Goal: Task Accomplishment & Management: Use online tool/utility

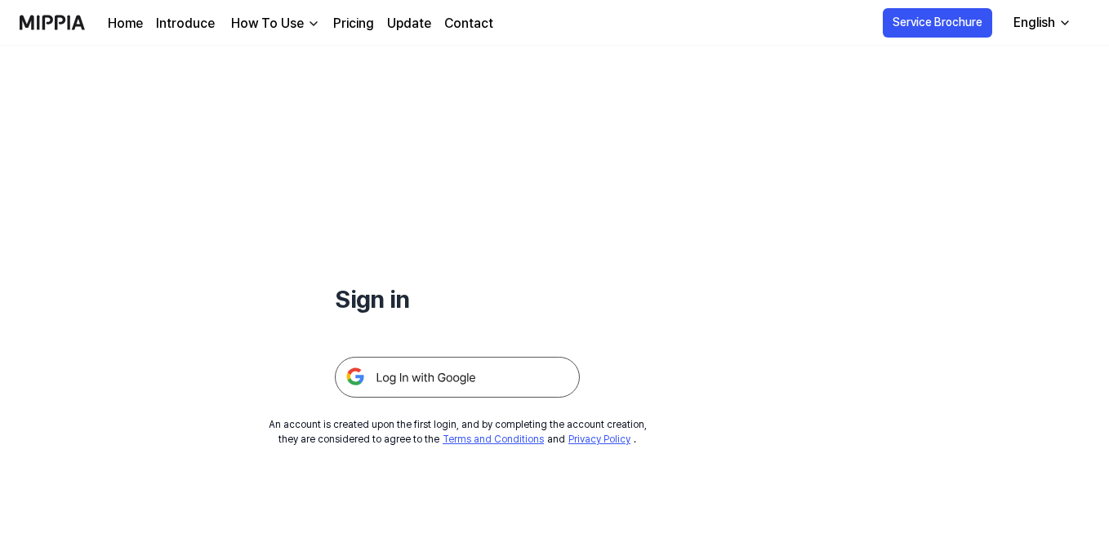
click at [436, 387] on img at bounding box center [457, 377] width 245 height 41
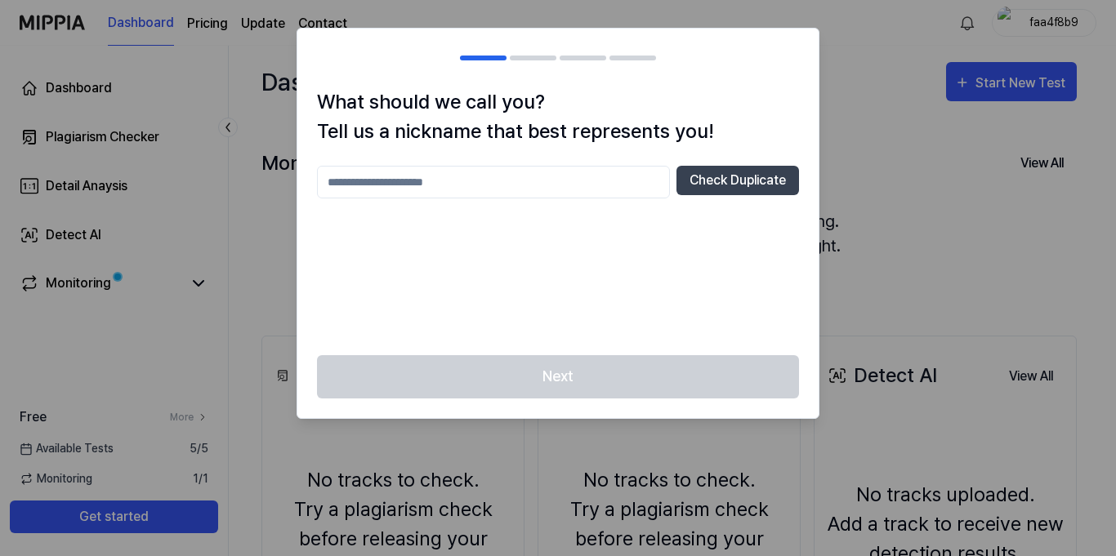
click at [538, 177] on input "text" at bounding box center [493, 182] width 353 height 33
click at [739, 178] on button "Check Duplicate" at bounding box center [737, 180] width 123 height 29
click at [559, 189] on input "******" at bounding box center [493, 182] width 353 height 33
type input "*"
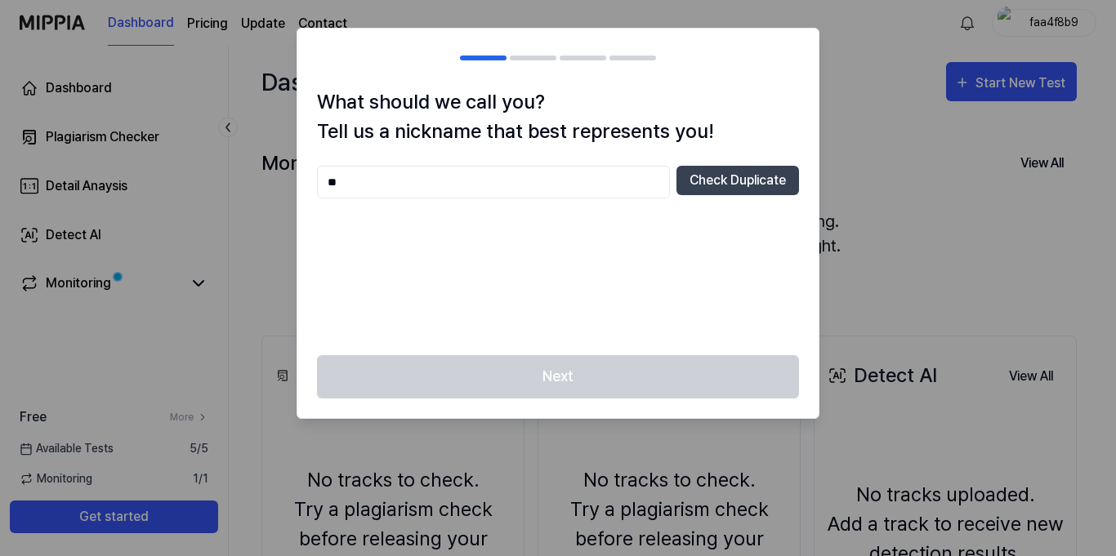
type input "*"
paste input "*******"
type input "*******"
click at [782, 176] on button "Check Duplicate" at bounding box center [737, 180] width 123 height 29
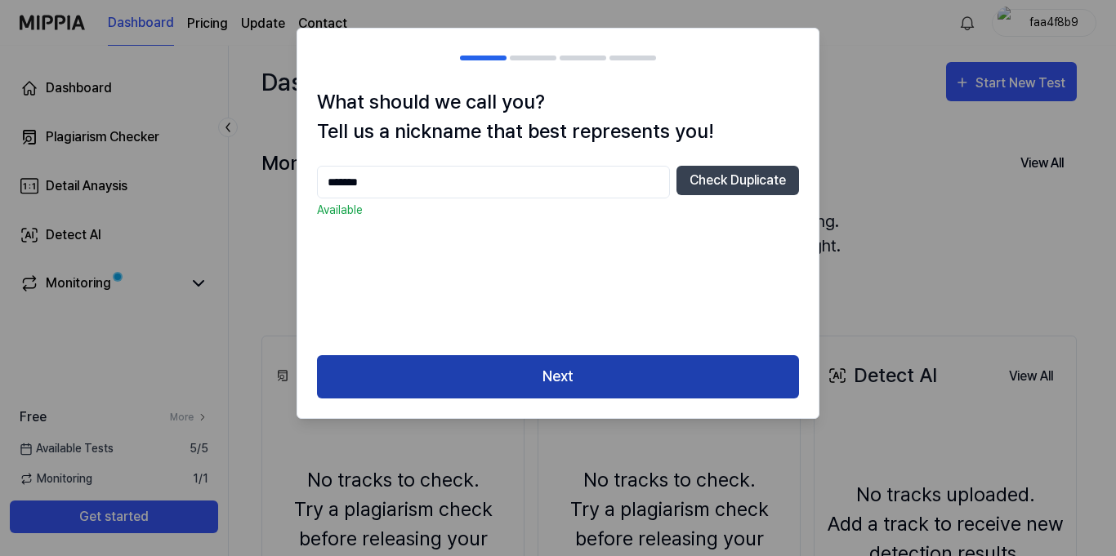
click at [551, 373] on button "Next" at bounding box center [558, 376] width 482 height 43
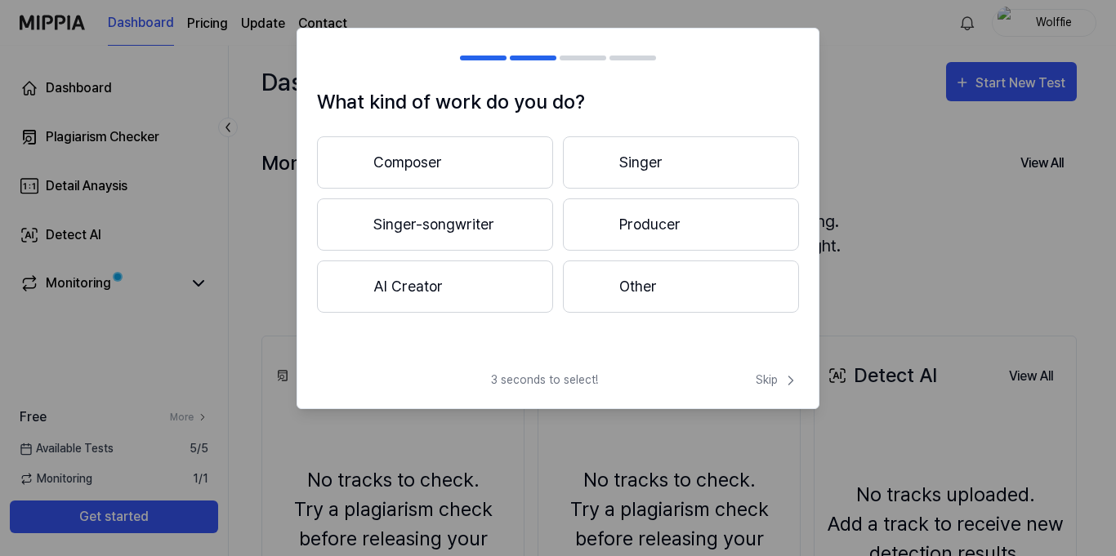
click at [639, 163] on button "Singer" at bounding box center [681, 162] width 236 height 52
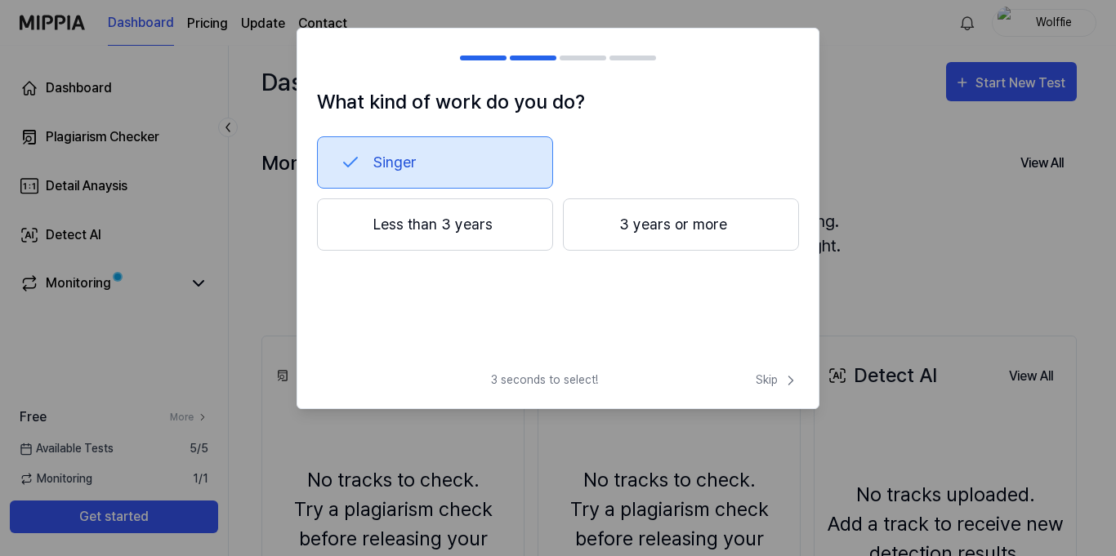
click at [482, 234] on button "Less than 3 years" at bounding box center [435, 225] width 236 height 52
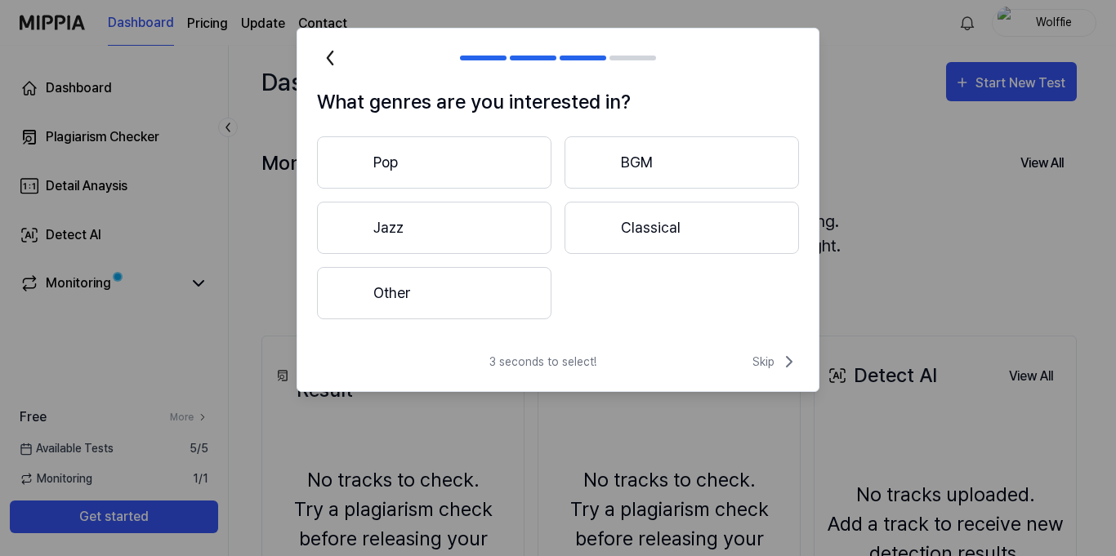
click at [336, 63] on icon at bounding box center [330, 58] width 26 height 26
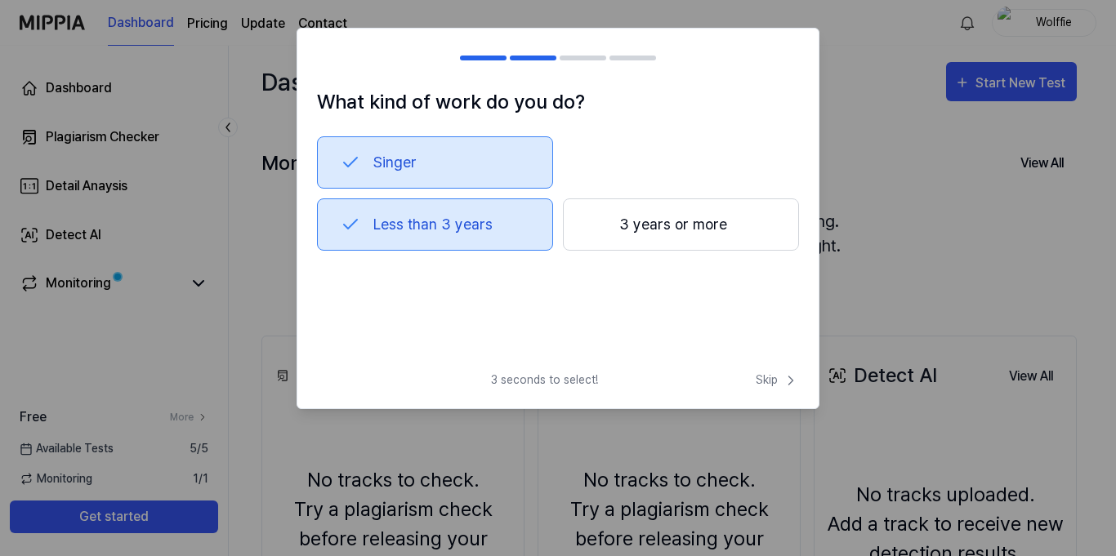
click at [336, 63] on div at bounding box center [327, 58] width 20 height 20
click at [425, 179] on button "Singer" at bounding box center [435, 162] width 236 height 52
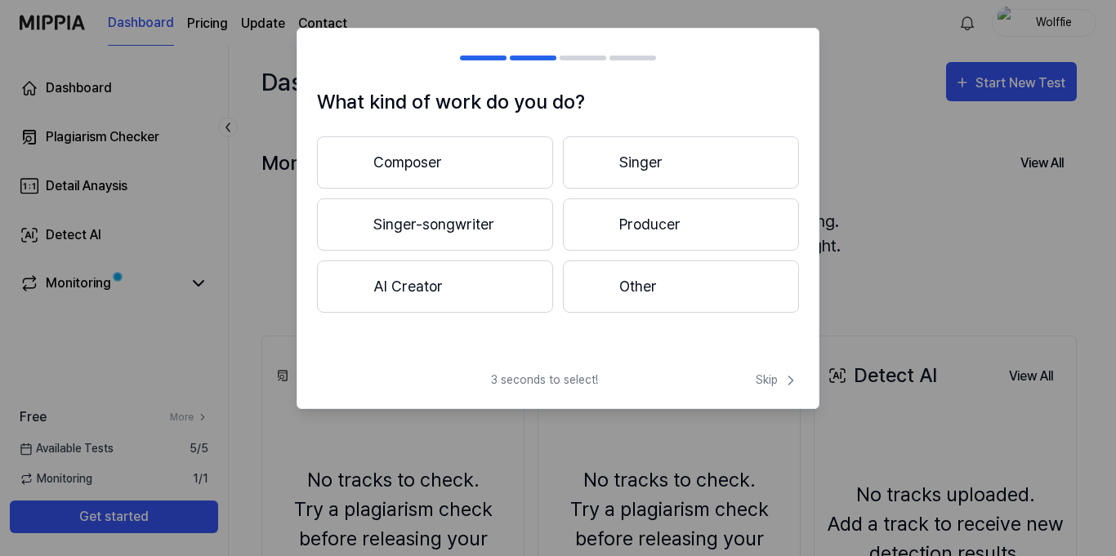
click at [601, 304] on button "Other" at bounding box center [681, 287] width 236 height 52
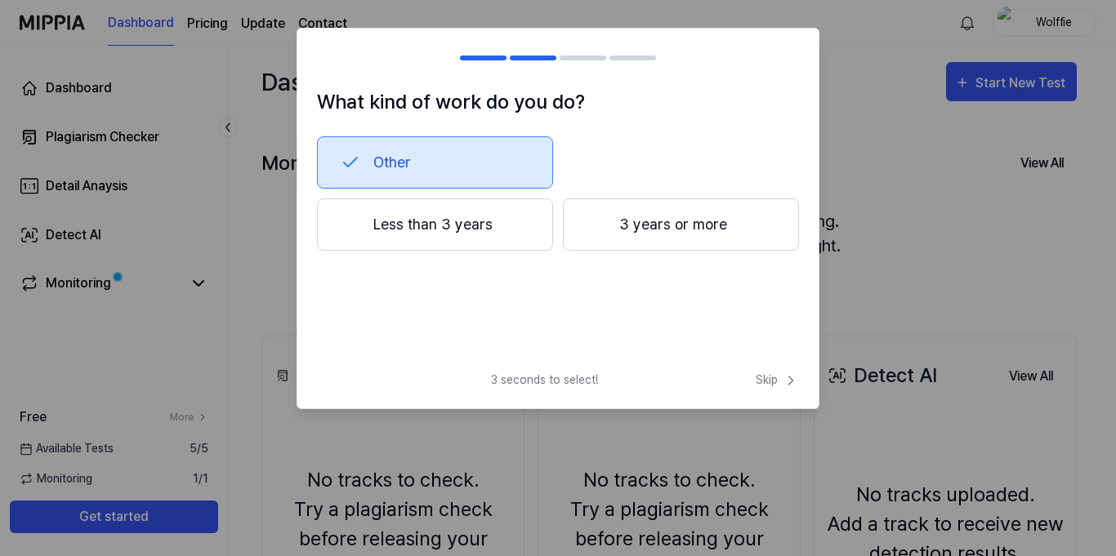
click at [591, 234] on button "3 years or more" at bounding box center [681, 225] width 236 height 52
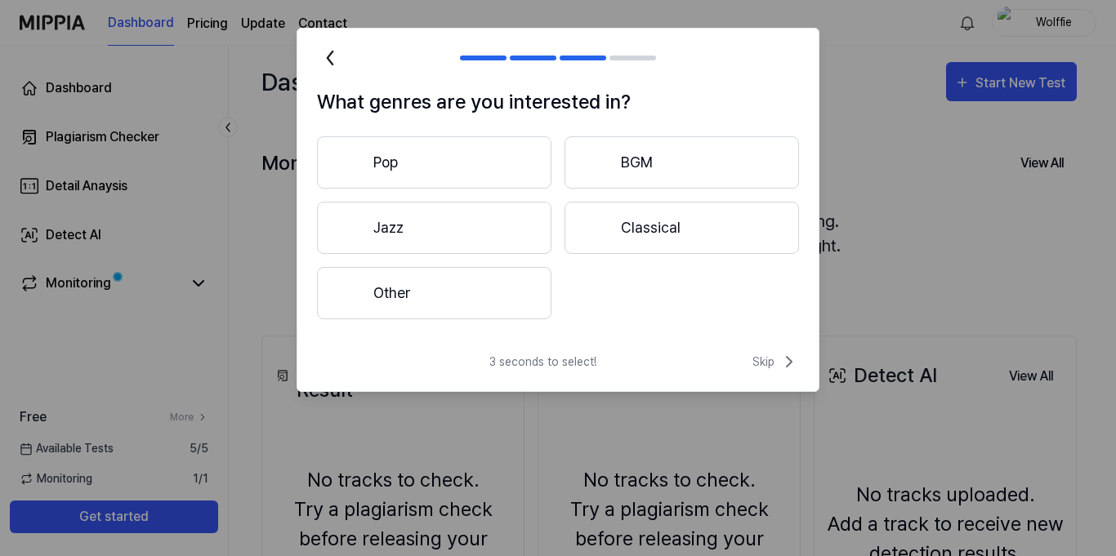
click at [541, 274] on button "Other" at bounding box center [434, 293] width 234 height 52
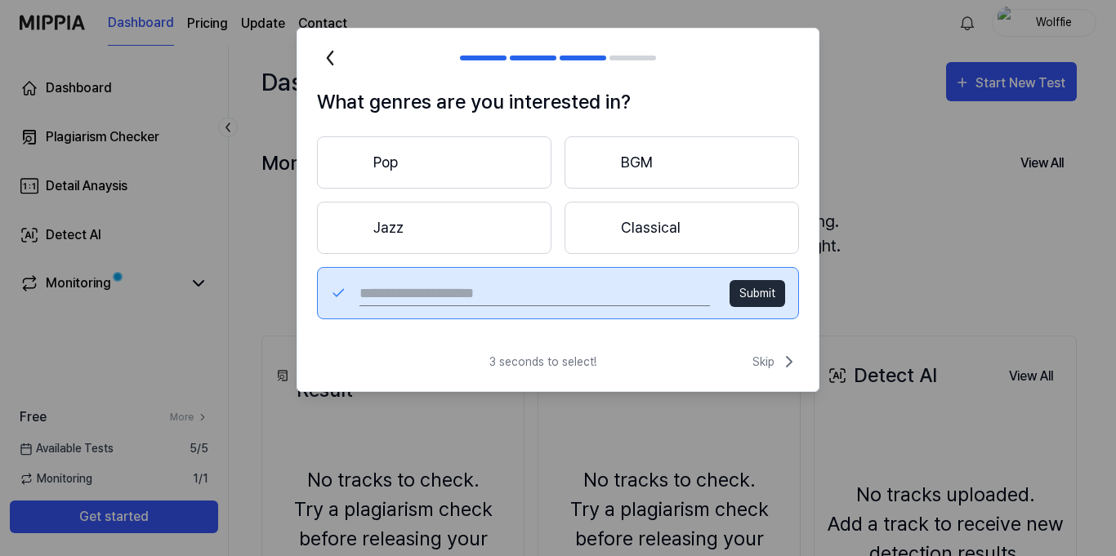
click at [641, 235] on button "Classical" at bounding box center [682, 228] width 234 height 52
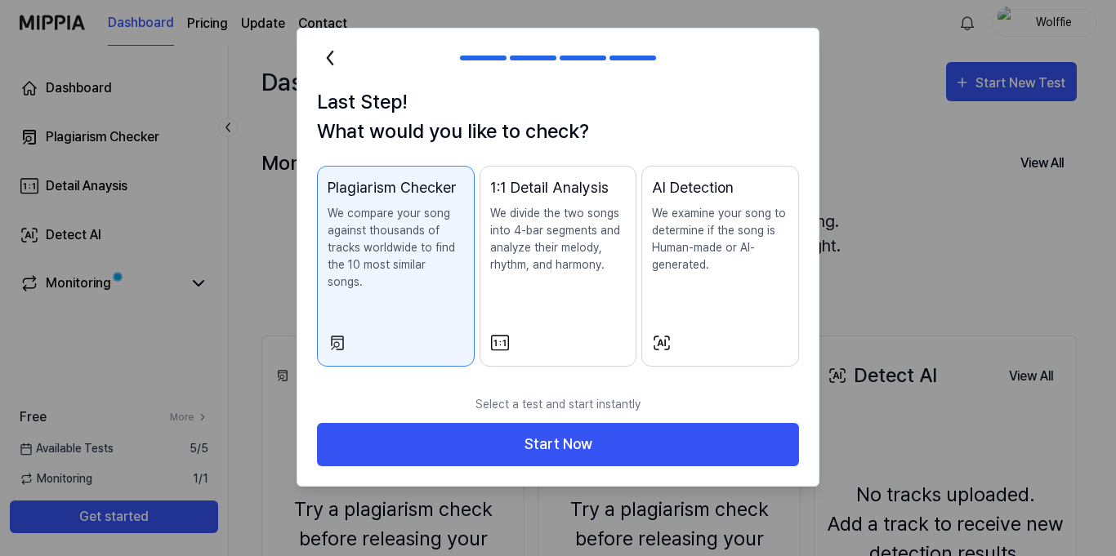
click at [339, 54] on icon at bounding box center [330, 58] width 26 height 26
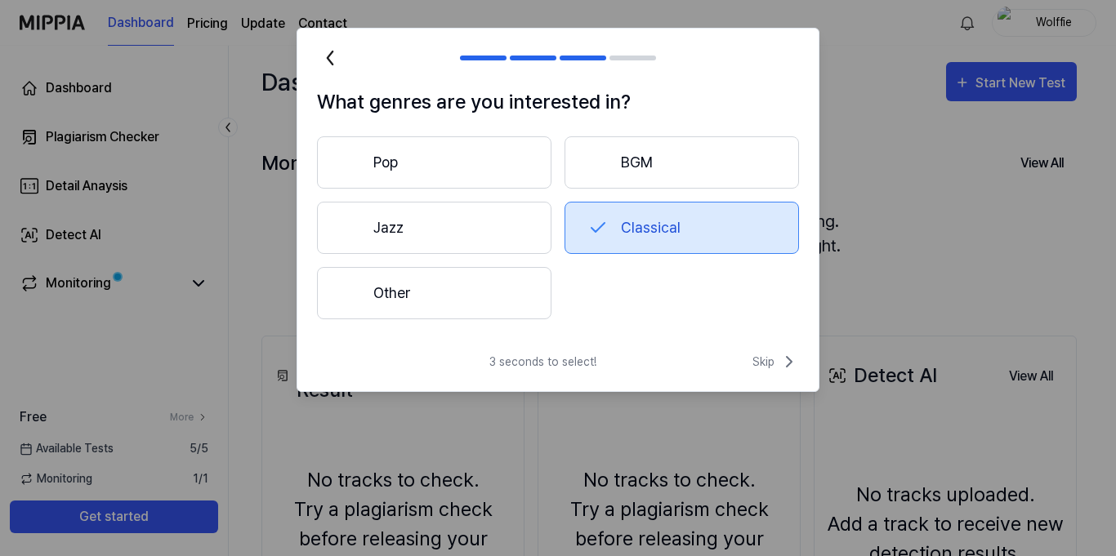
click at [454, 310] on button "Other" at bounding box center [434, 293] width 234 height 52
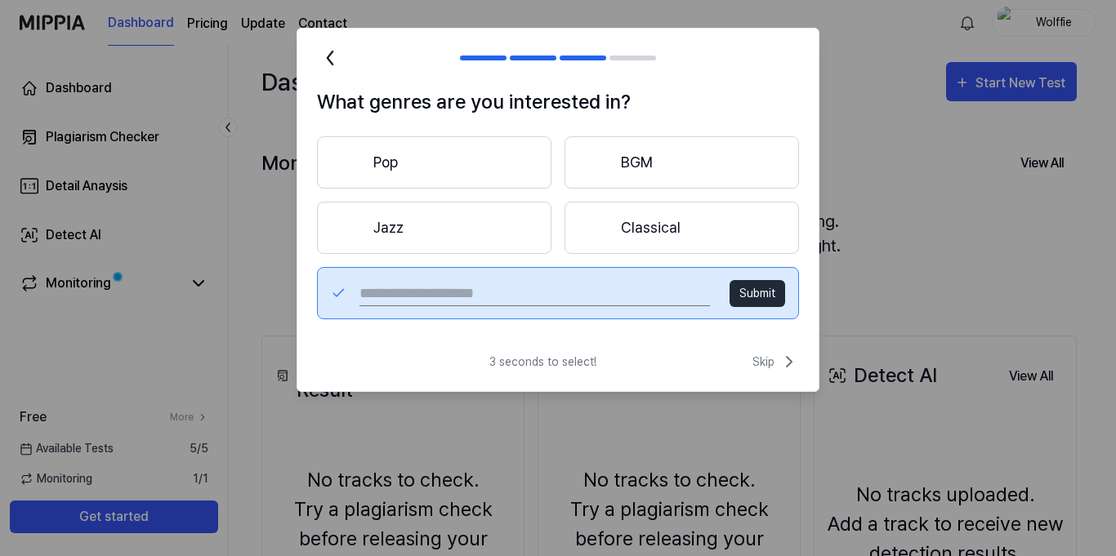
click at [573, 301] on input "text" at bounding box center [534, 293] width 350 height 26
type input "**********"
click at [747, 280] on button "Submit" at bounding box center [758, 293] width 56 height 27
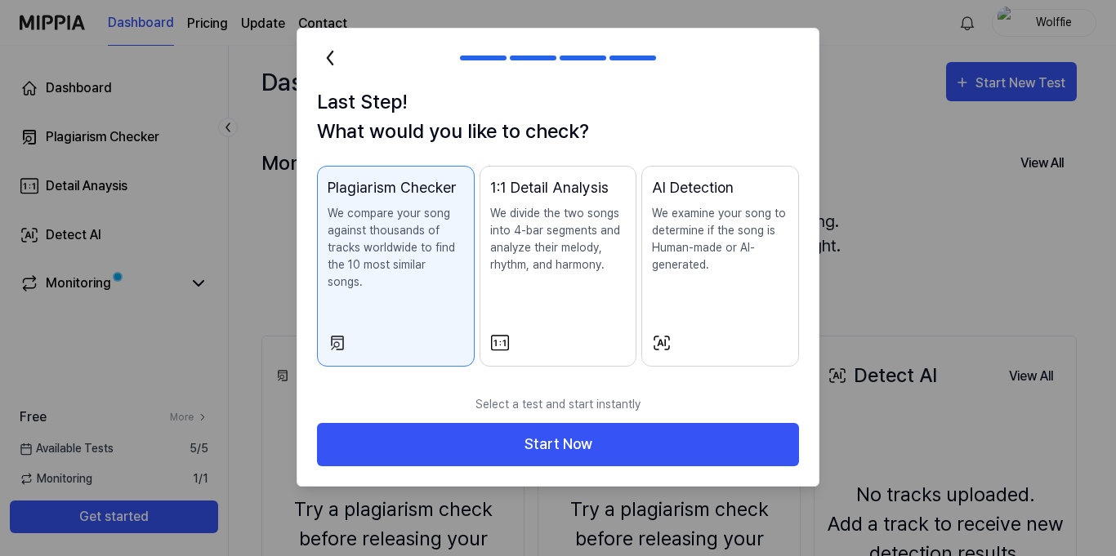
click at [598, 285] on div "1:1 Detail Analysis We divide the two songs into 4-bar segments and analyze the…" at bounding box center [558, 241] width 136 height 130
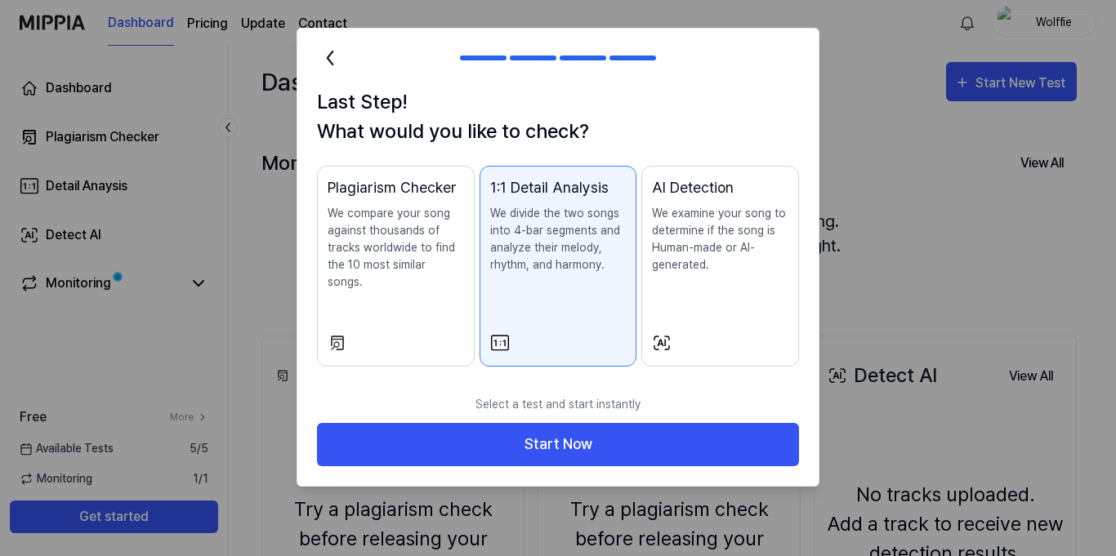
click at [717, 270] on p "We examine your song to determine if the song is Human-made or AI-generated." at bounding box center [720, 239] width 136 height 69
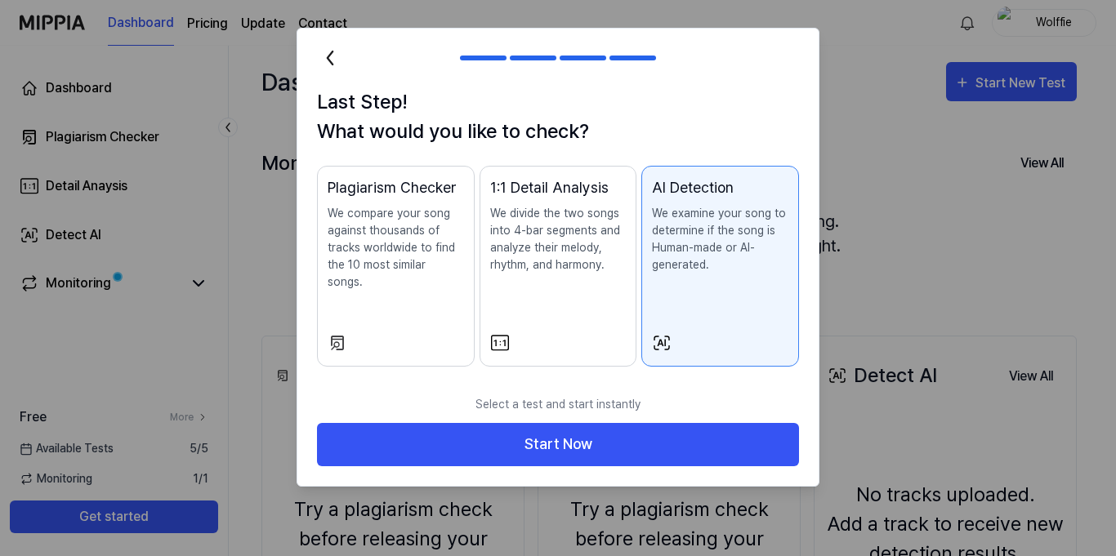
click at [437, 194] on div "Plagiarism Checker" at bounding box center [396, 187] width 136 height 22
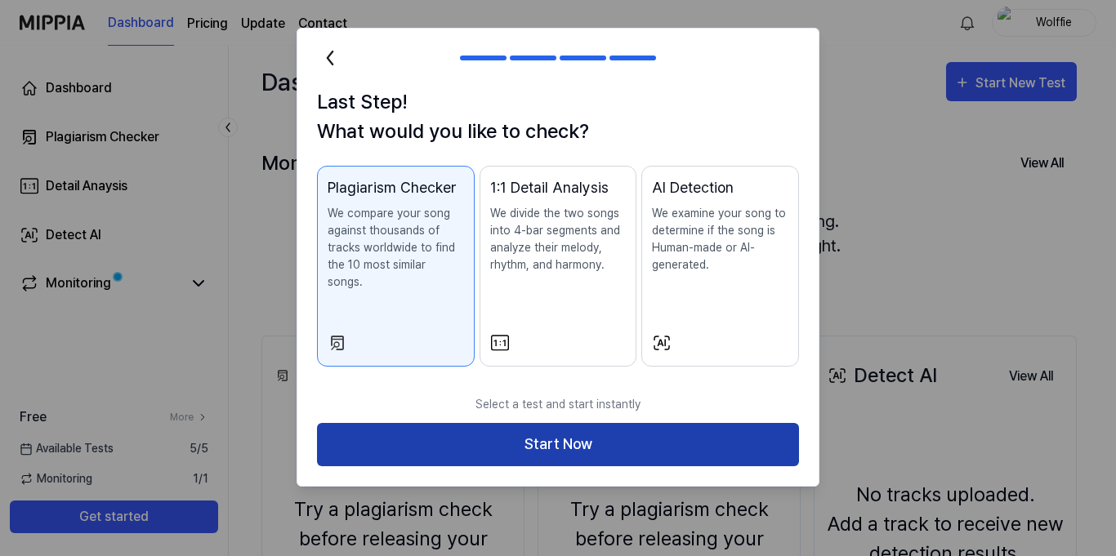
click at [558, 432] on button "Start Now" at bounding box center [558, 444] width 482 height 43
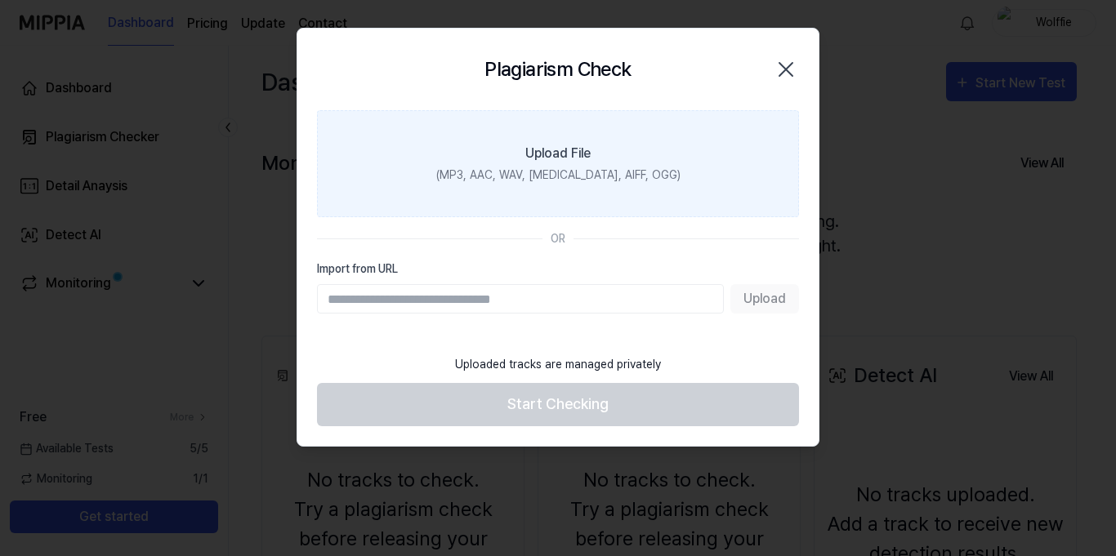
click at [568, 151] on div "Upload File" at bounding box center [557, 154] width 65 height 20
click at [0, 0] on input "Upload File (MP3, AAC, WAV, FLAC, AIFF, OGG)" at bounding box center [0, 0] width 0 height 0
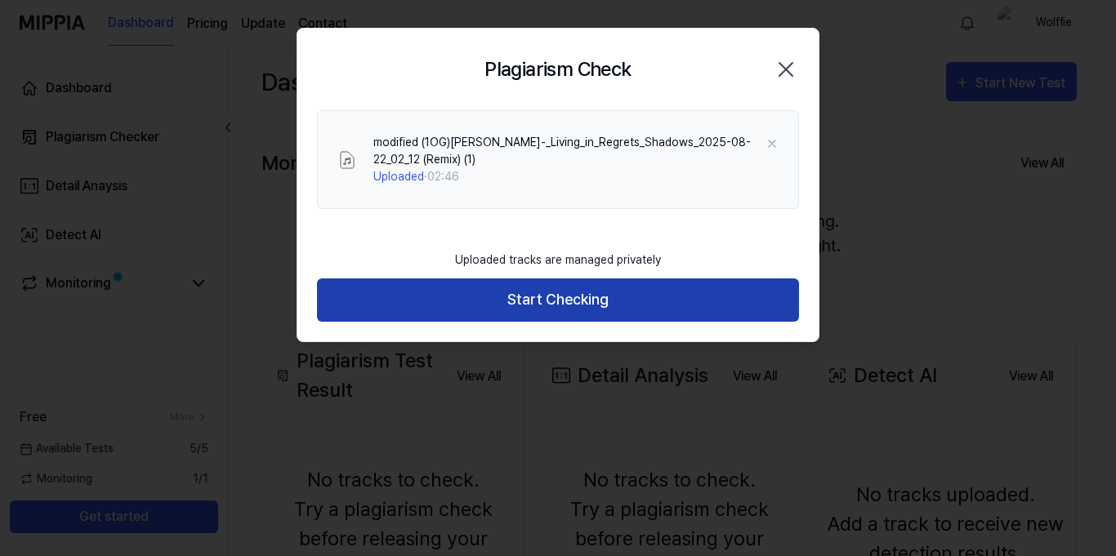
click at [606, 310] on button "Start Checking" at bounding box center [558, 300] width 482 height 43
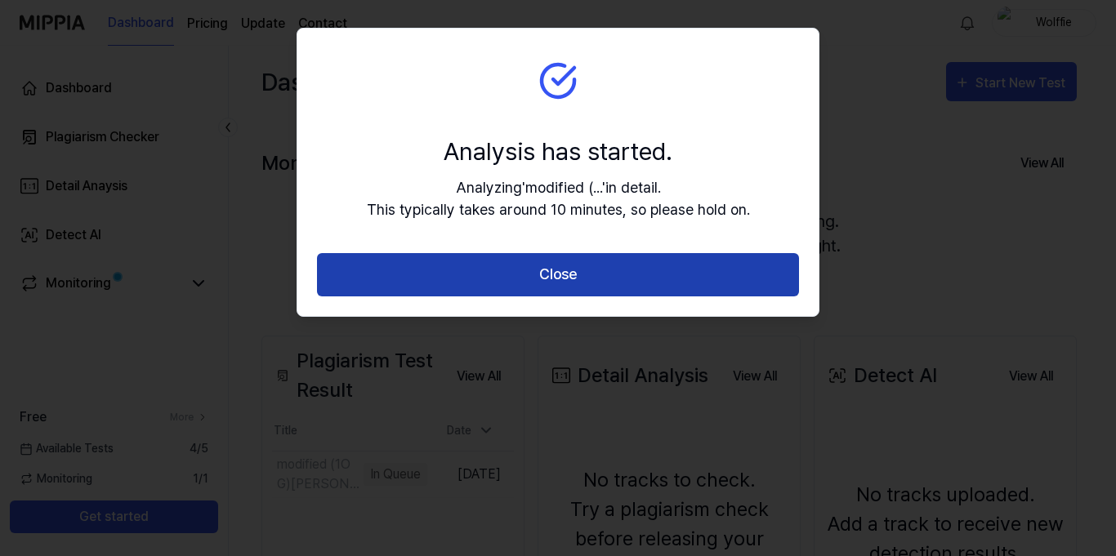
click at [599, 278] on button "Close" at bounding box center [558, 274] width 482 height 43
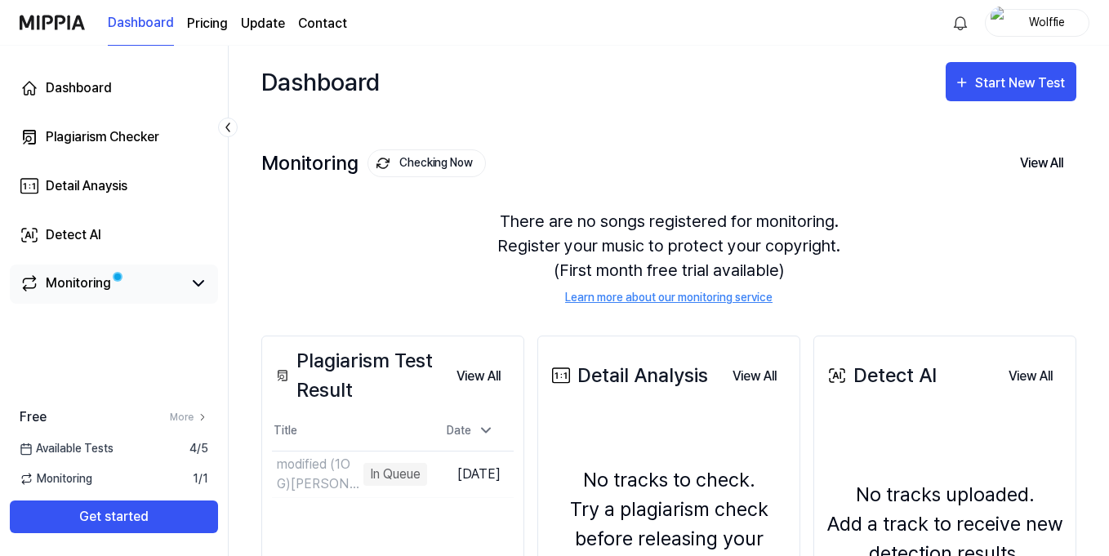
click at [69, 275] on div "Monitoring" at bounding box center [78, 284] width 65 height 20
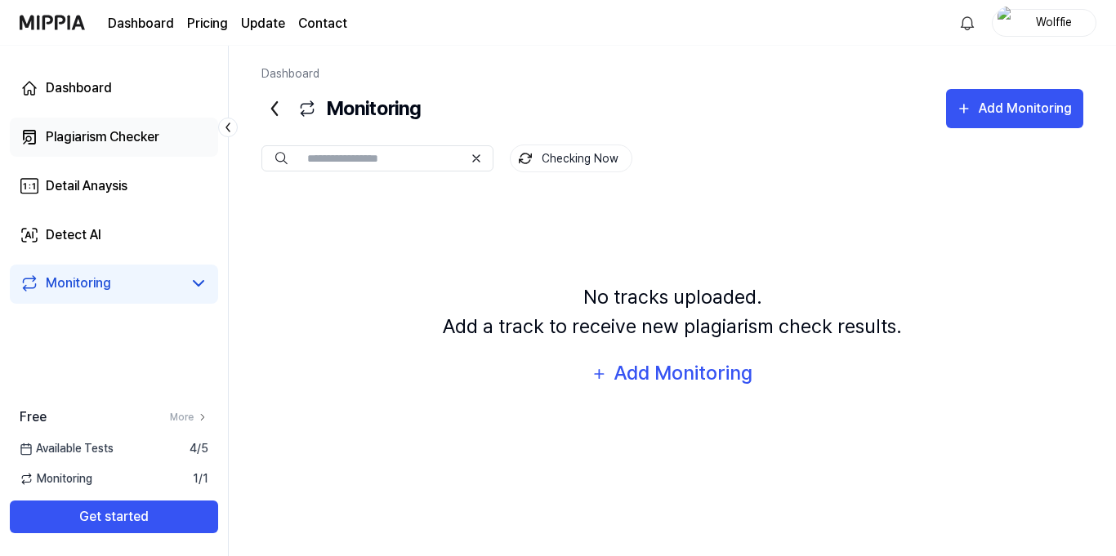
click at [153, 128] on div "Plagiarism Checker" at bounding box center [103, 137] width 114 height 20
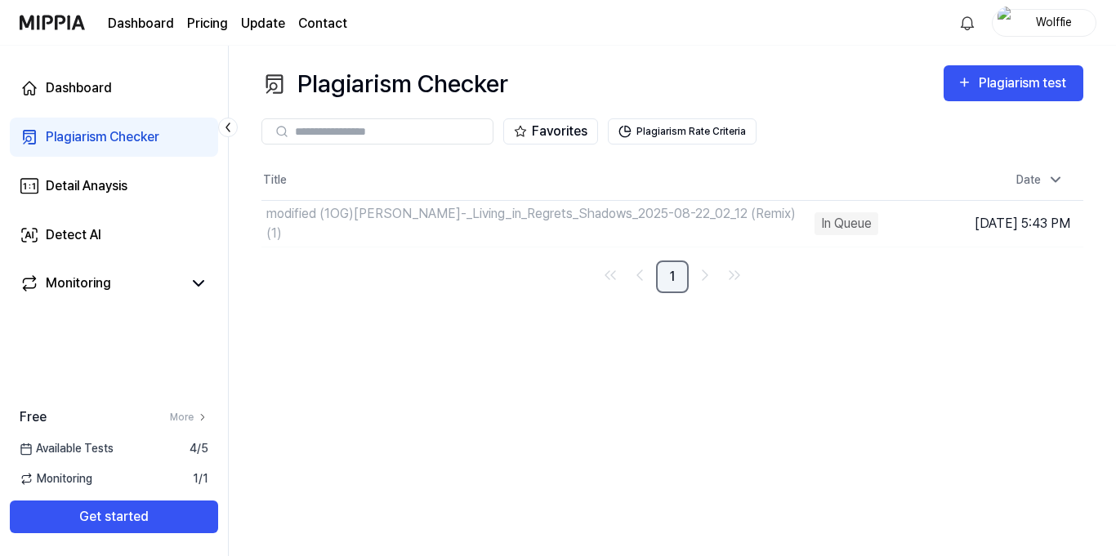
click at [672, 272] on link "1" at bounding box center [672, 277] width 33 height 33
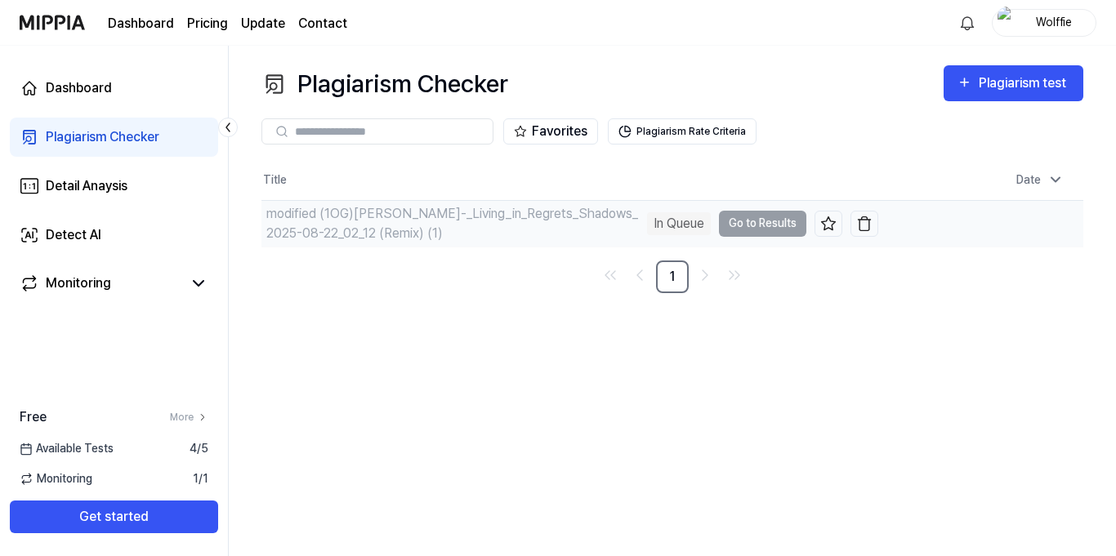
click at [747, 229] on td "modified (1OG)Joseph_Wolff_-_Living_in_Regrets_Shadows_2025-08-22_02_12 (Remix)…" at bounding box center [569, 224] width 617 height 46
click at [761, 225] on td "modified (1OG)Joseph_Wolff_-_Living_in_Regrets_Shadows_2025-08-22_02_12 (Remix)…" at bounding box center [569, 224] width 617 height 46
click at [776, 230] on td "modified (1OG)[PERSON_NAME]-_Living_in_Regrets_Shadows_2025-08-22_02_12 (Remix)…" at bounding box center [569, 224] width 617 height 46
click at [789, 226] on td "modified (1OG)[PERSON_NAME]-_Living_in_Regrets_Shadows_2025-08-22_02_12 (Remix)…" at bounding box center [569, 224] width 617 height 46
click at [830, 228] on icon at bounding box center [828, 222] width 14 height 13
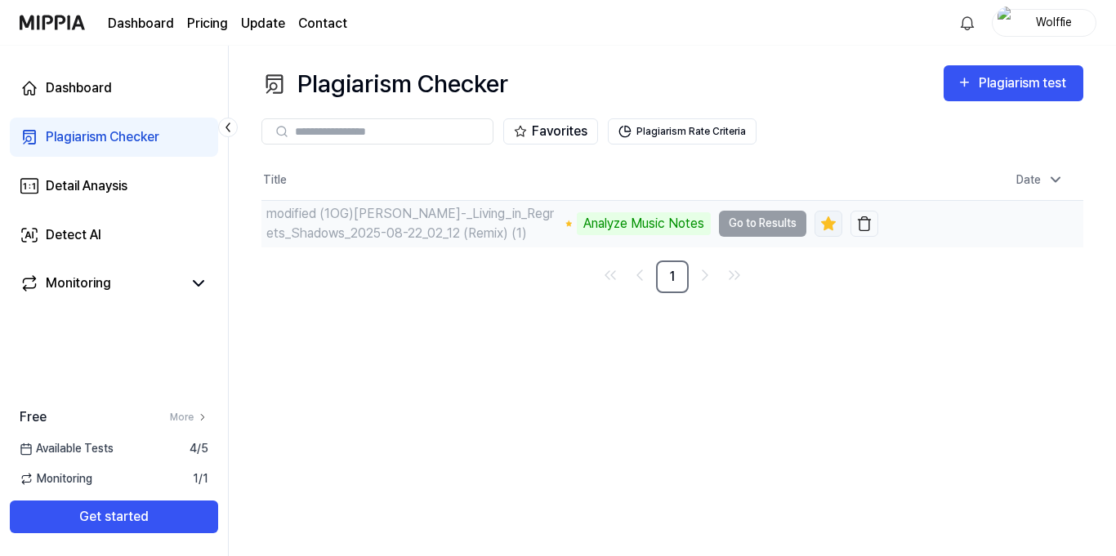
click at [826, 225] on icon at bounding box center [828, 222] width 14 height 13
click at [772, 226] on td "modified (1OG)[PERSON_NAME]-_Living_in_Regrets_Shadows_2025-08-22_02_12 (Remix)…" at bounding box center [569, 224] width 617 height 46
click at [786, 218] on td "modified (1OG)[PERSON_NAME]-_Living_in_Regrets_Shadows_2025-08-22_02_12 (Remix)…" at bounding box center [569, 224] width 617 height 46
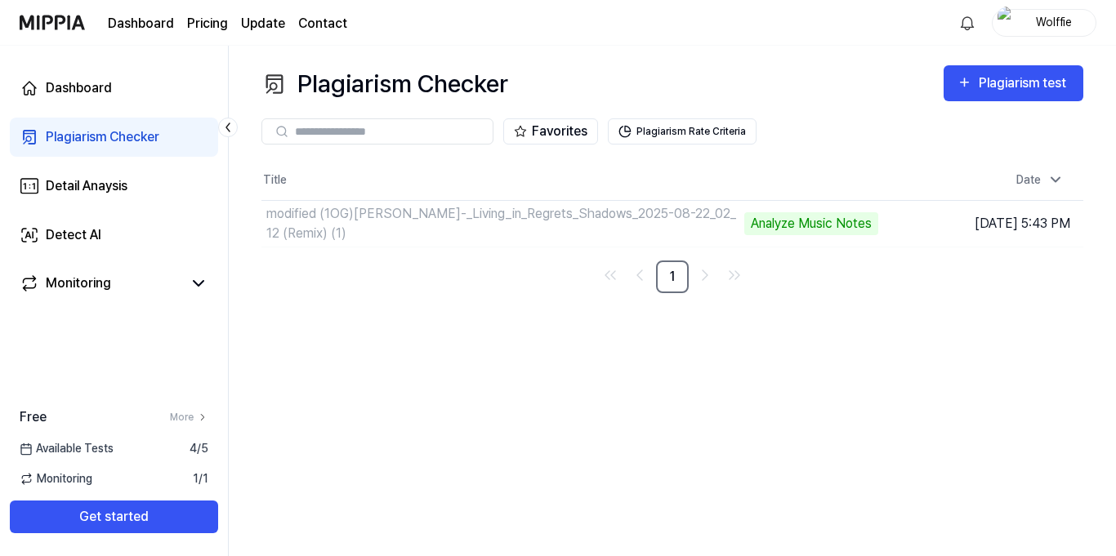
click at [742, 292] on ul "1" at bounding box center [672, 277] width 150 height 33
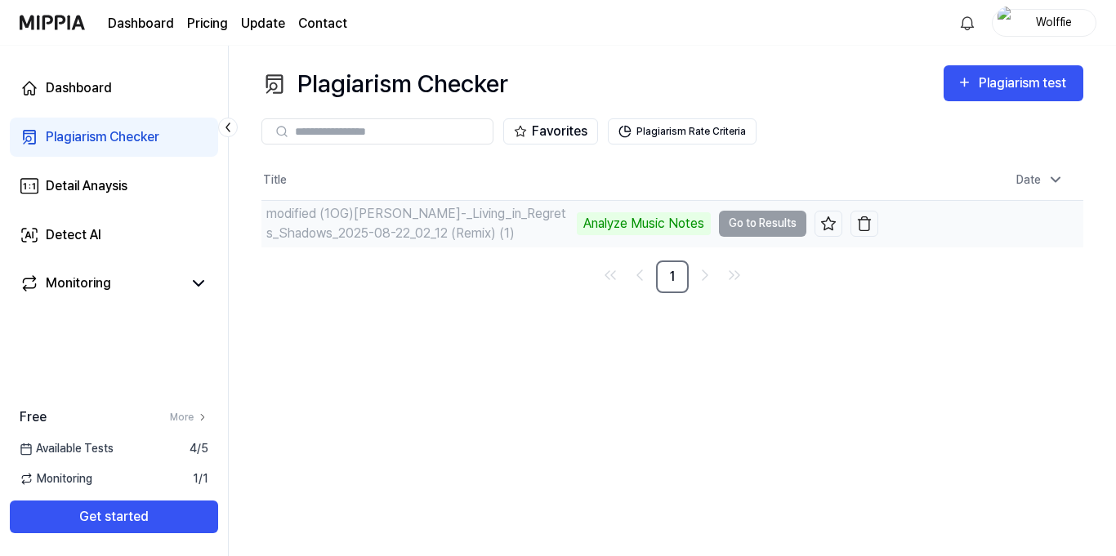
click at [678, 226] on div "Analyze Music Notes" at bounding box center [644, 223] width 134 height 23
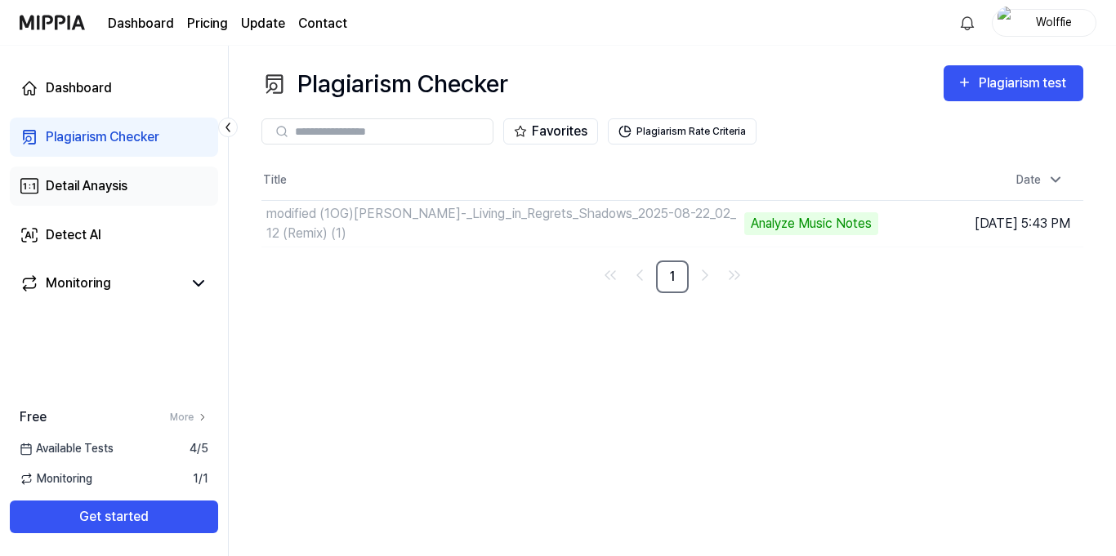
click at [87, 185] on div "Detail Anaysis" at bounding box center [87, 186] width 82 height 20
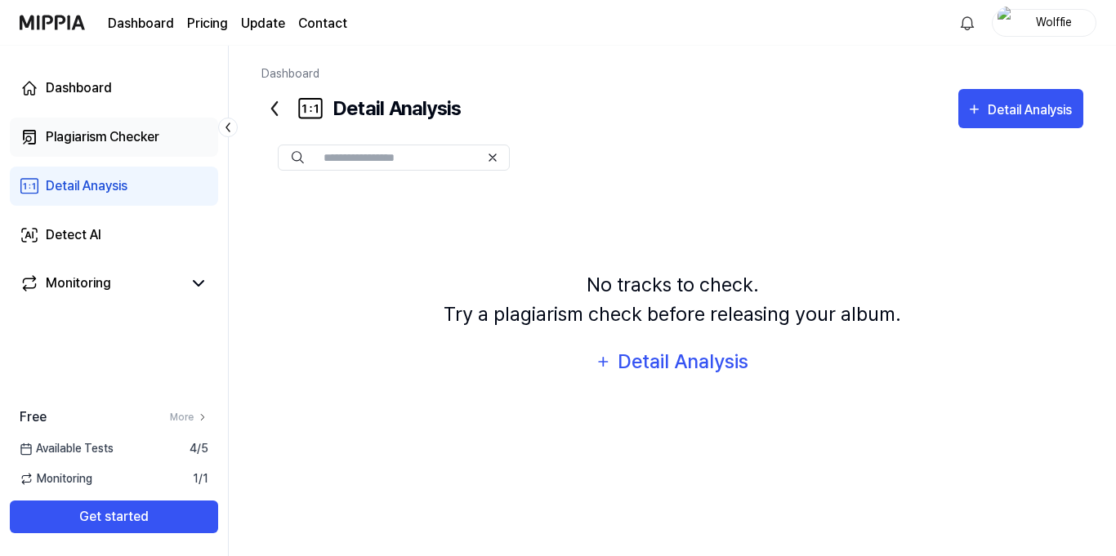
click at [119, 145] on div "Plagiarism Checker" at bounding box center [103, 137] width 114 height 20
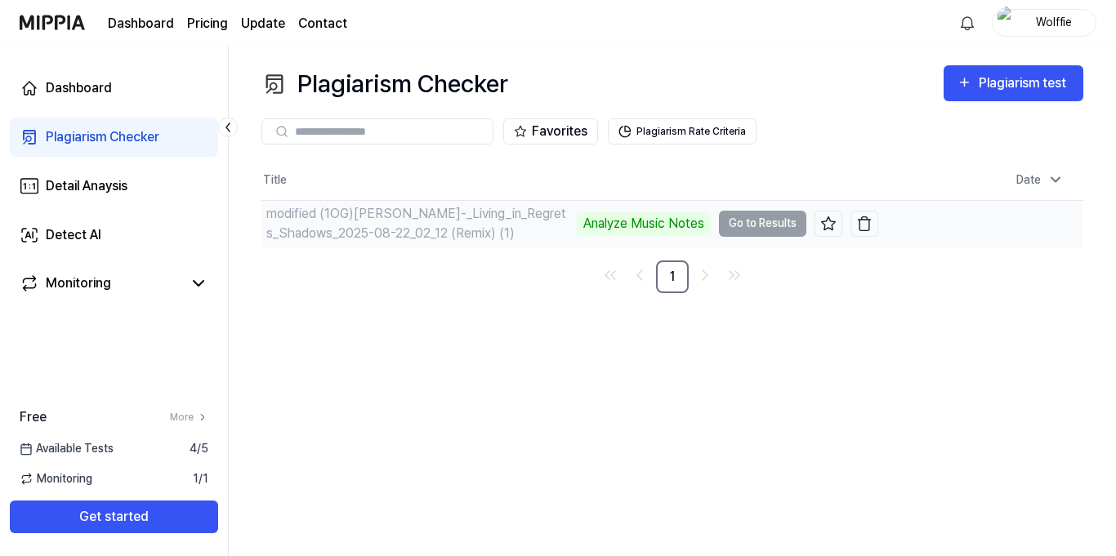
click at [739, 229] on td "modified (1OG)[PERSON_NAME]-_Living_in_Regrets_Shadows_2025-08-22_02_12 (Remix)…" at bounding box center [569, 224] width 617 height 46
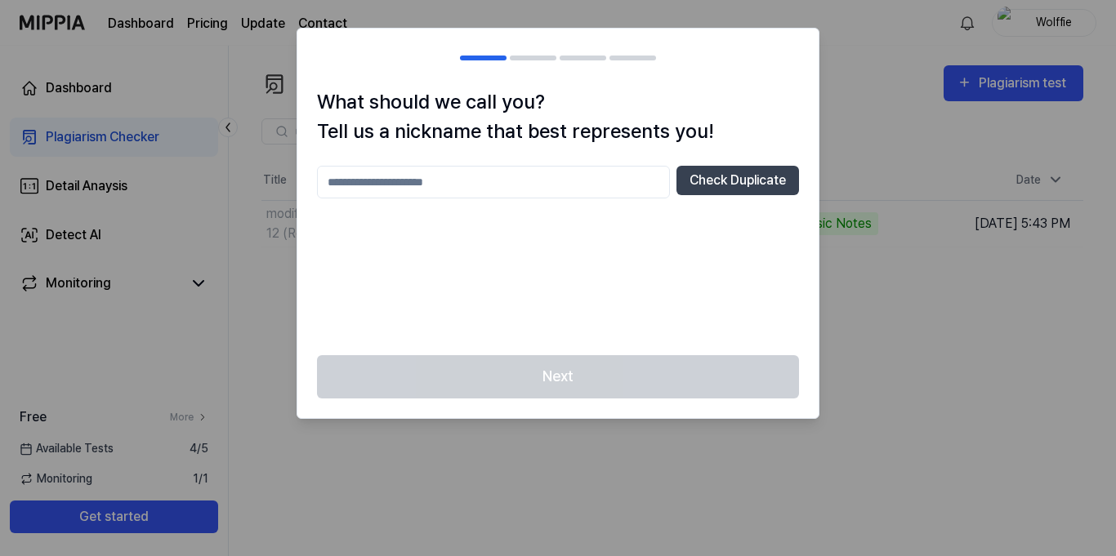
click at [526, 166] on input "text" at bounding box center [493, 182] width 353 height 33
type input "*"
click at [959, 401] on div at bounding box center [558, 278] width 1116 height 556
click at [471, 174] on input "text" at bounding box center [493, 182] width 353 height 33
type input "*******"
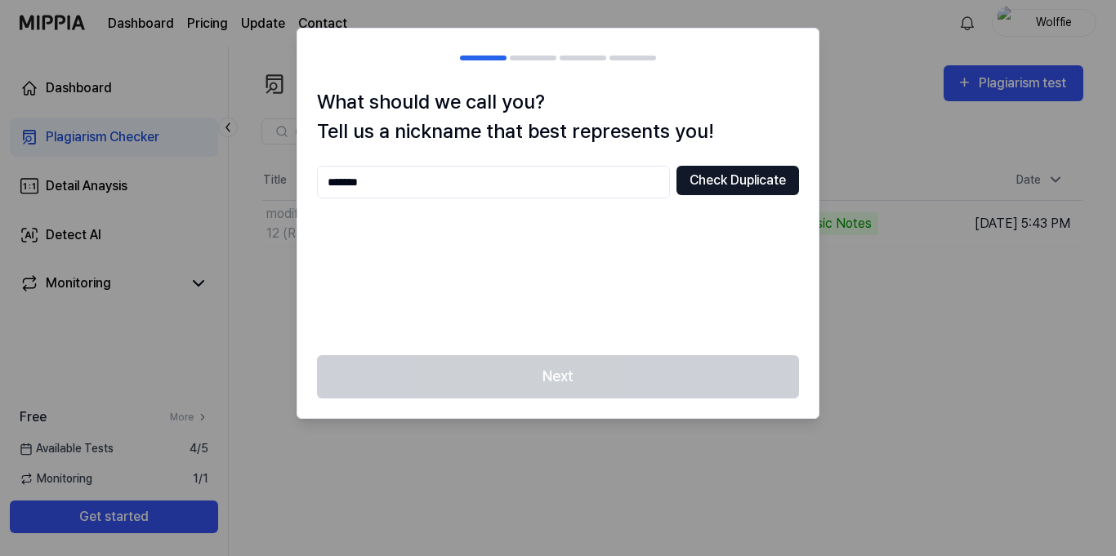
click at [721, 185] on button "Check Duplicate" at bounding box center [737, 180] width 123 height 29
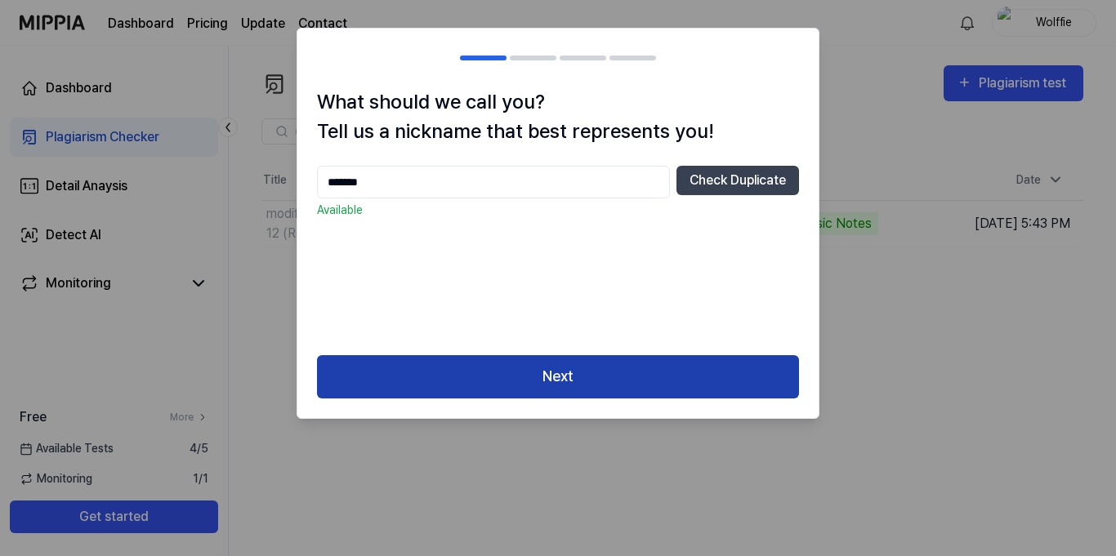
click at [505, 362] on button "Next" at bounding box center [558, 376] width 482 height 43
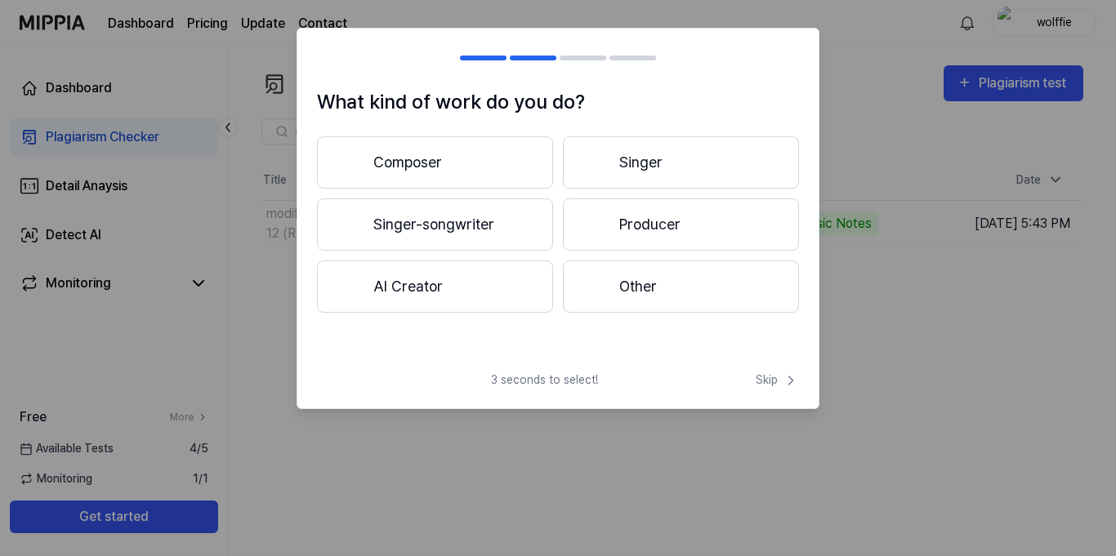
click at [632, 297] on button "Other" at bounding box center [681, 287] width 236 height 52
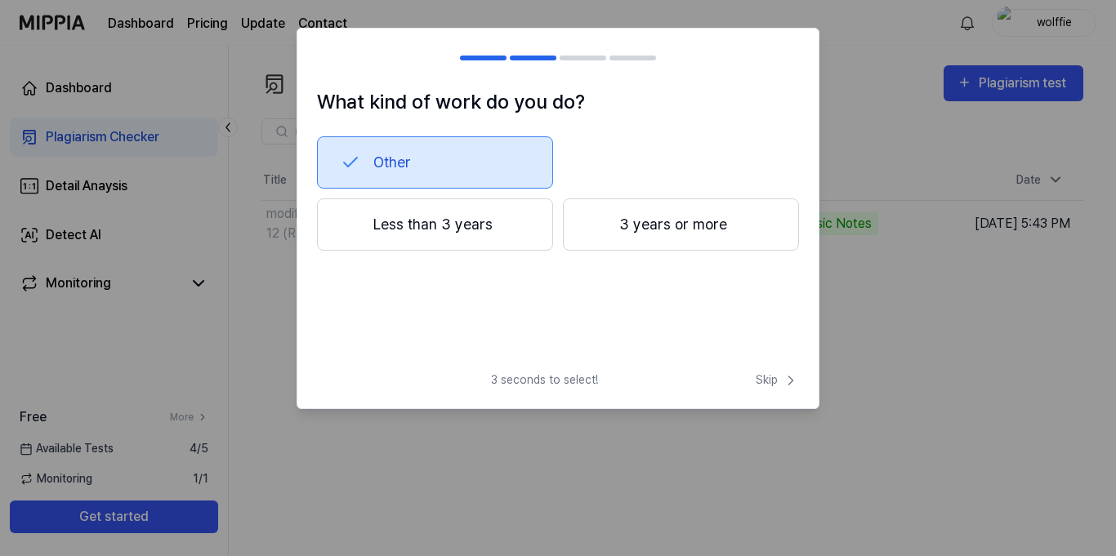
click at [582, 233] on button "3 years or more" at bounding box center [681, 225] width 236 height 52
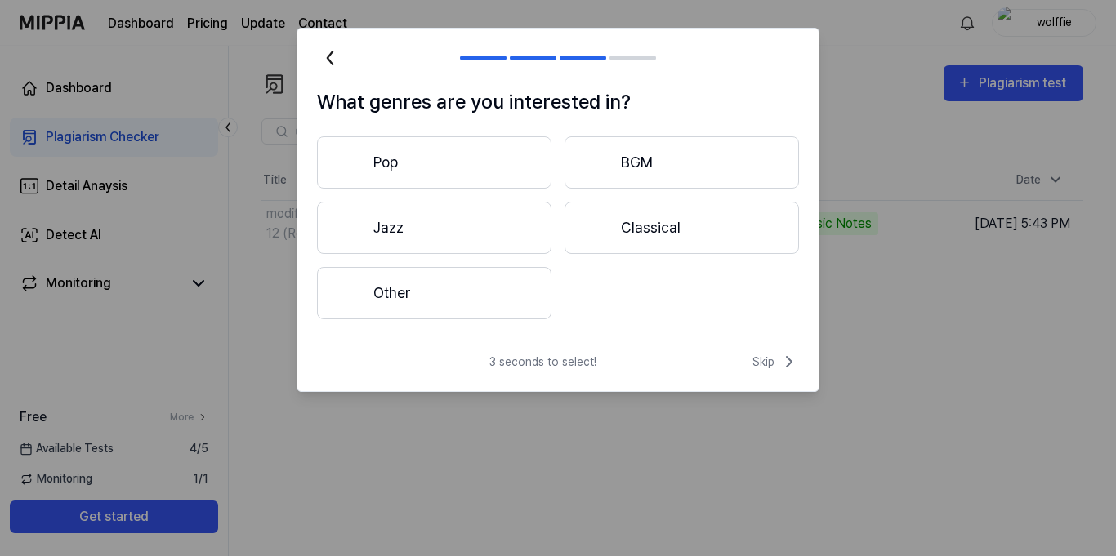
click at [460, 306] on button "Other" at bounding box center [434, 293] width 234 height 52
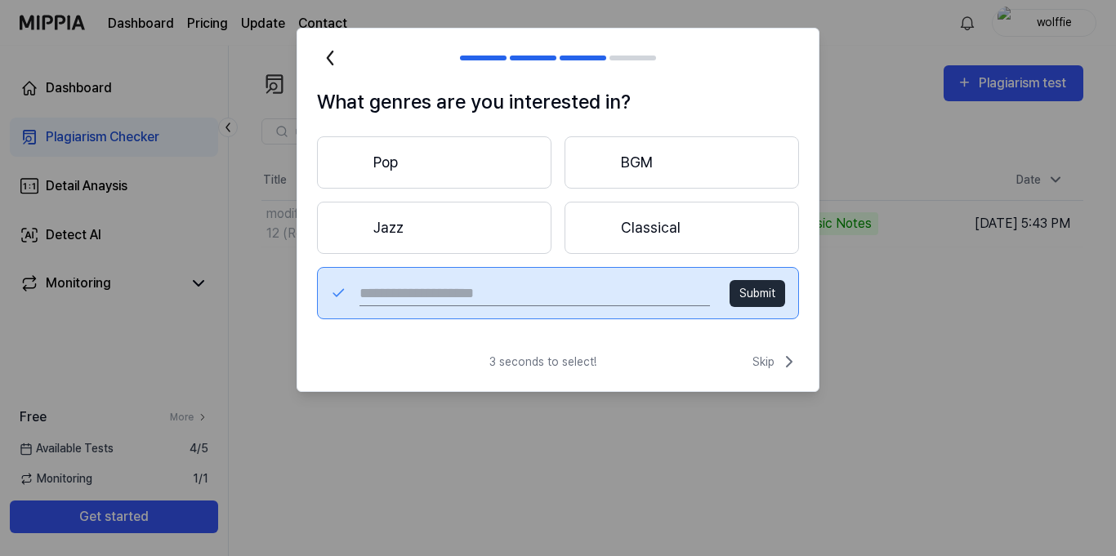
click at [570, 297] on input "text" at bounding box center [534, 293] width 350 height 26
type input "**********"
click at [383, 292] on input "**********" at bounding box center [534, 293] width 350 height 26
type input "**********"
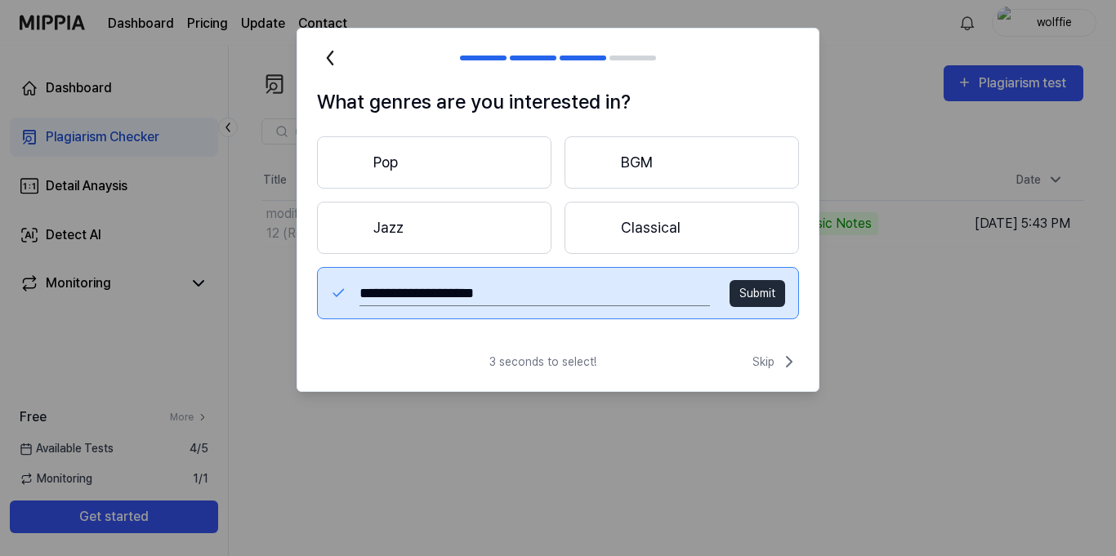
click at [746, 297] on button "Submit" at bounding box center [758, 293] width 56 height 27
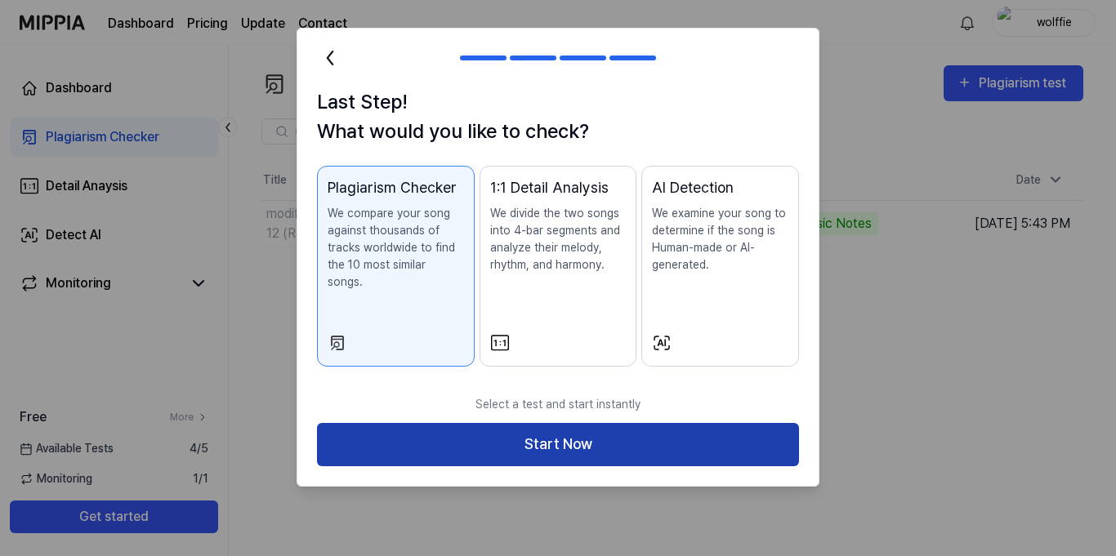
click at [631, 427] on button "Start Now" at bounding box center [558, 444] width 482 height 43
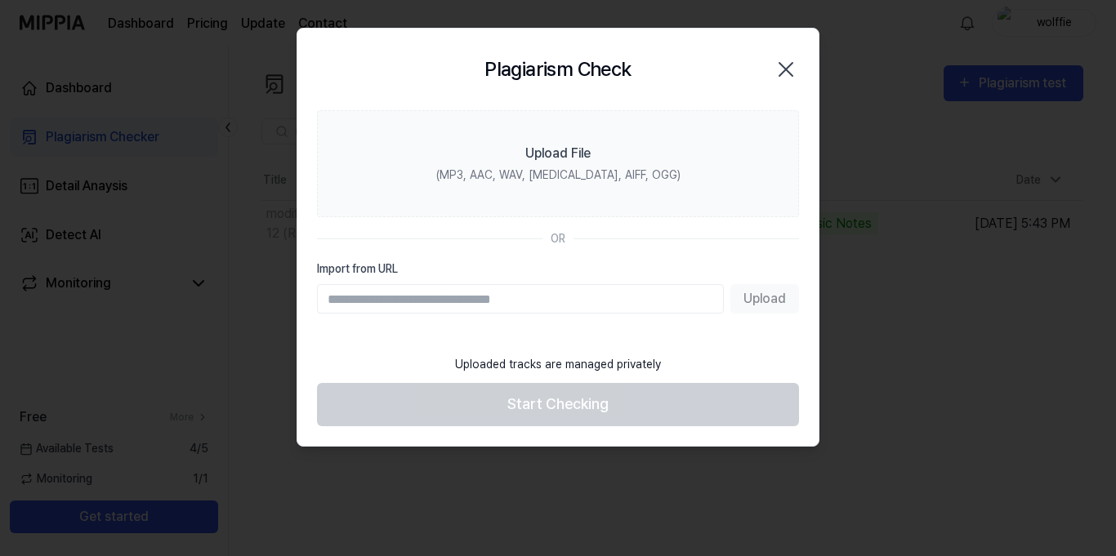
click at [781, 67] on icon "button" at bounding box center [786, 69] width 26 height 26
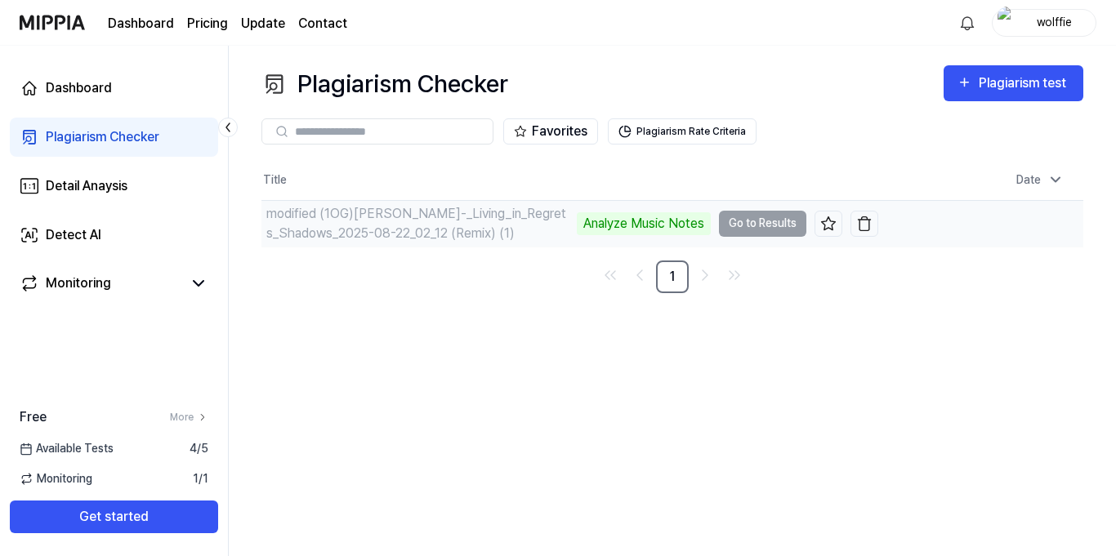
click at [784, 225] on td "modified (1OG)[PERSON_NAME]-_Living_in_Regrets_Shadows_2025-08-22_02_12 (Remix)…" at bounding box center [569, 224] width 617 height 46
click at [608, 221] on div "Analyze Music Notes" at bounding box center [644, 223] width 134 height 23
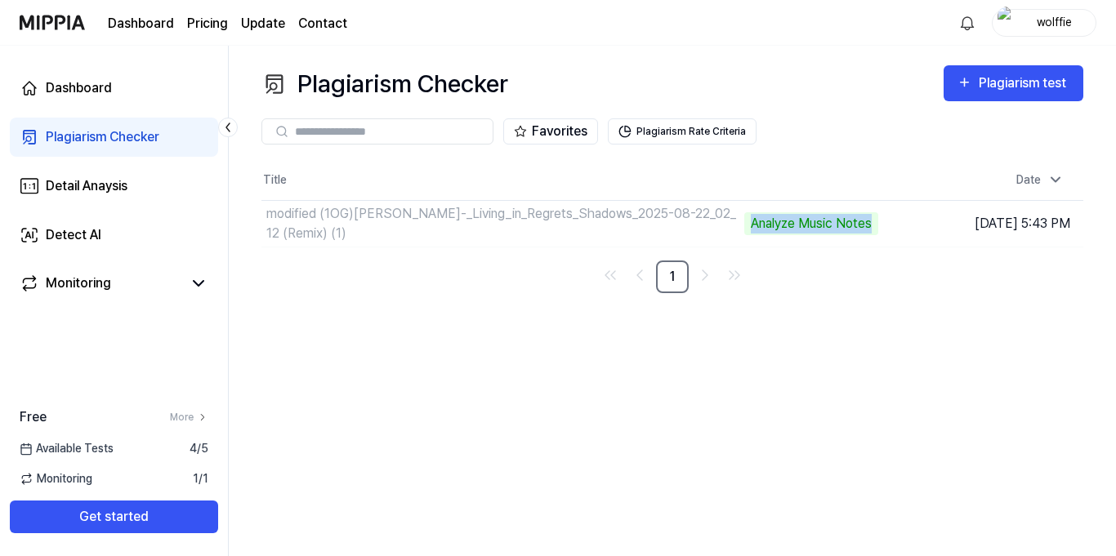
click at [174, 126] on link "Plagiarism Checker" at bounding box center [114, 137] width 208 height 39
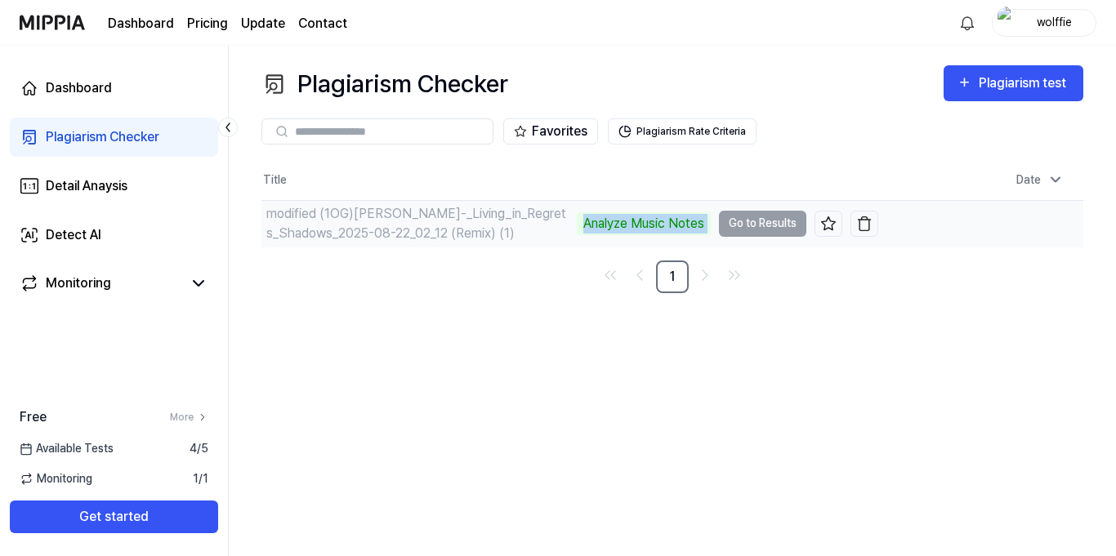
click at [696, 224] on div "Analyze Music Notes" at bounding box center [644, 223] width 134 height 23
click at [655, 229] on div "Analyze Music Notes" at bounding box center [644, 223] width 134 height 23
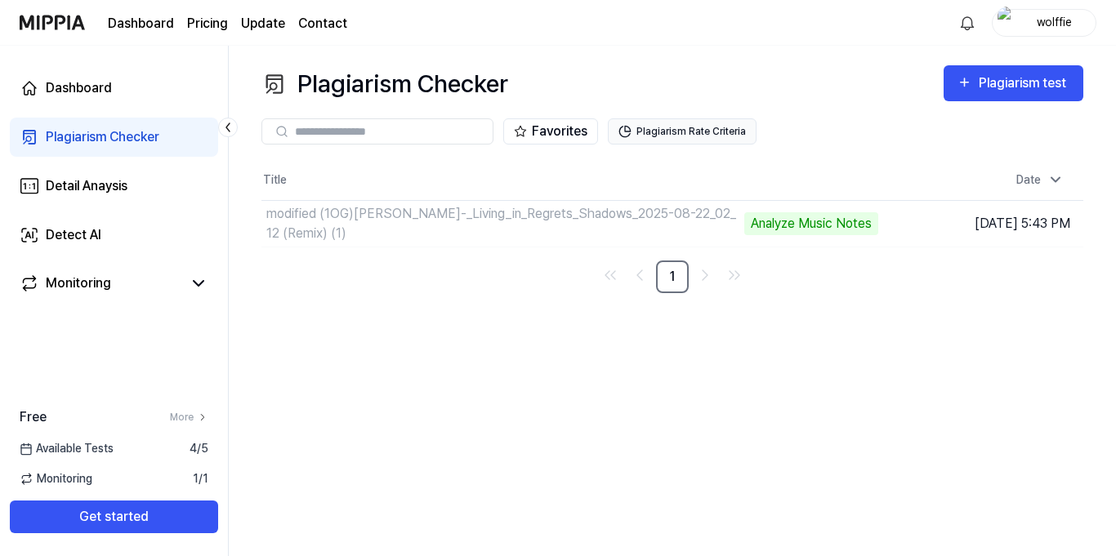
click at [665, 125] on button "Plagiarism Rate Criteria" at bounding box center [682, 131] width 149 height 26
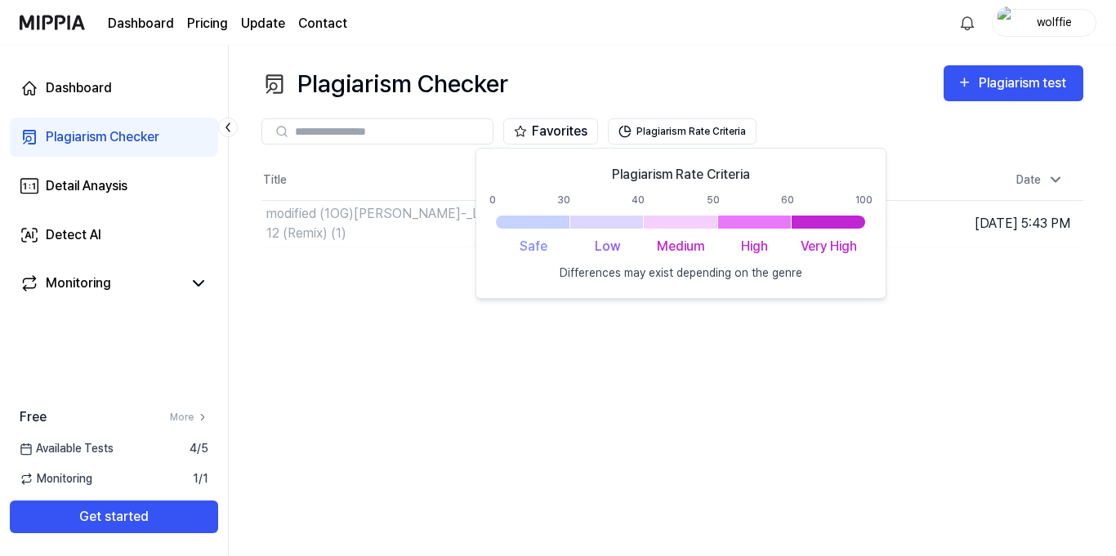
click at [774, 472] on div "Plagiarism Checker Plagiarism test Plagiarism Checker Detail Analysis Detect AI…" at bounding box center [672, 301] width 887 height 511
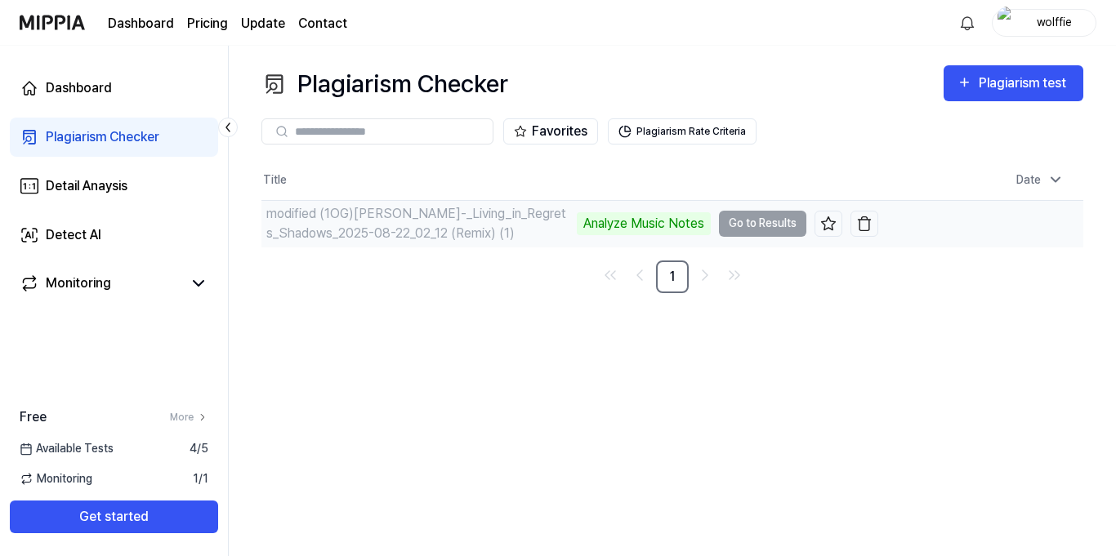
click at [789, 222] on td "modified (1OG)[PERSON_NAME]-_Living_in_Regrets_Shadows_2025-08-22_02_12 (Remix)…" at bounding box center [569, 224] width 617 height 46
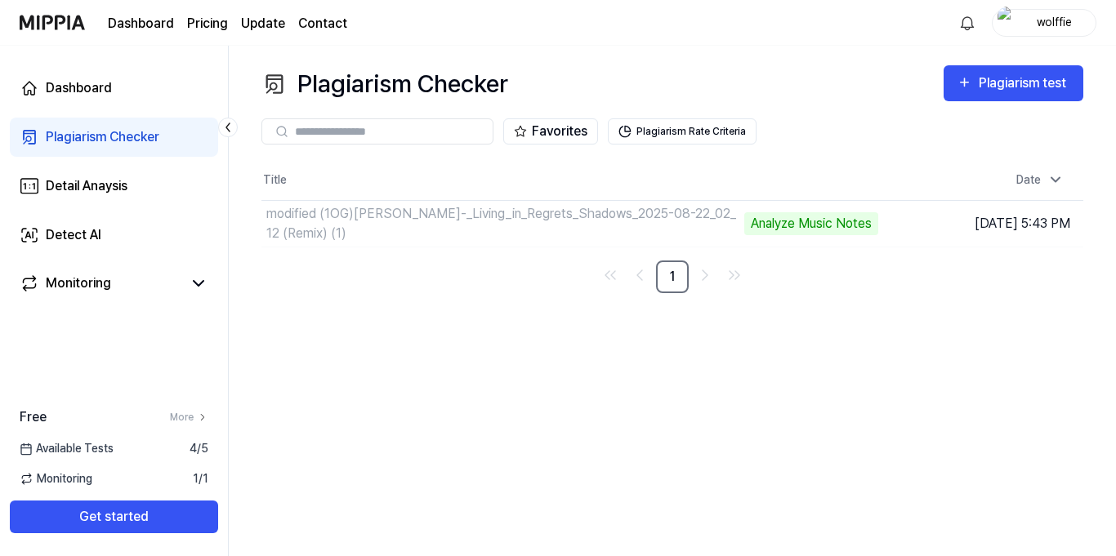
click at [141, 132] on div "Plagiarism Checker" at bounding box center [103, 137] width 114 height 20
click at [109, 280] on div "Monitoring" at bounding box center [78, 284] width 65 height 20
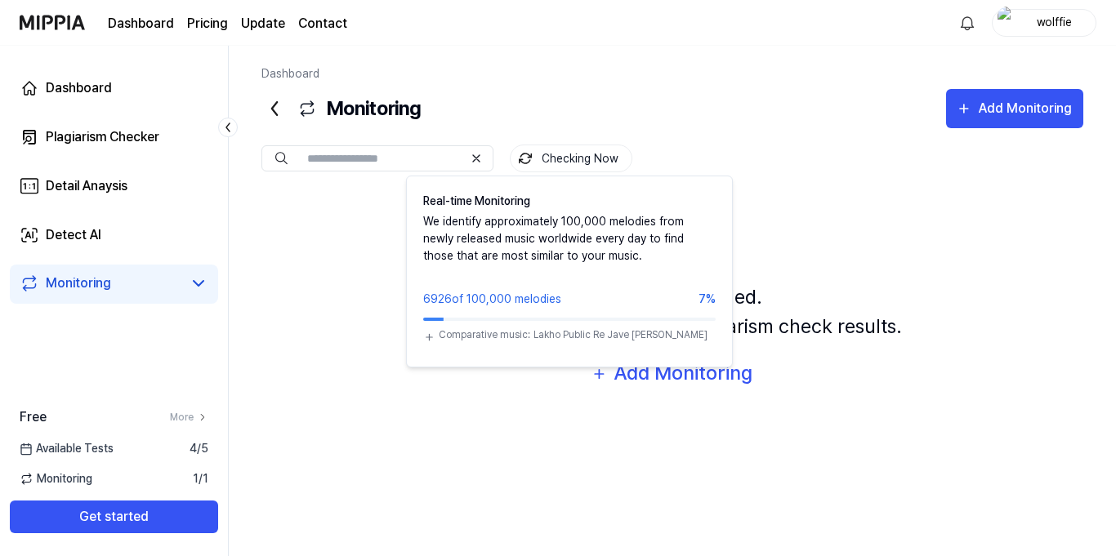
click at [573, 159] on button "Checking Now" at bounding box center [571, 159] width 123 height 28
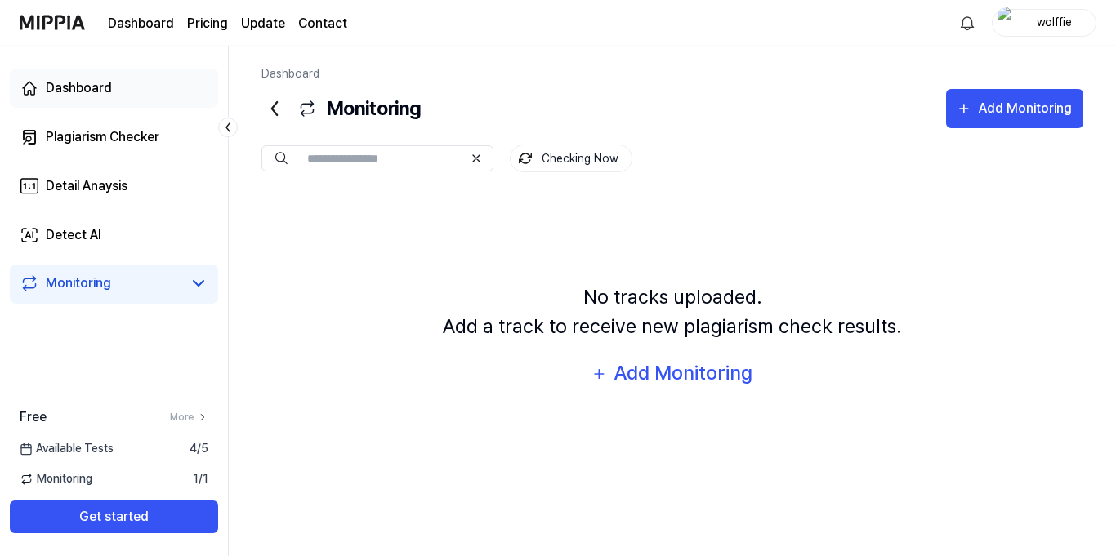
click at [105, 89] on div "Dashboard" at bounding box center [79, 88] width 66 height 20
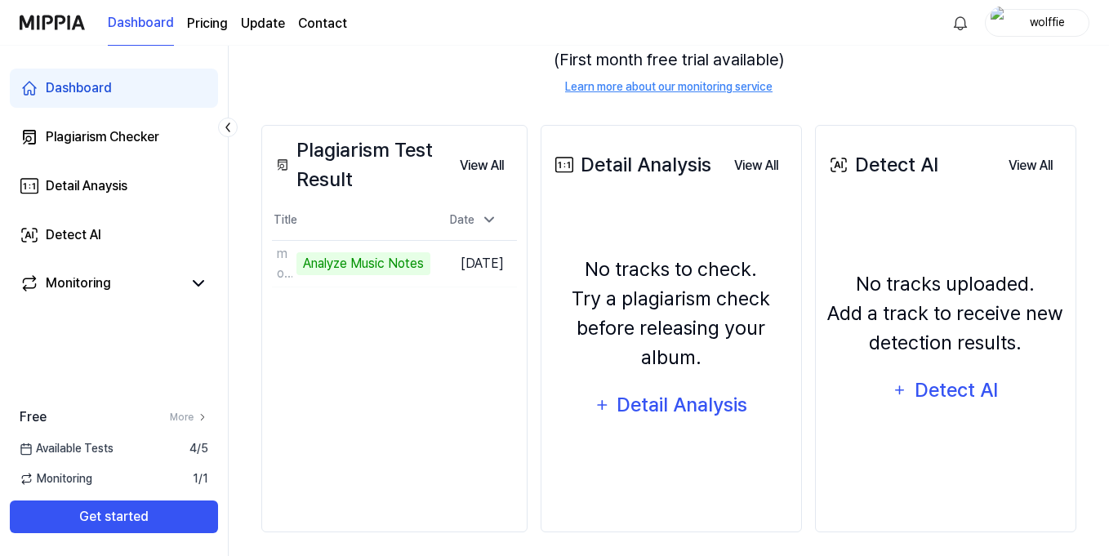
scroll to position [220, 0]
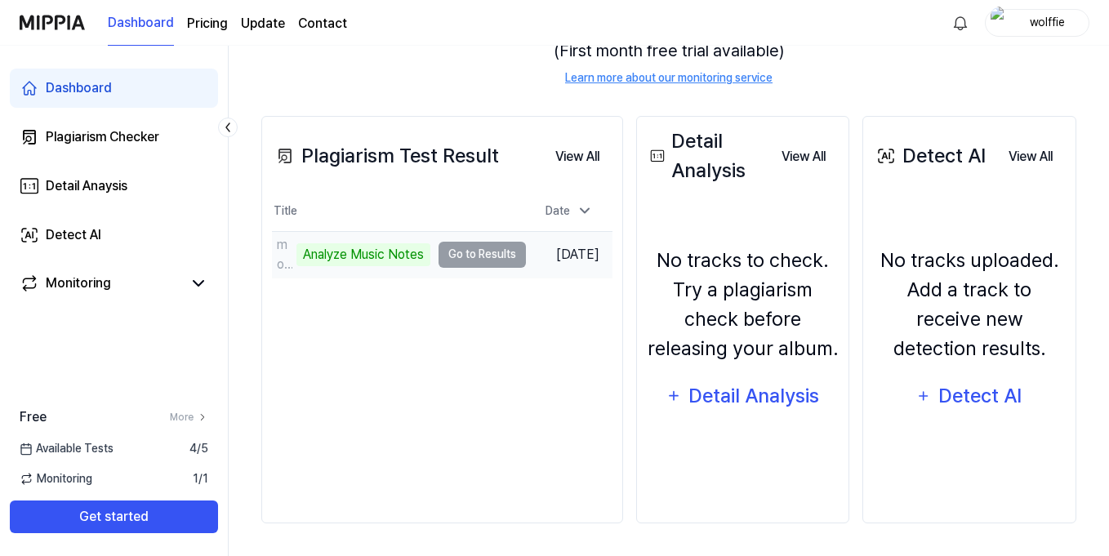
click at [407, 251] on div "Analyze Music Notes" at bounding box center [364, 254] width 134 height 23
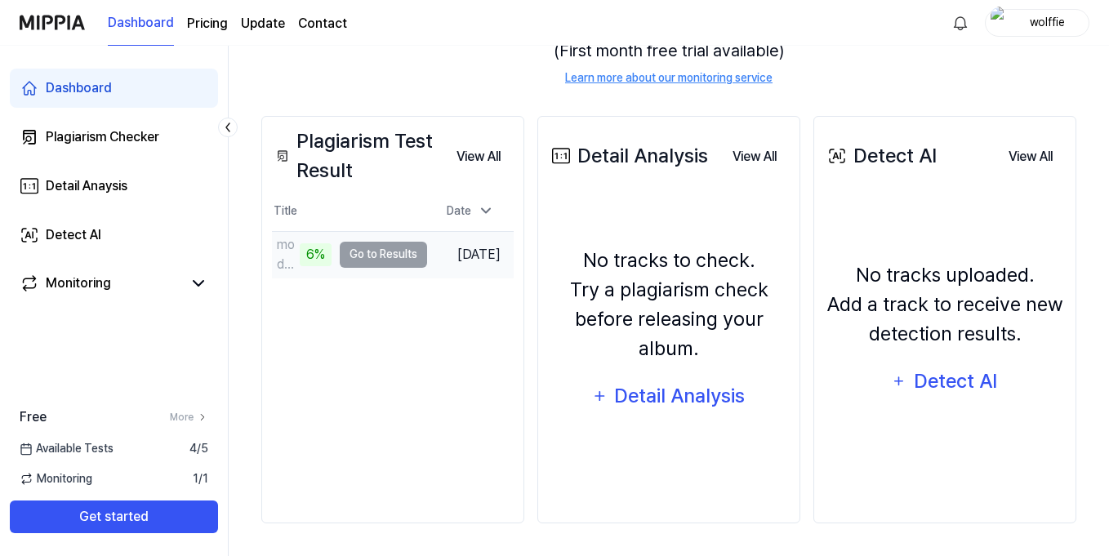
click at [405, 257] on td "modified (1OG)[PERSON_NAME]-_Living_in_Regrets_Shadows_2025-08-22_02_12 (Remix)…" at bounding box center [349, 255] width 155 height 46
click at [484, 158] on button "View All" at bounding box center [479, 157] width 70 height 33
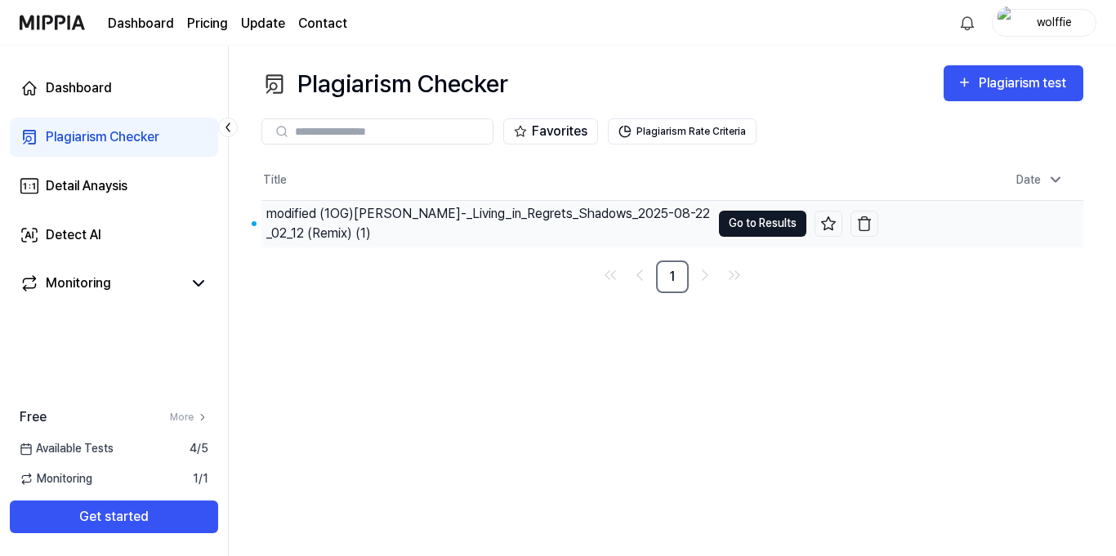
click at [768, 229] on button "Go to Results" at bounding box center [762, 224] width 87 height 26
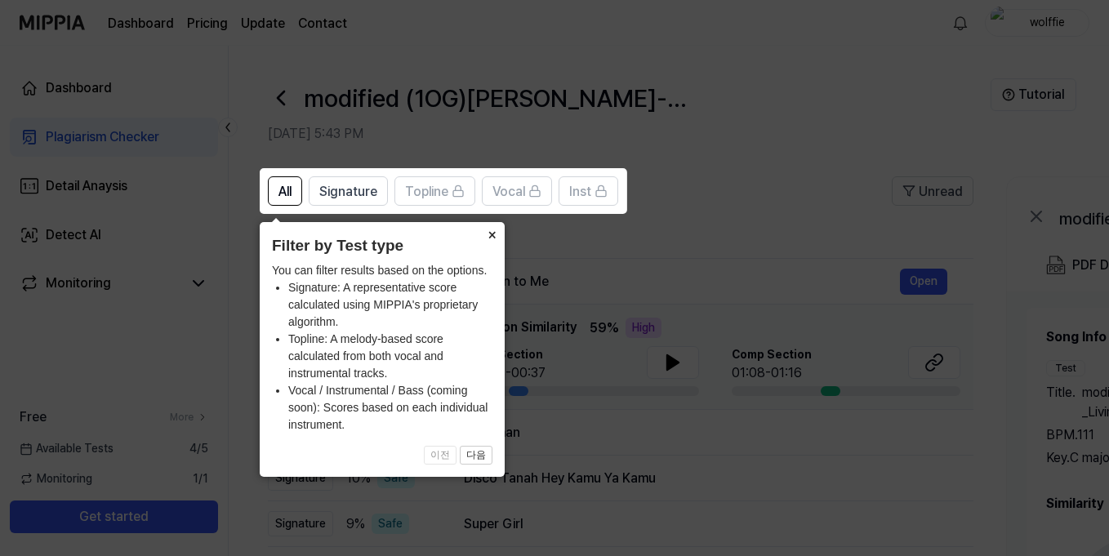
click at [489, 237] on button "×" at bounding box center [492, 233] width 26 height 23
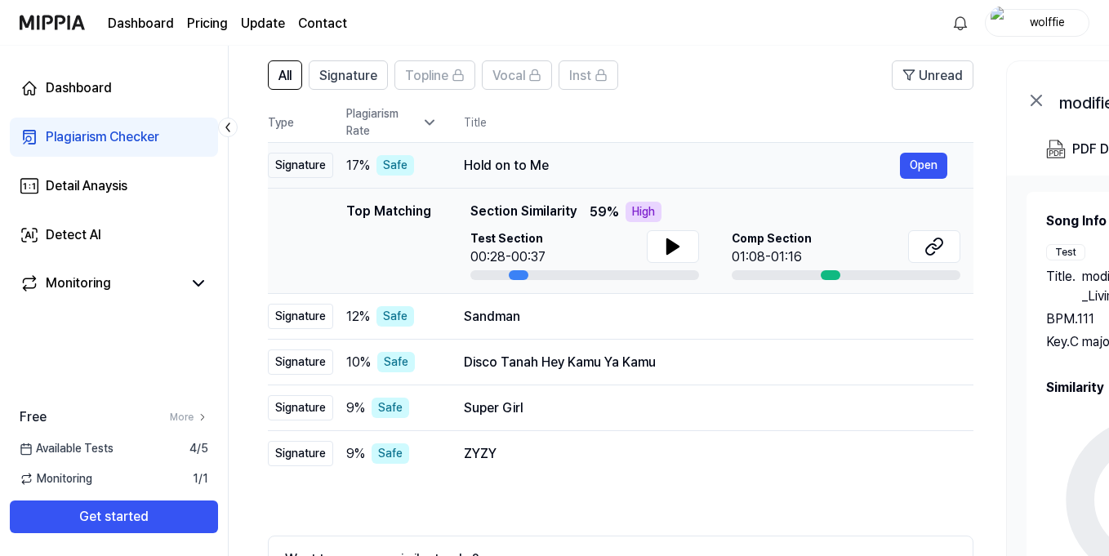
scroll to position [120, 0]
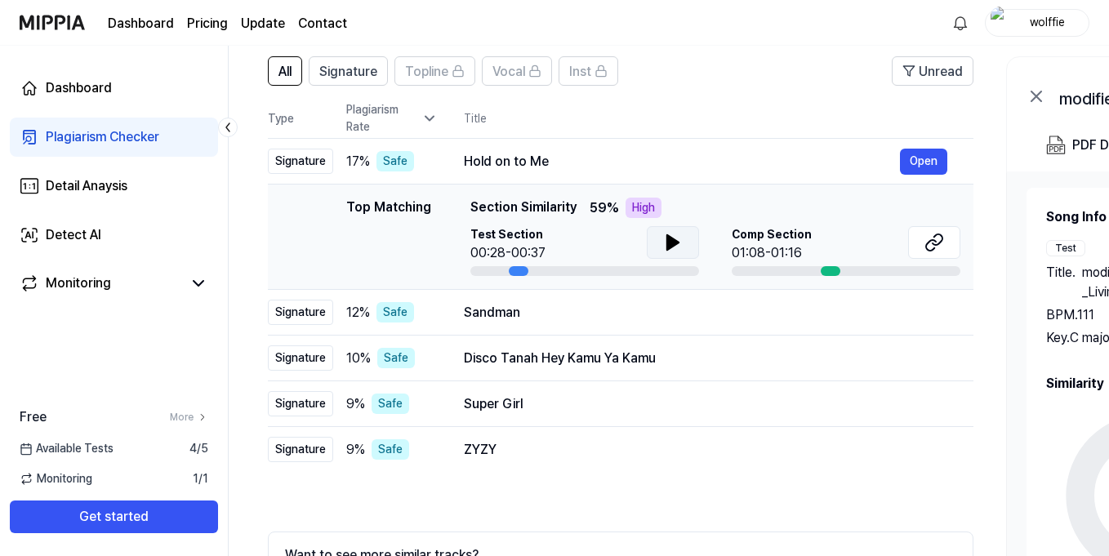
click at [680, 240] on icon at bounding box center [673, 243] width 20 height 20
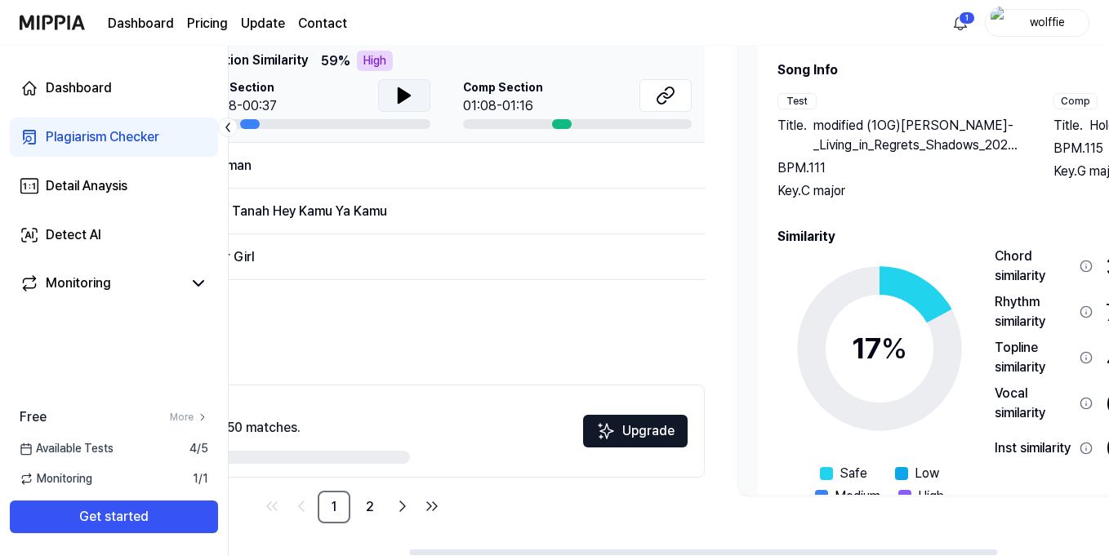
scroll to position [0, 270]
click at [1030, 355] on div "Topline similarity" at bounding box center [1033, 357] width 78 height 39
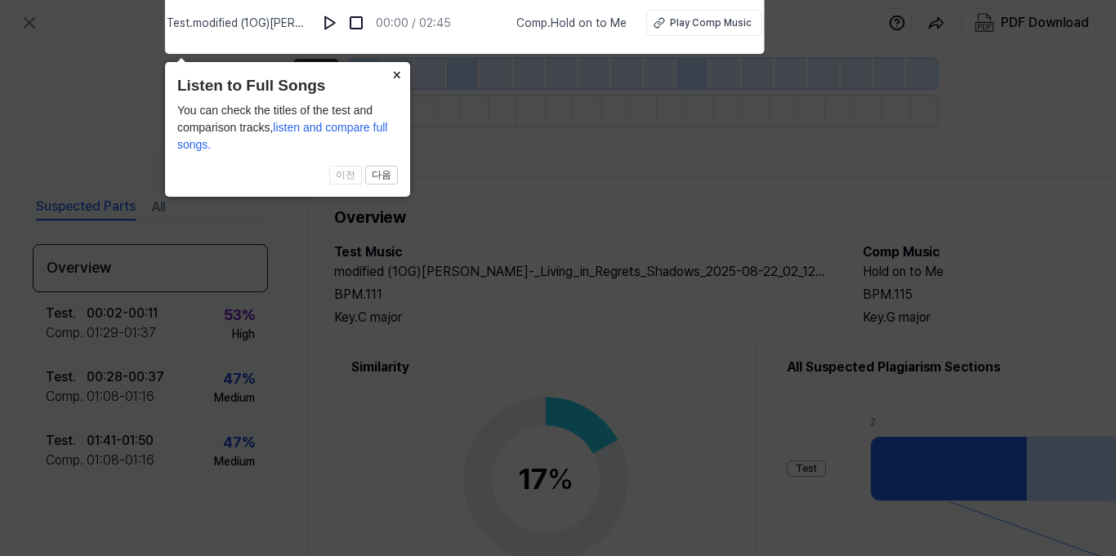
click at [395, 74] on button "×" at bounding box center [397, 73] width 26 height 23
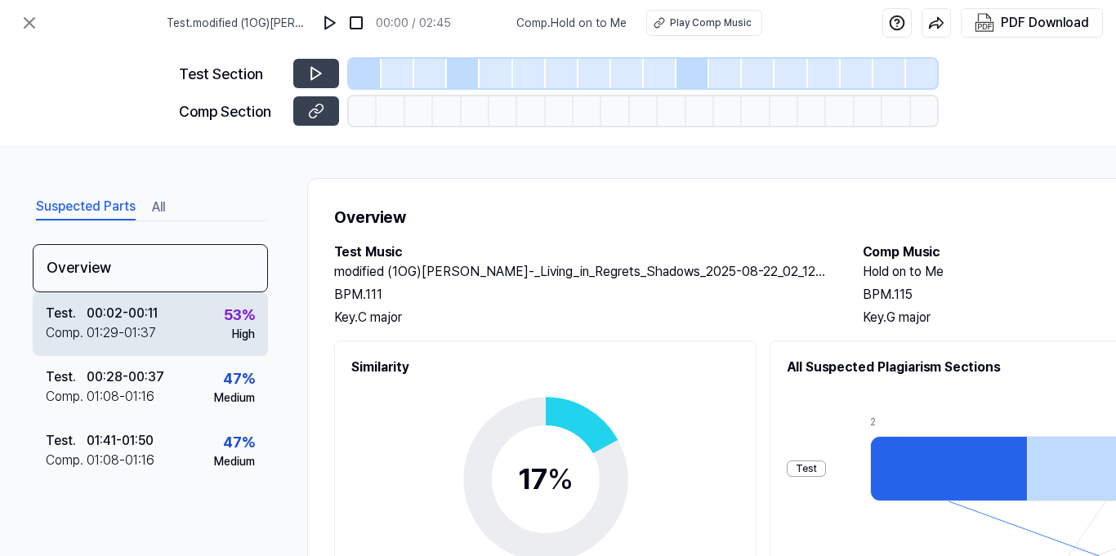
click at [150, 315] on div "00:02 - 00:11" at bounding box center [122, 314] width 71 height 20
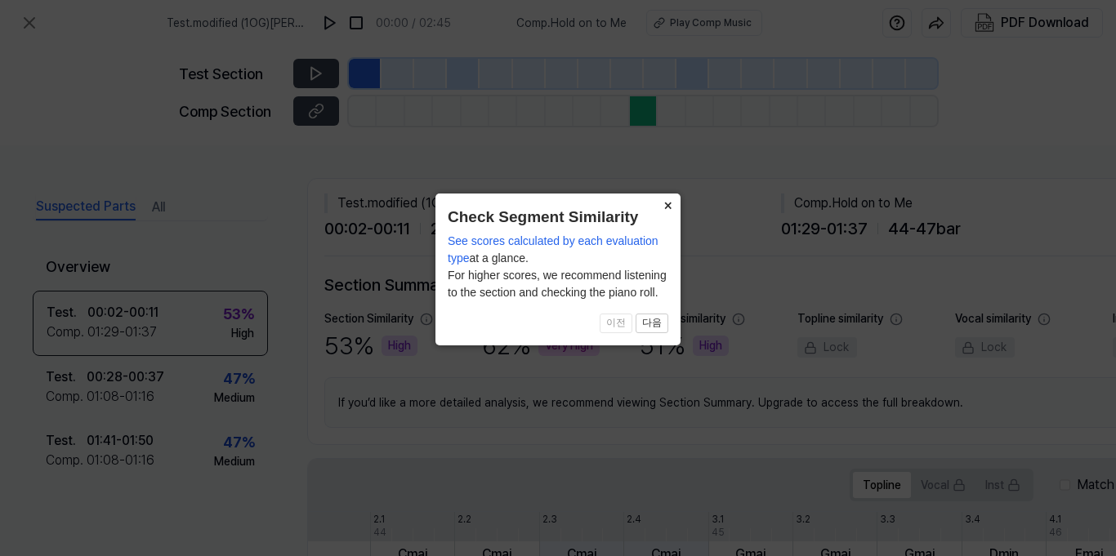
click at [669, 206] on button "×" at bounding box center [667, 205] width 26 height 23
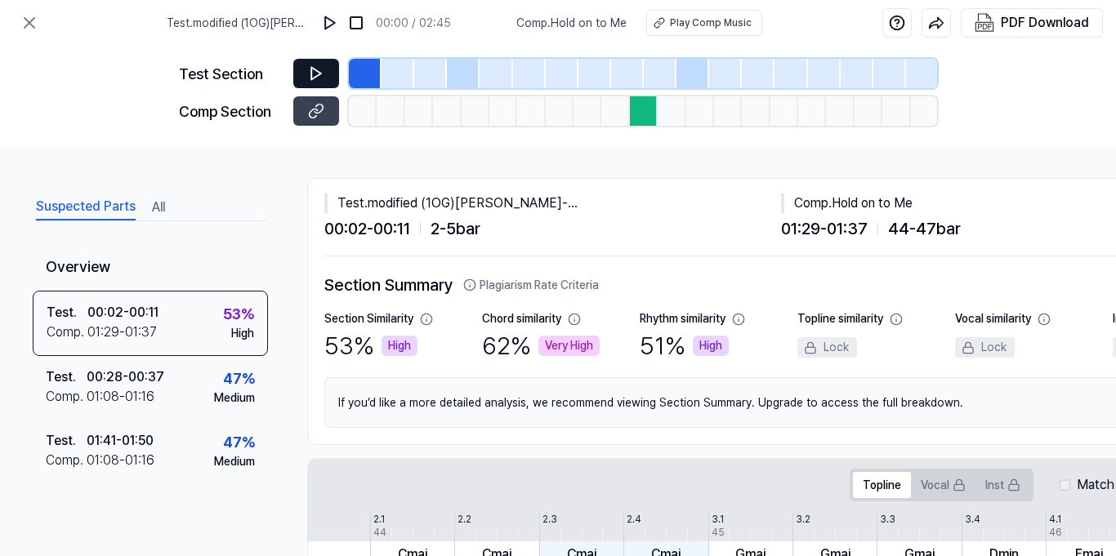
click at [331, 78] on button at bounding box center [316, 73] width 46 height 29
click at [643, 109] on div at bounding box center [644, 110] width 28 height 29
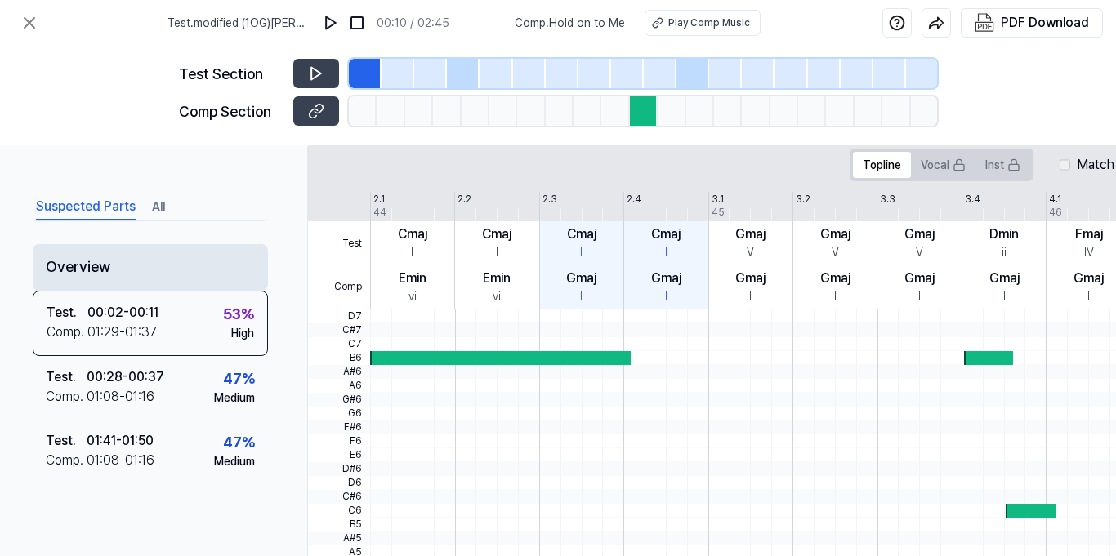
scroll to position [21, 0]
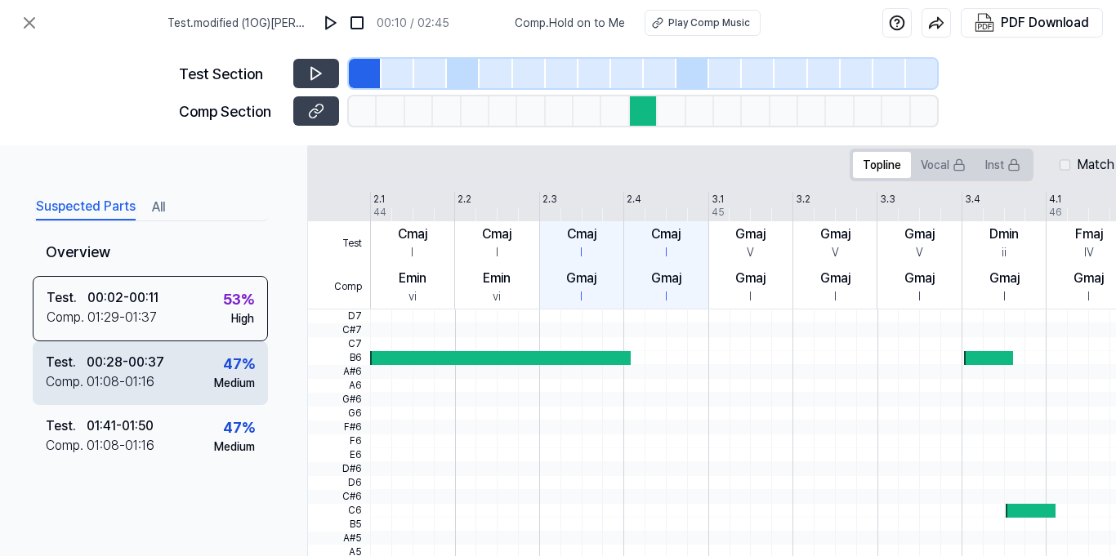
click at [164, 341] on div "Test . 00:28 - 00:37 Comp . 01:08 - 01:16 47 % Medium" at bounding box center [150, 373] width 235 height 64
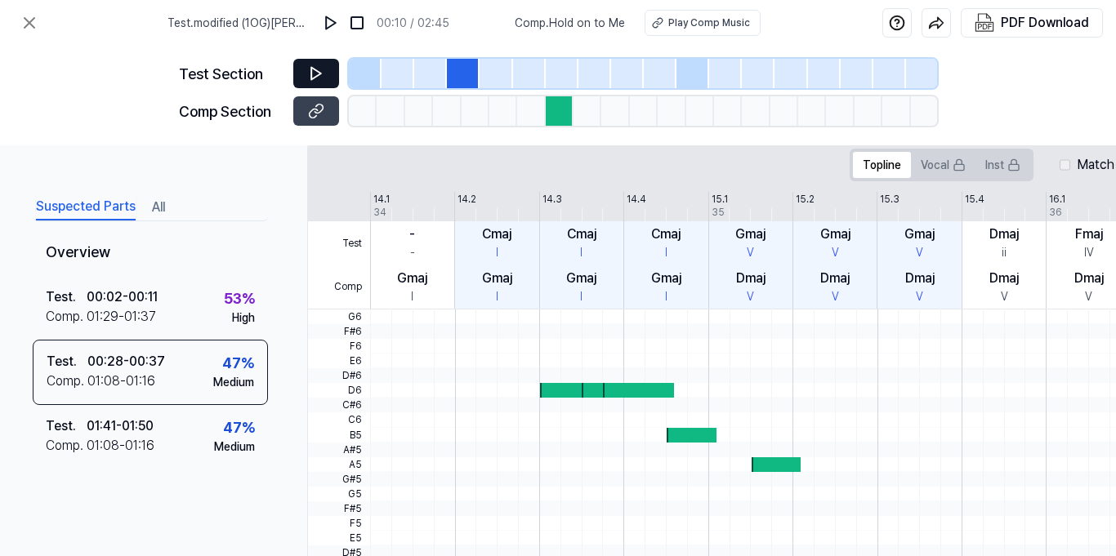
click at [318, 67] on icon at bounding box center [316, 73] width 16 height 16
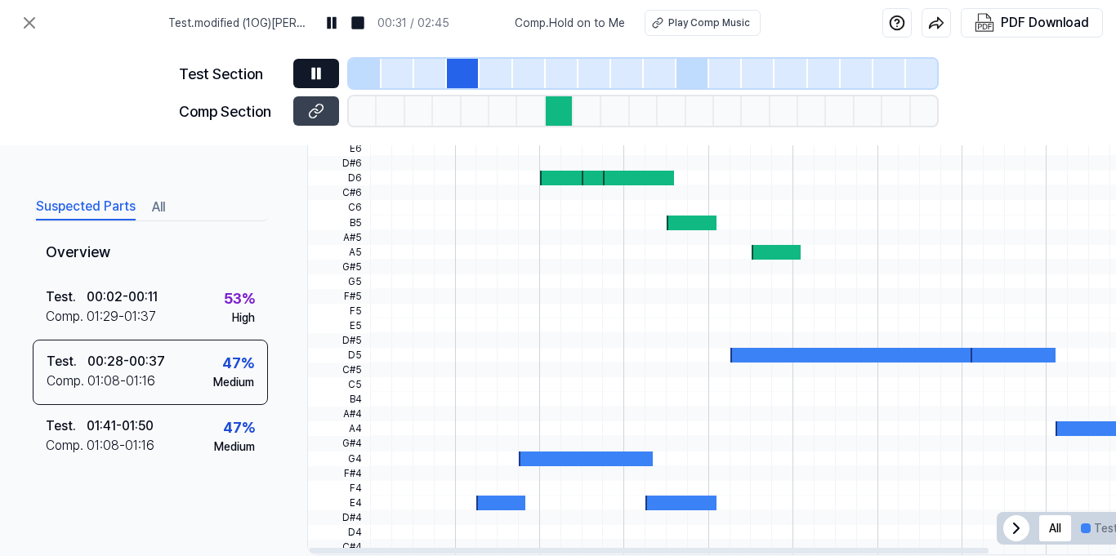
scroll to position [571, 0]
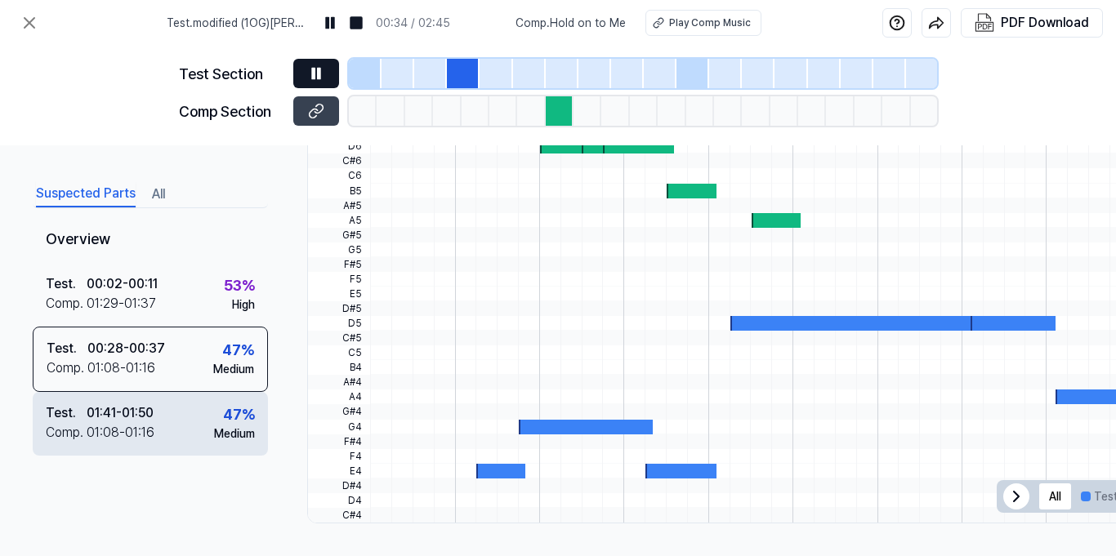
click at [172, 416] on div "Test . 01:41 - 01:50 Comp . 01:08 - 01:16 47 % Medium" at bounding box center [150, 424] width 235 height 64
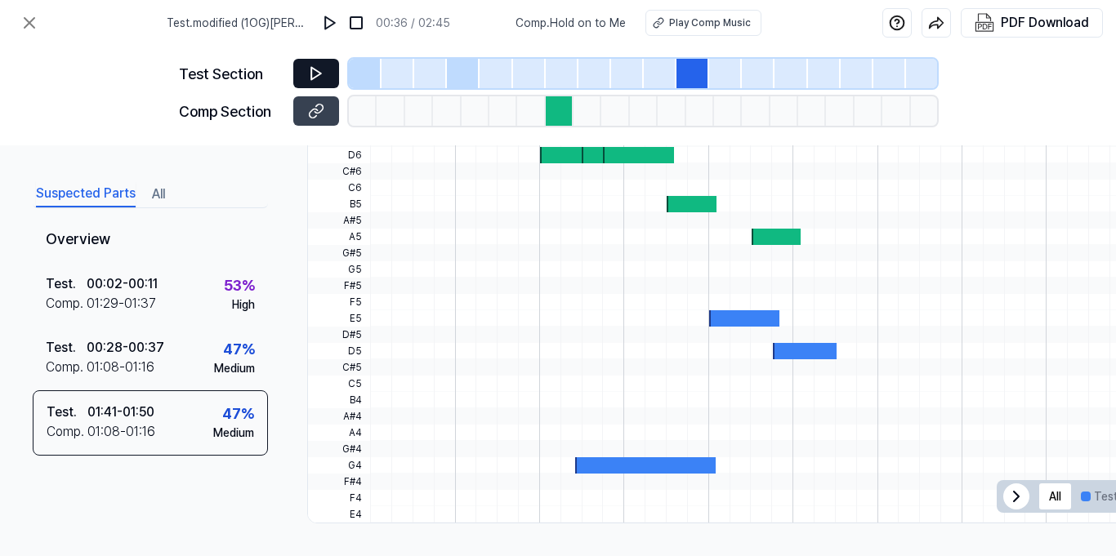
click at [314, 68] on icon at bounding box center [316, 74] width 10 height 12
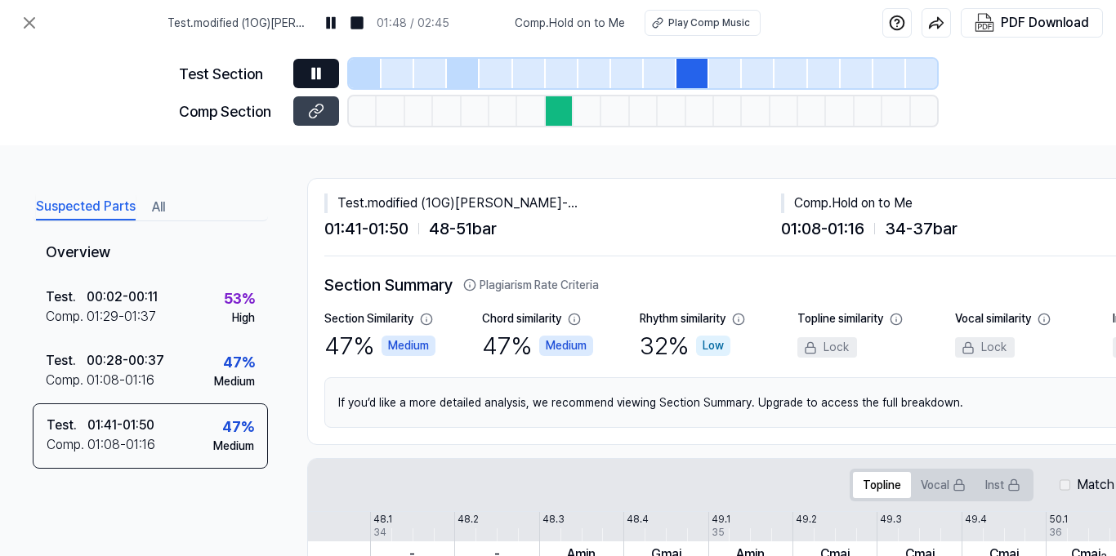
click at [162, 211] on button "All" at bounding box center [158, 207] width 13 height 26
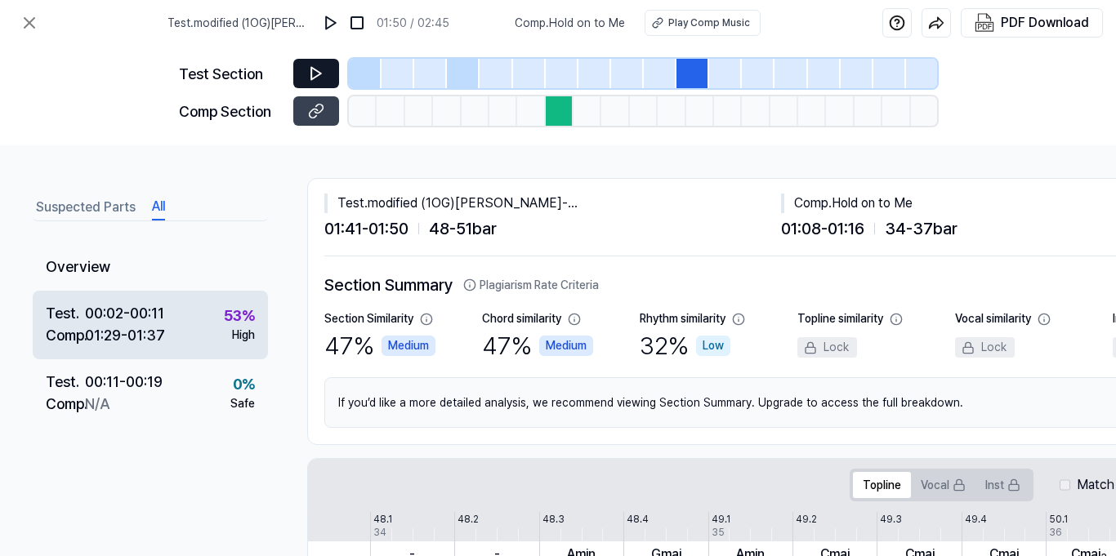
click at [201, 344] on div "Test . 00:02 - 00:11 Comp . 01:29 - 01:37 53 % High" at bounding box center [150, 325] width 235 height 69
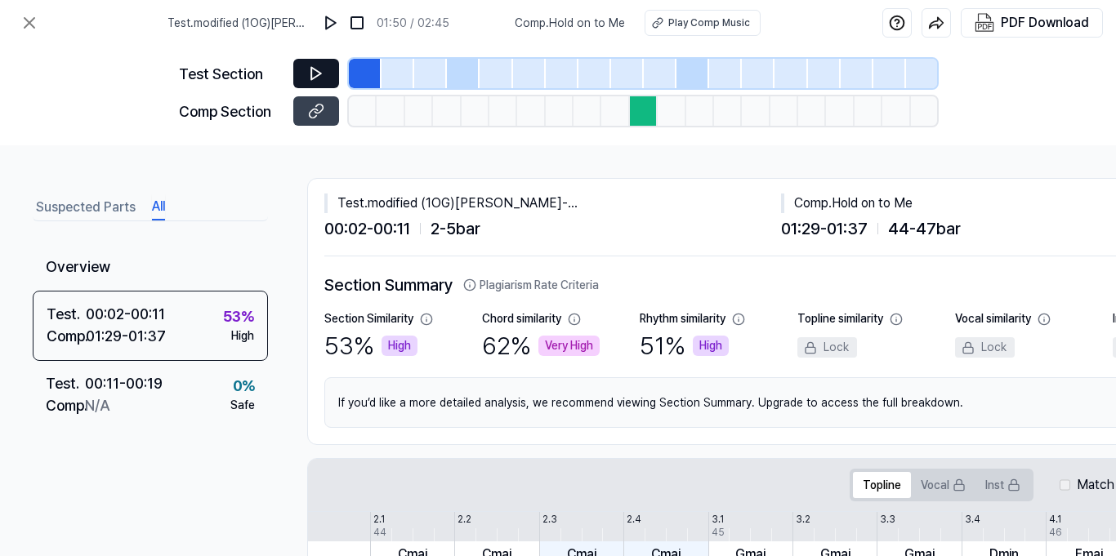
click at [324, 66] on button at bounding box center [316, 73] width 46 height 29
click at [27, 25] on icon at bounding box center [30, 23] width 10 height 10
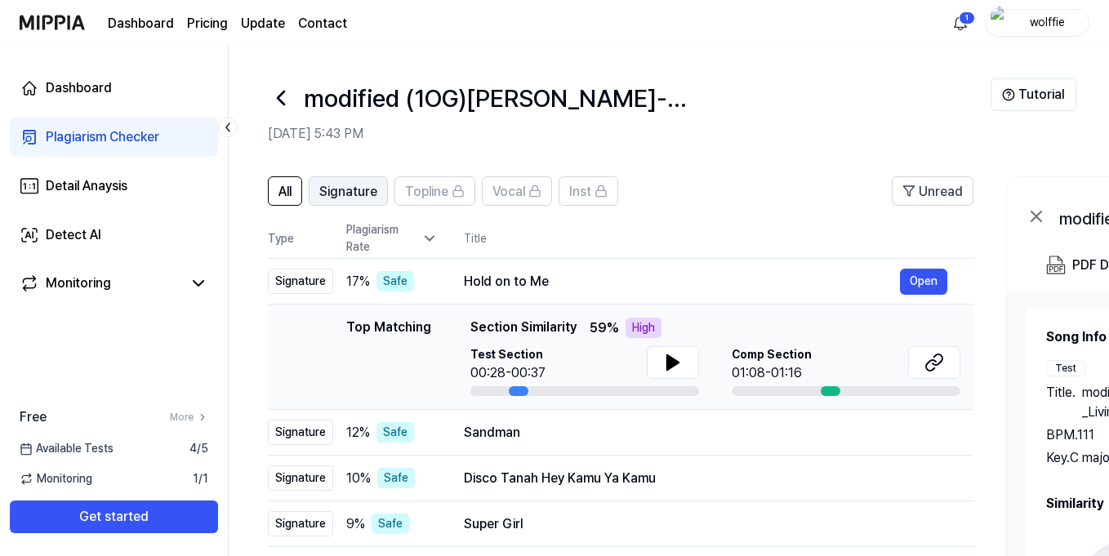
click at [372, 190] on span "Signature" at bounding box center [348, 192] width 58 height 20
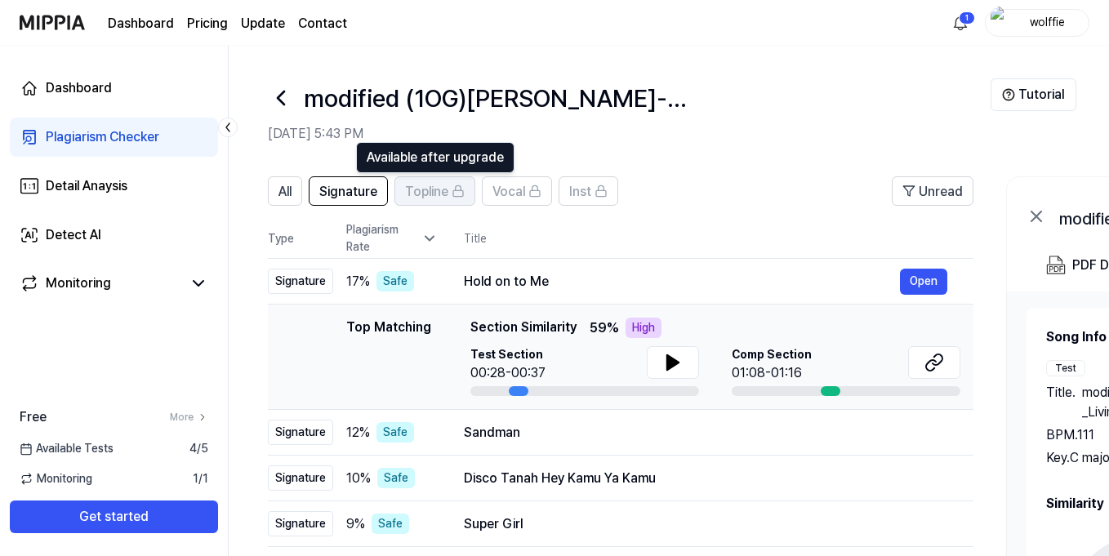
click at [461, 193] on icon at bounding box center [458, 191] width 13 height 13
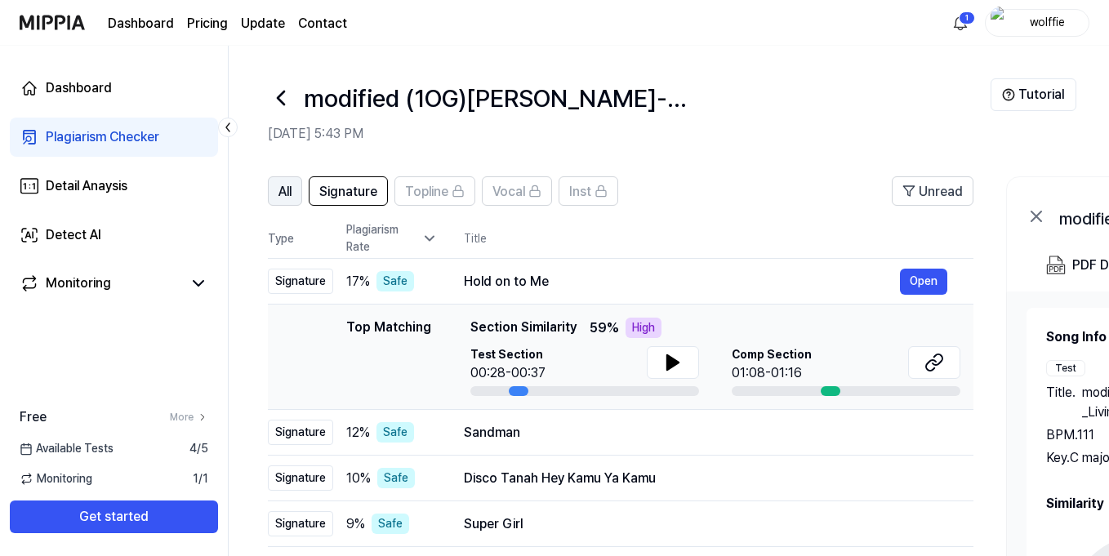
click at [294, 192] on button "All" at bounding box center [285, 190] width 34 height 29
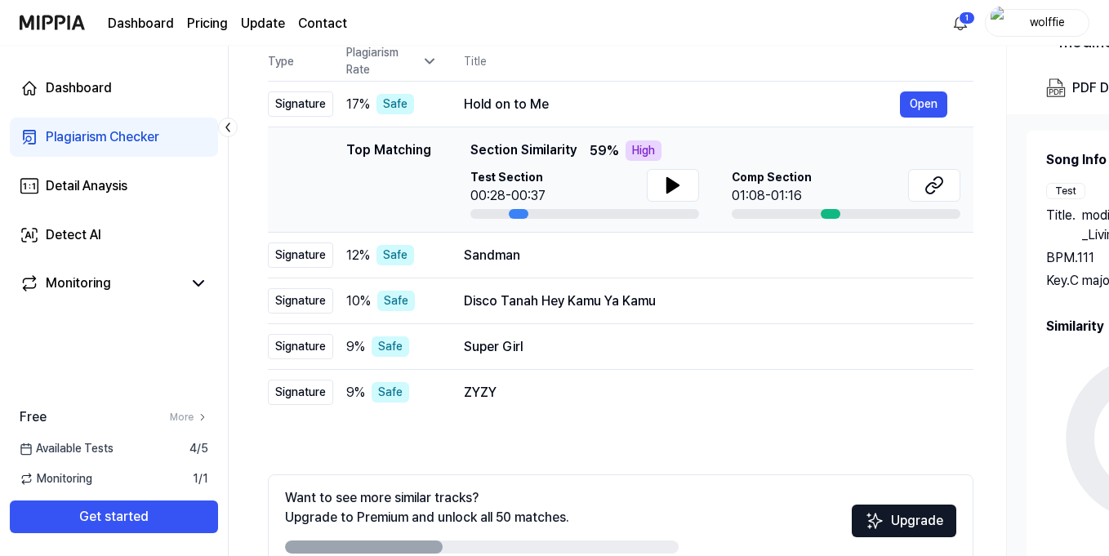
scroll to position [180, 0]
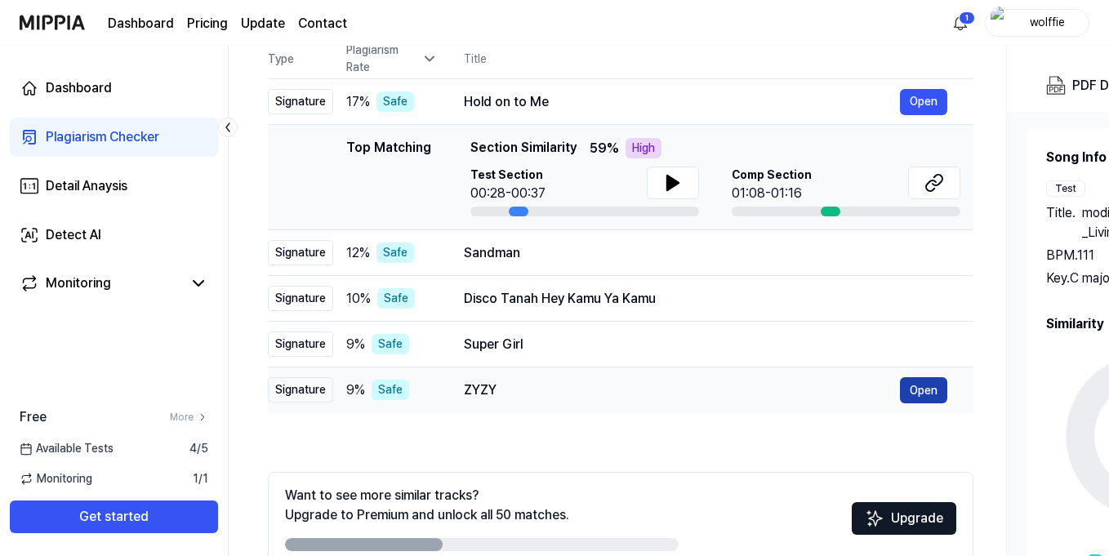
click at [917, 395] on button "Open" at bounding box center [923, 390] width 47 height 26
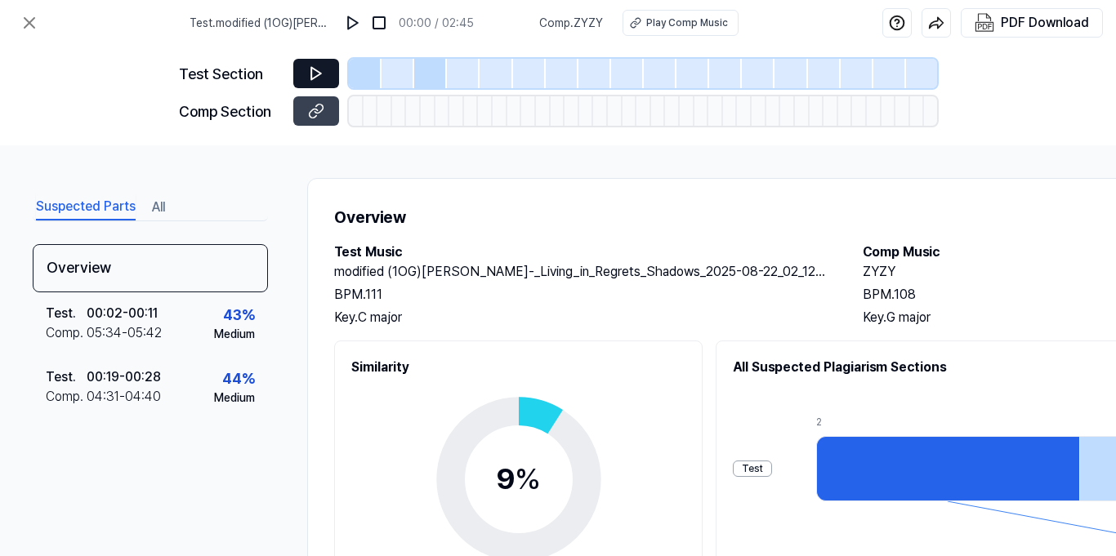
click at [323, 65] on icon at bounding box center [316, 73] width 16 height 16
click at [322, 80] on icon at bounding box center [316, 73] width 16 height 16
click at [319, 74] on icon at bounding box center [316, 74] width 10 height 12
click at [28, 25] on icon at bounding box center [30, 23] width 10 height 10
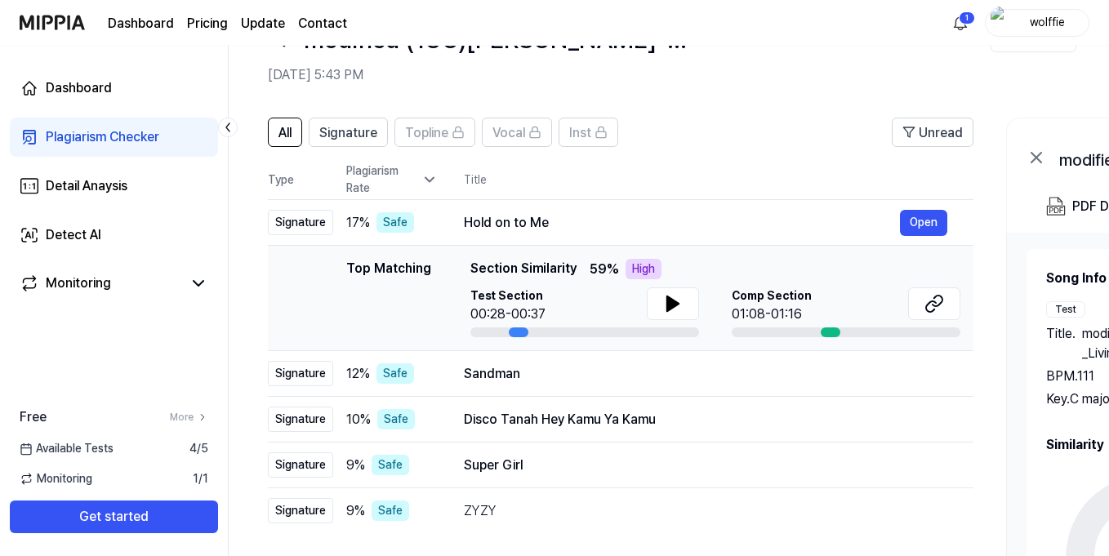
scroll to position [65, 0]
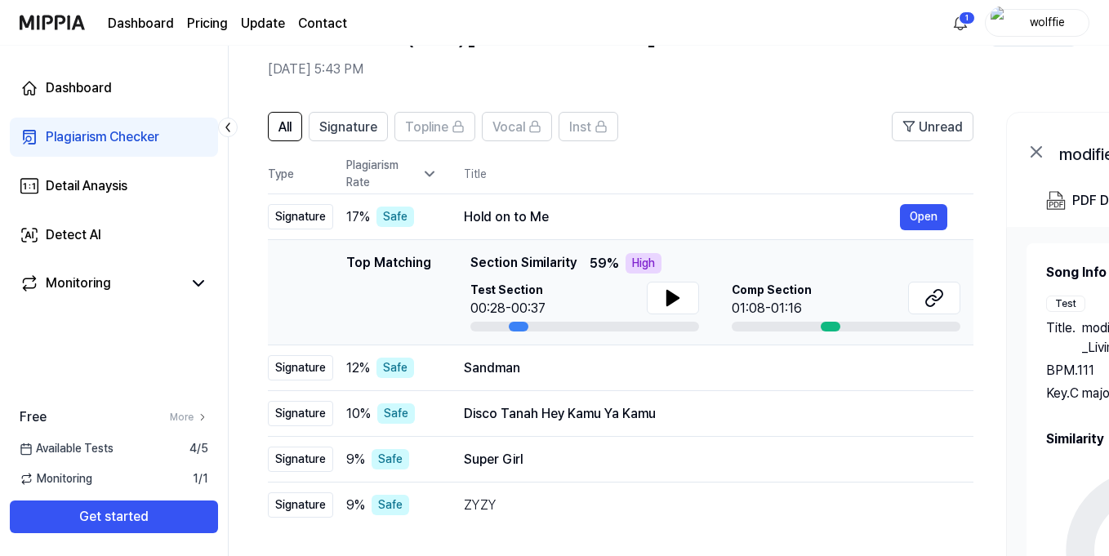
click at [643, 266] on div "High" at bounding box center [644, 263] width 36 height 20
click at [681, 297] on button at bounding box center [673, 298] width 52 height 33
drag, startPoint x: 463, startPoint y: 302, endPoint x: 555, endPoint y: 306, distance: 91.6
click at [555, 306] on div "Top Matching Top Matching Section Similarity 59 % High Test Section 00:28-00:37…" at bounding box center [621, 292] width 680 height 78
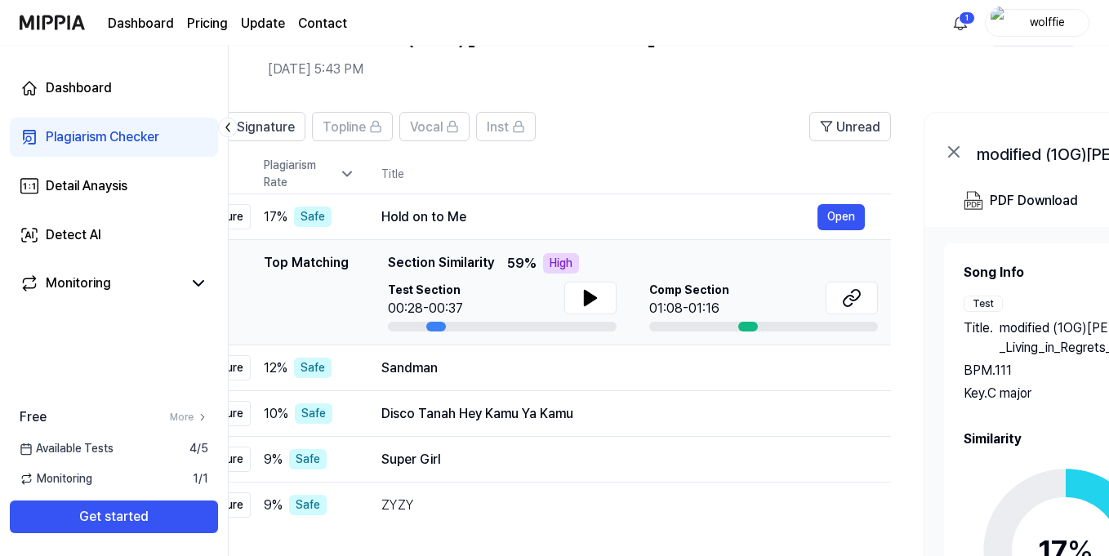
drag, startPoint x: 546, startPoint y: 307, endPoint x: 465, endPoint y: 304, distance: 80.9
click at [465, 304] on div "Test Section 00:28-00:37" at bounding box center [502, 300] width 229 height 37
click at [442, 303] on div "00:28-00:37" at bounding box center [427, 309] width 75 height 20
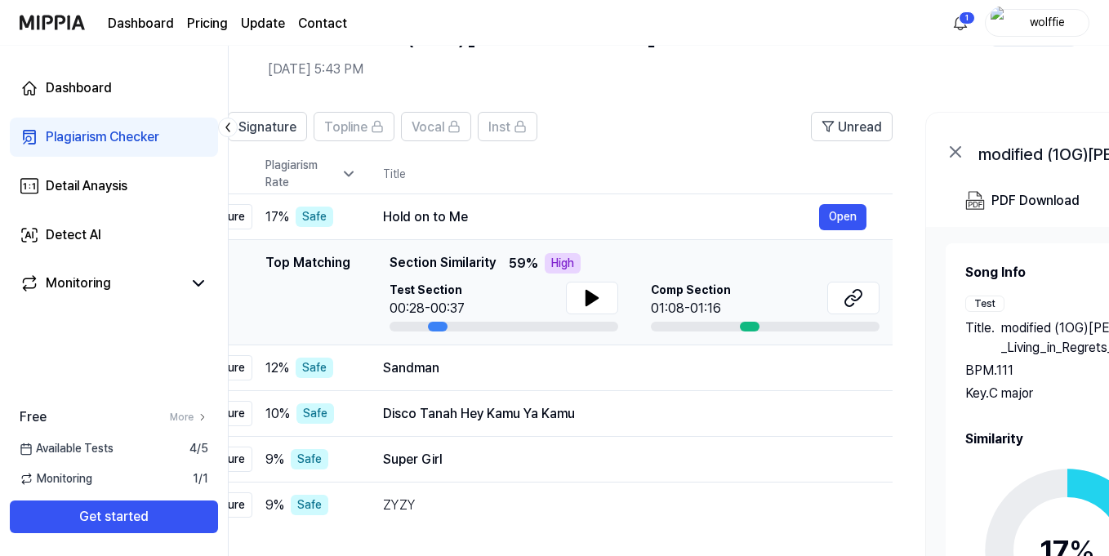
click at [442, 303] on div "00:28-00:37" at bounding box center [427, 309] width 75 height 20
click at [560, 266] on div "High" at bounding box center [563, 263] width 36 height 20
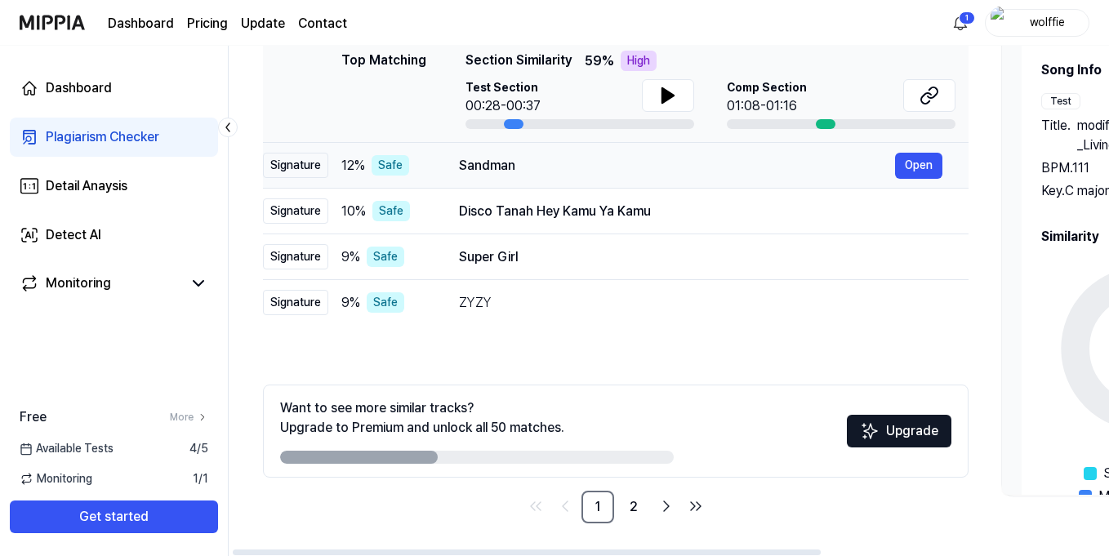
scroll to position [0, 6]
click at [638, 511] on link "2" at bounding box center [633, 507] width 33 height 33
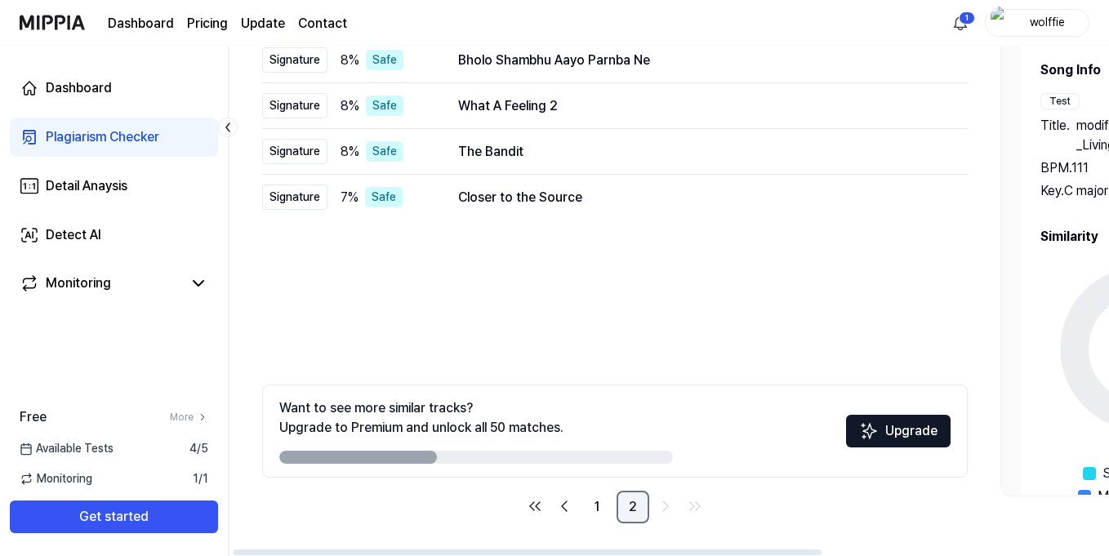
click at [631, 511] on link "2" at bounding box center [633, 507] width 33 height 33
click at [609, 511] on link "1" at bounding box center [597, 507] width 33 height 33
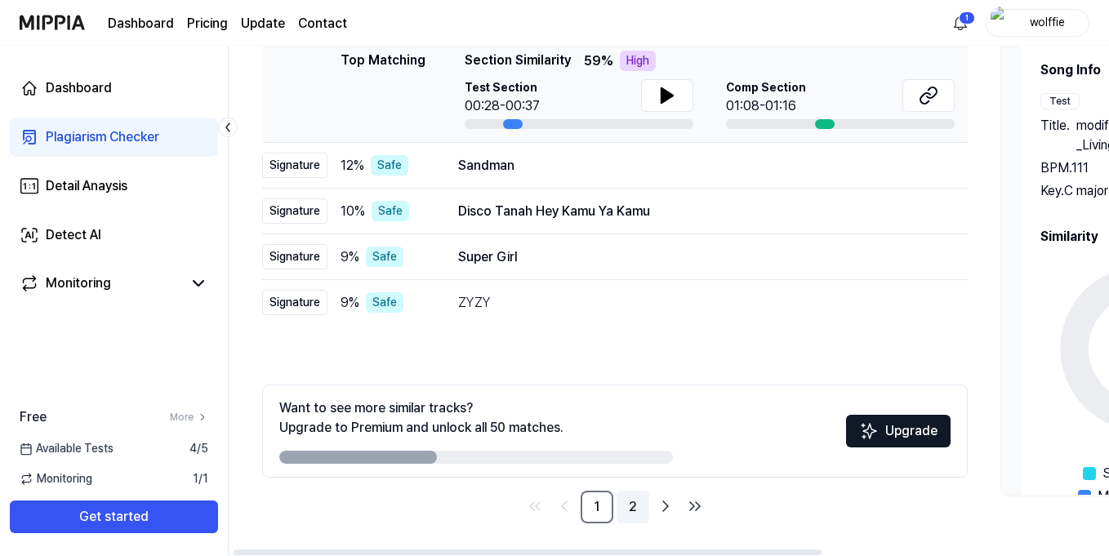
click at [636, 514] on link "2" at bounding box center [633, 507] width 33 height 33
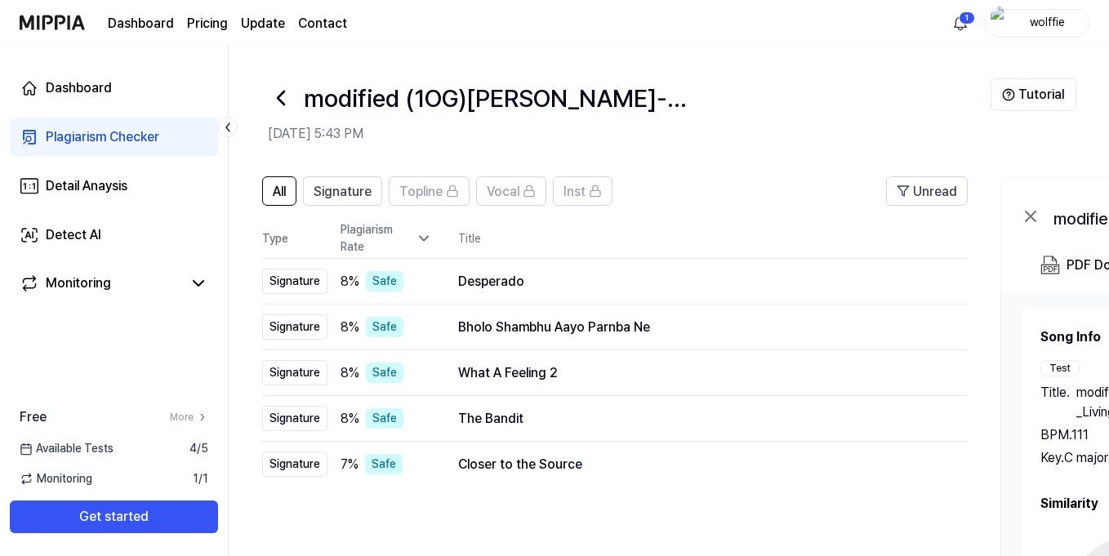
scroll to position [267, 0]
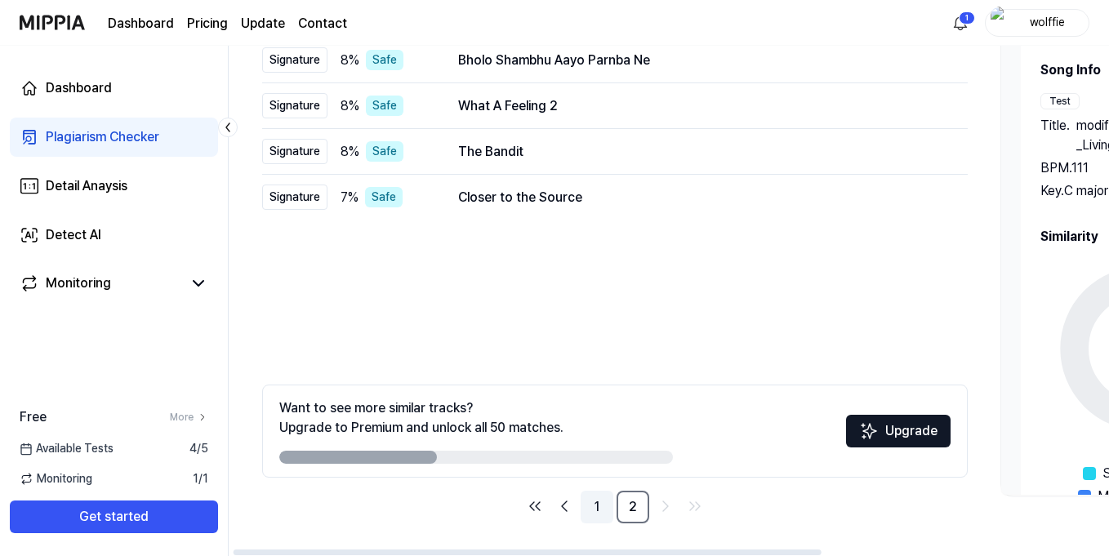
click at [599, 504] on link "1" at bounding box center [597, 507] width 33 height 33
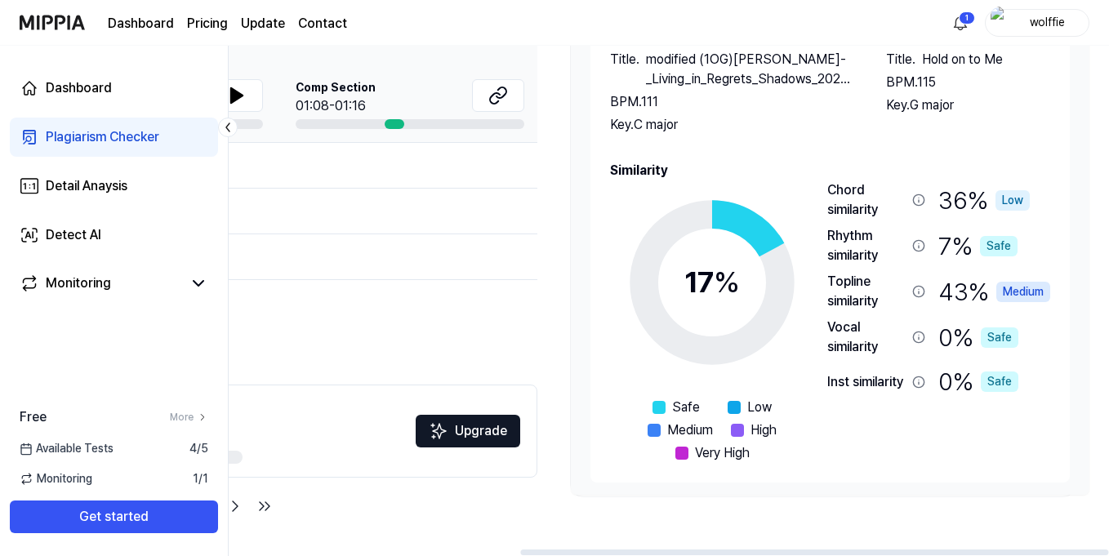
scroll to position [70, 0]
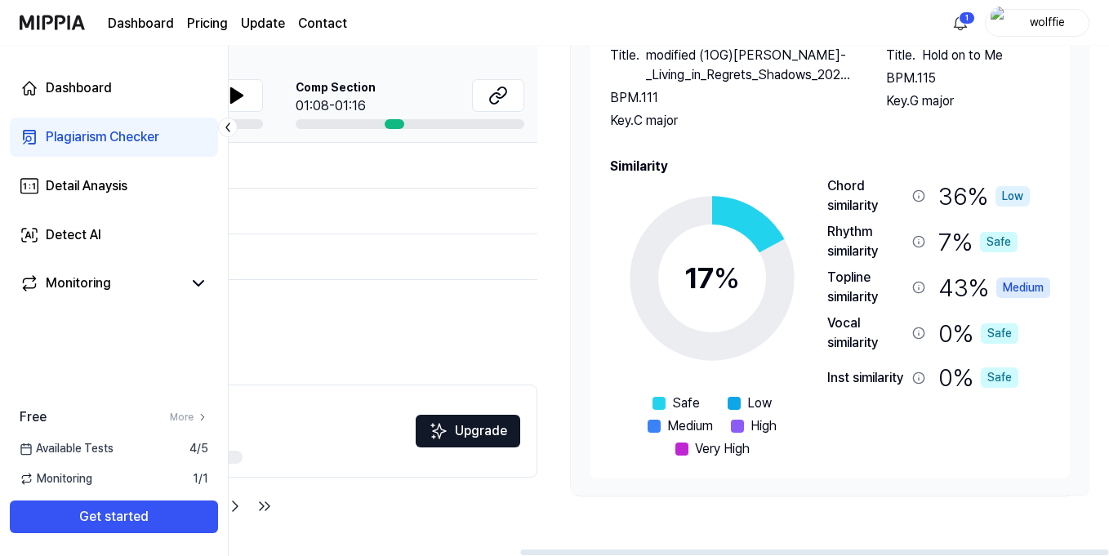
click at [1015, 292] on div "Medium" at bounding box center [1024, 288] width 54 height 20
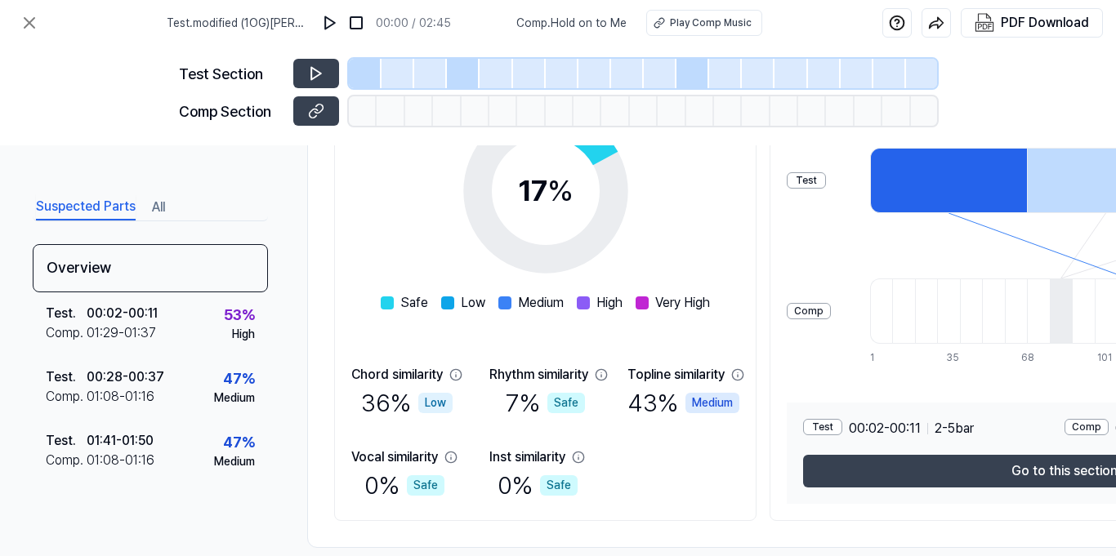
scroll to position [319, 0]
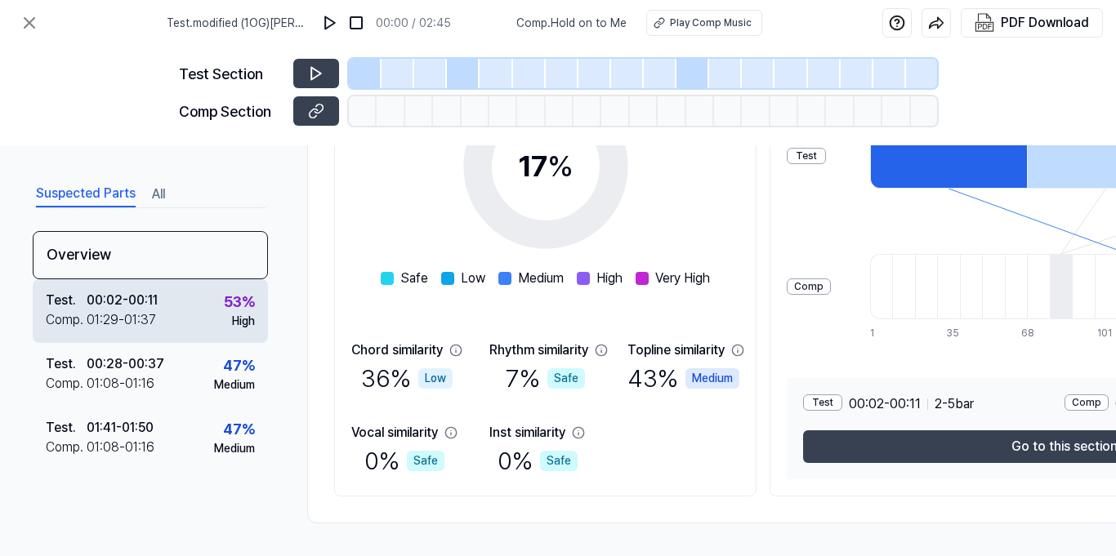
click at [149, 294] on div "00:02 - 00:11" at bounding box center [122, 301] width 71 height 20
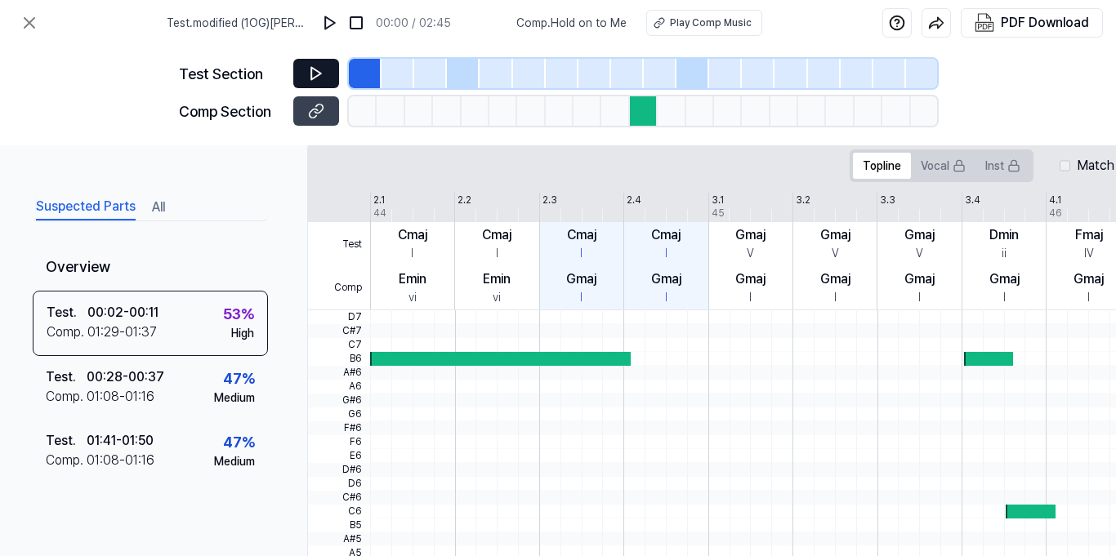
click at [311, 68] on icon at bounding box center [316, 74] width 10 height 12
click at [712, 21] on div "Play Comp Music" at bounding box center [709, 23] width 82 height 15
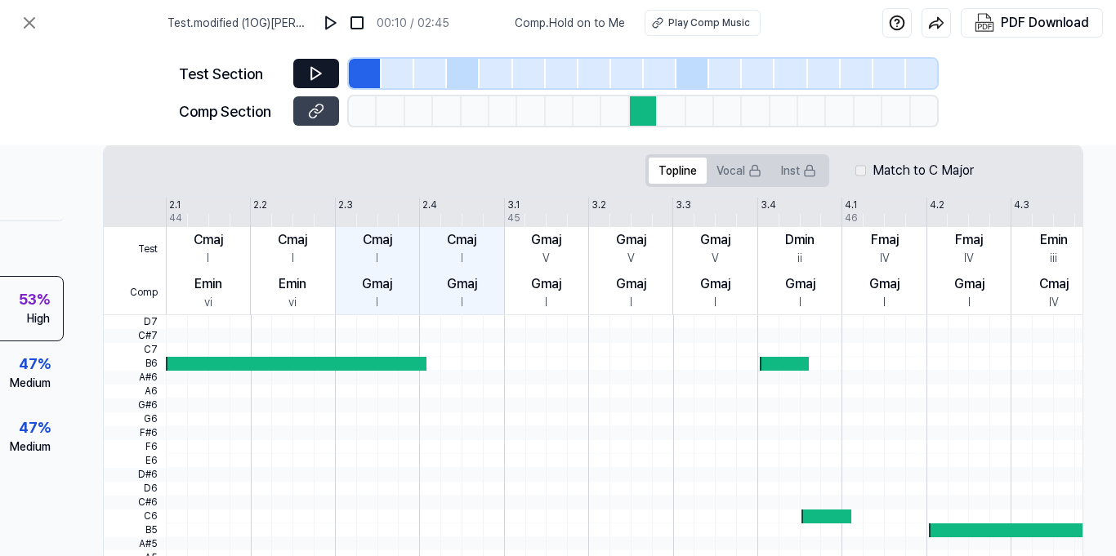
scroll to position [314, 211]
click at [320, 76] on icon at bounding box center [316, 73] width 16 height 16
click at [320, 76] on icon at bounding box center [319, 73] width 2 height 11
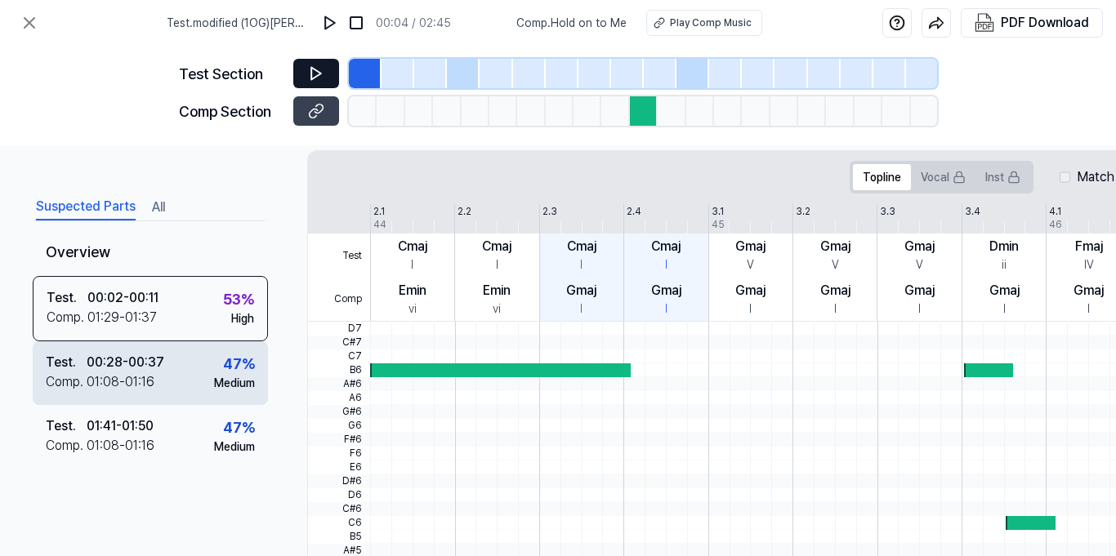
scroll to position [307, 0]
click at [167, 373] on div "Test . 00:28 - 00:37 Comp . 01:08 - 01:16 47 % Medium" at bounding box center [150, 373] width 235 height 64
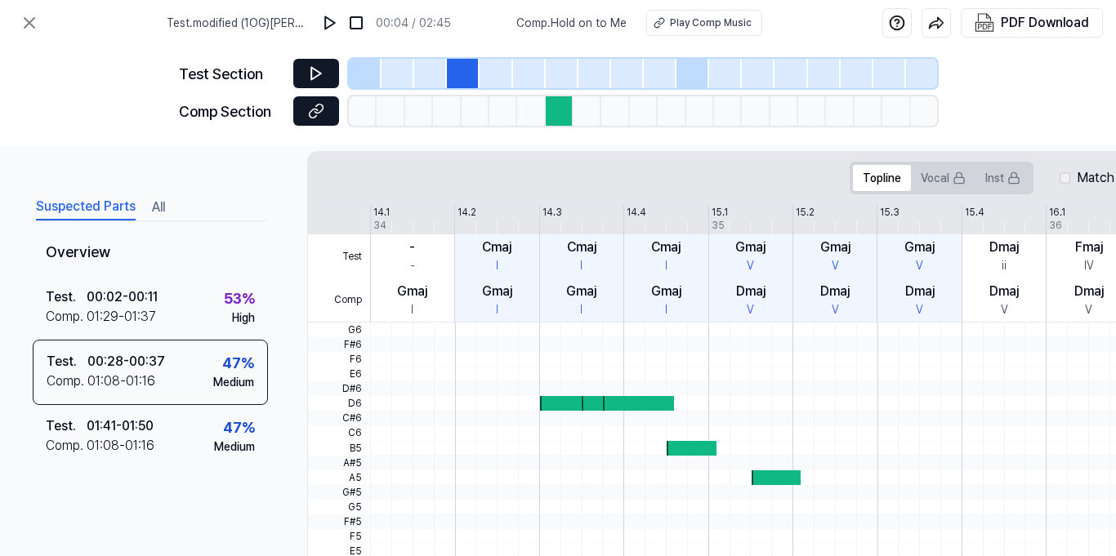
click at [313, 109] on icon at bounding box center [314, 113] width 8 height 9
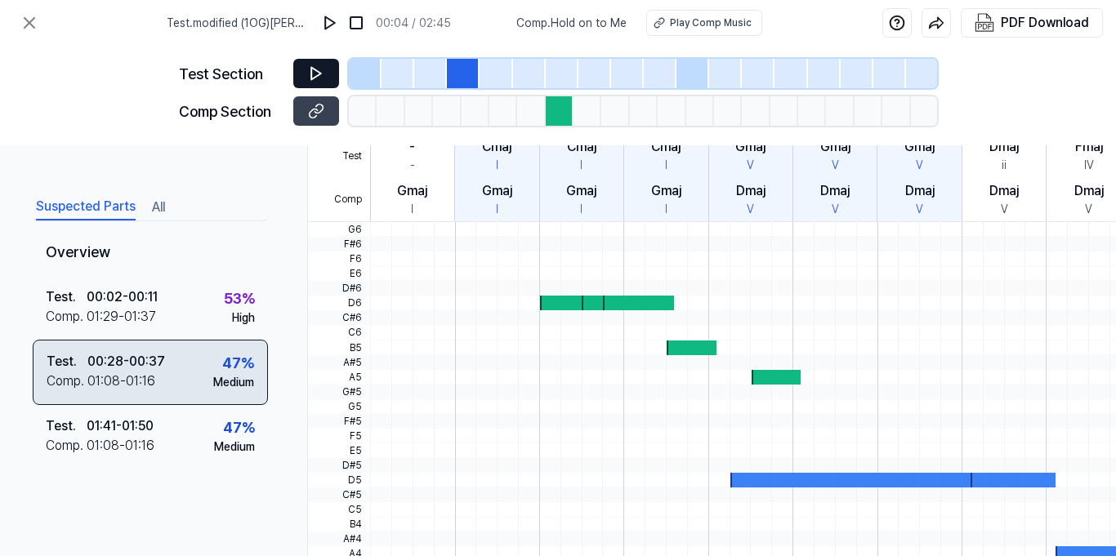
scroll to position [409, 0]
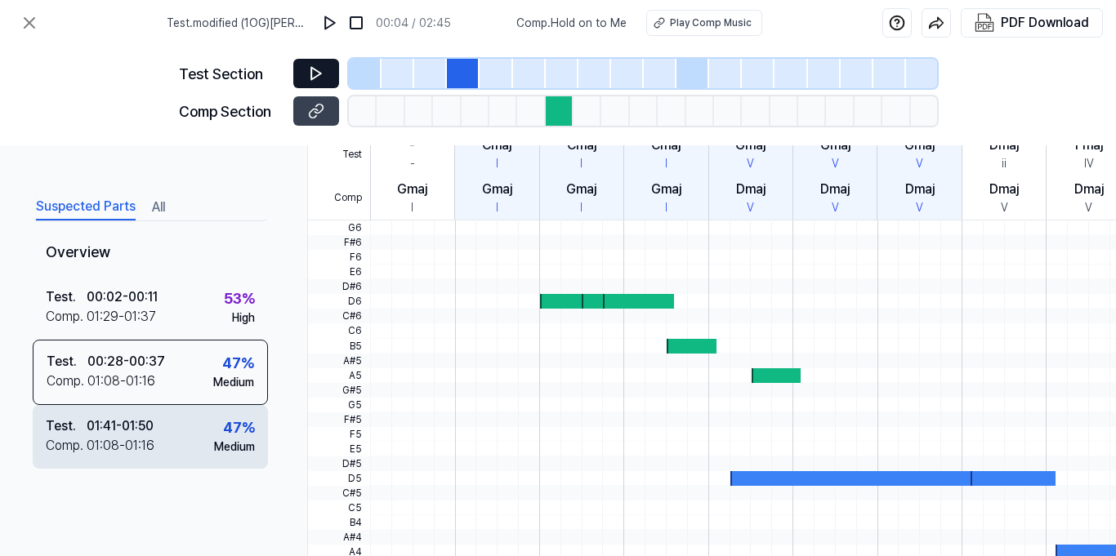
click at [162, 455] on div "Test . 01:41 - 01:50 Comp . 01:08 - 01:16 47 % Medium" at bounding box center [150, 437] width 235 height 64
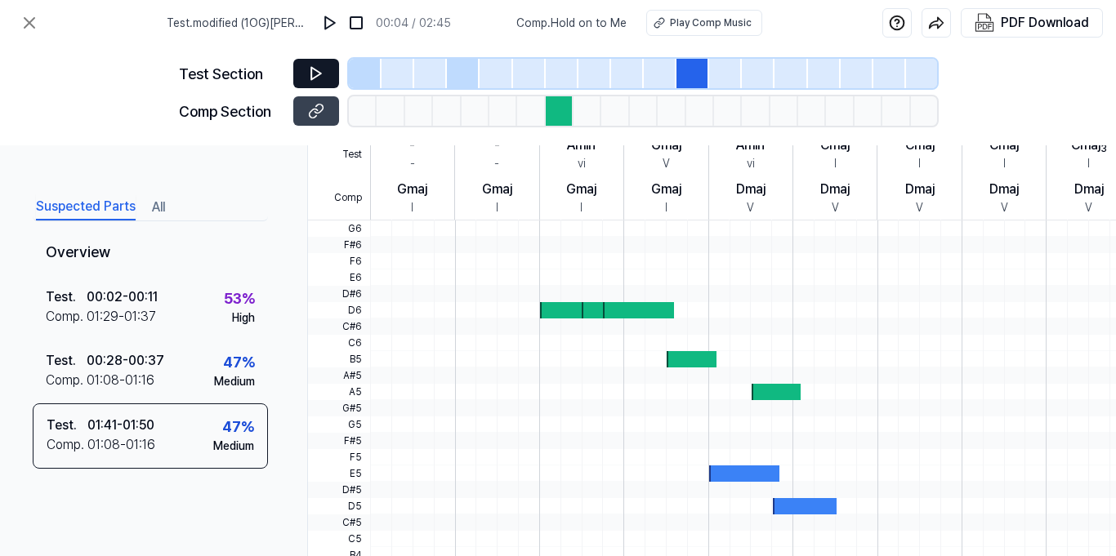
click at [325, 74] on button at bounding box center [316, 73] width 46 height 29
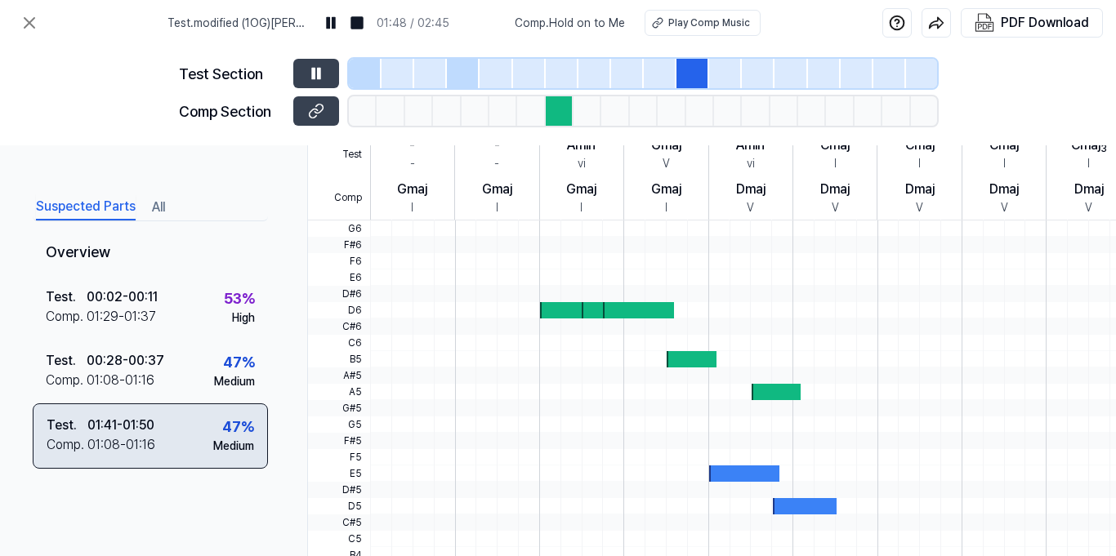
scroll to position [0, 0]
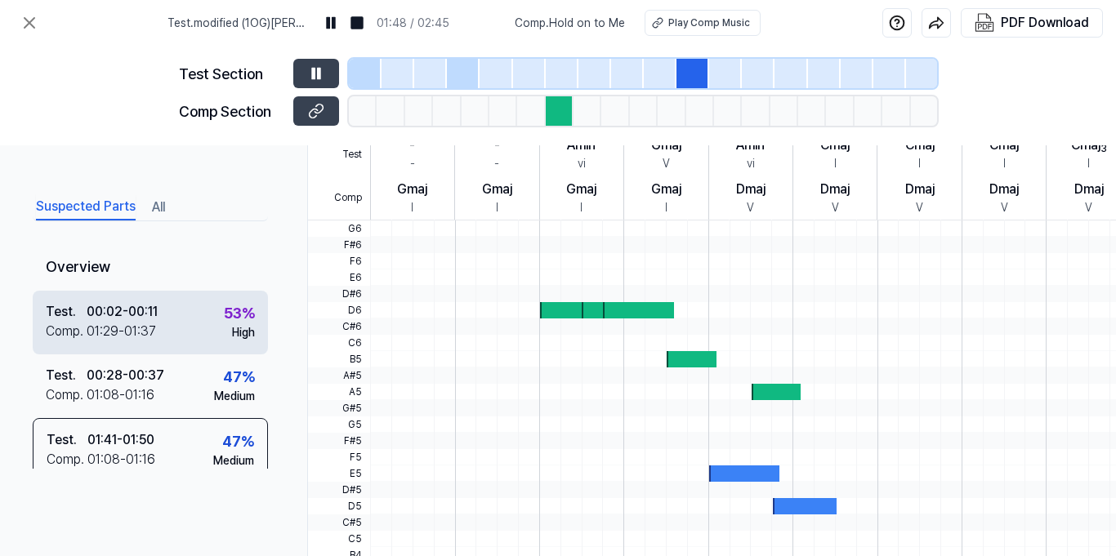
click at [158, 297] on div "Test . 00:02 - 00:11 Comp . 01:29 - 01:37 53 % High" at bounding box center [150, 323] width 235 height 64
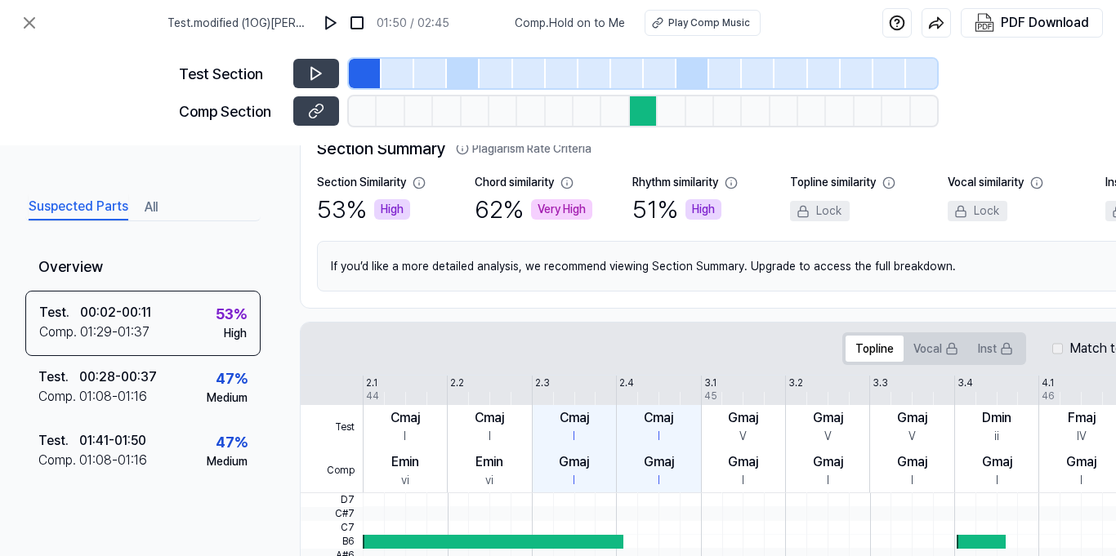
scroll to position [0, 7]
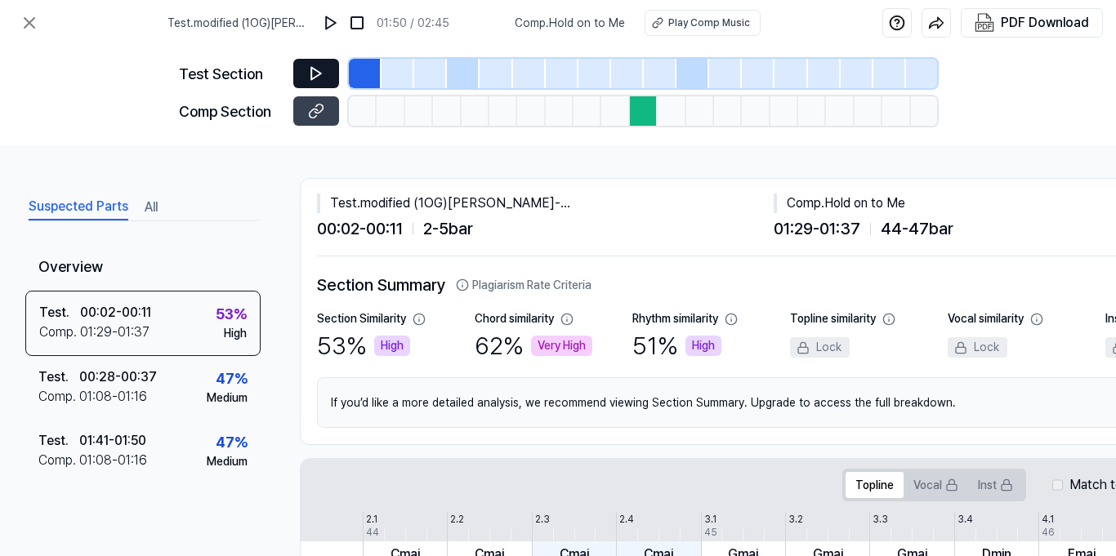
click at [304, 85] on button at bounding box center [316, 73] width 46 height 29
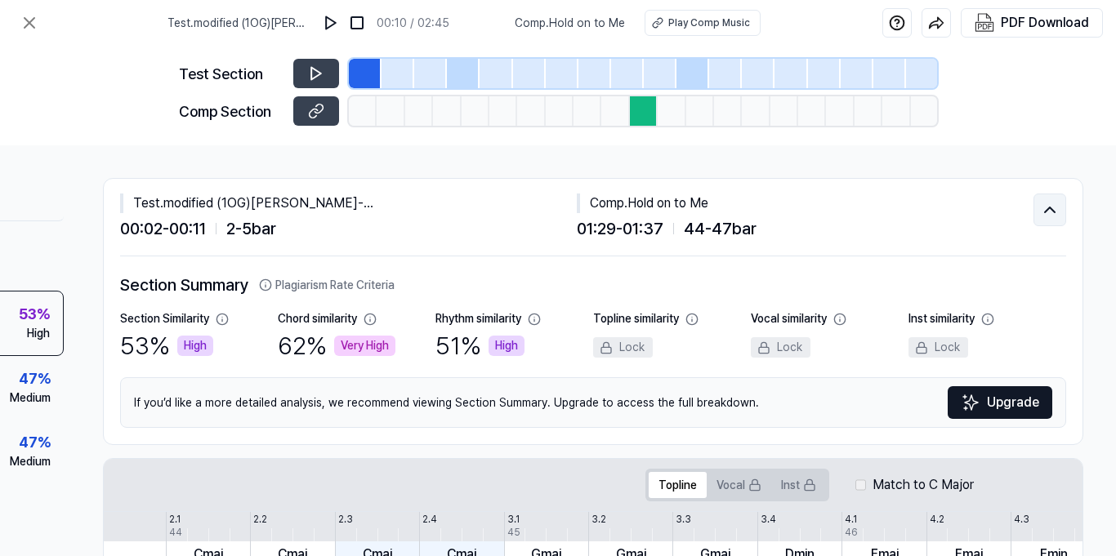
click at [1042, 211] on icon at bounding box center [1050, 210] width 20 height 20
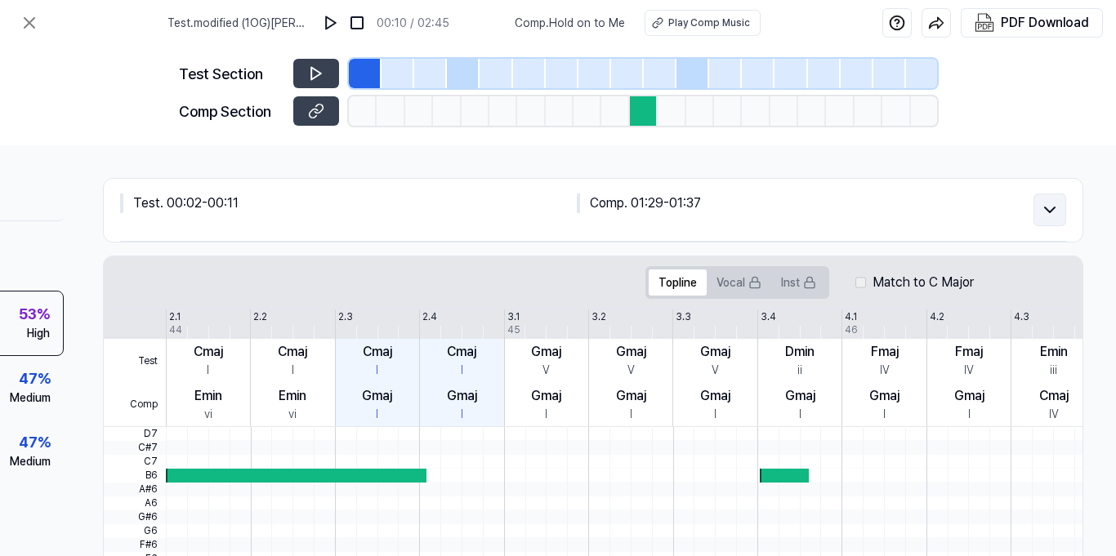
click at [1045, 211] on icon at bounding box center [1050, 210] width 10 height 5
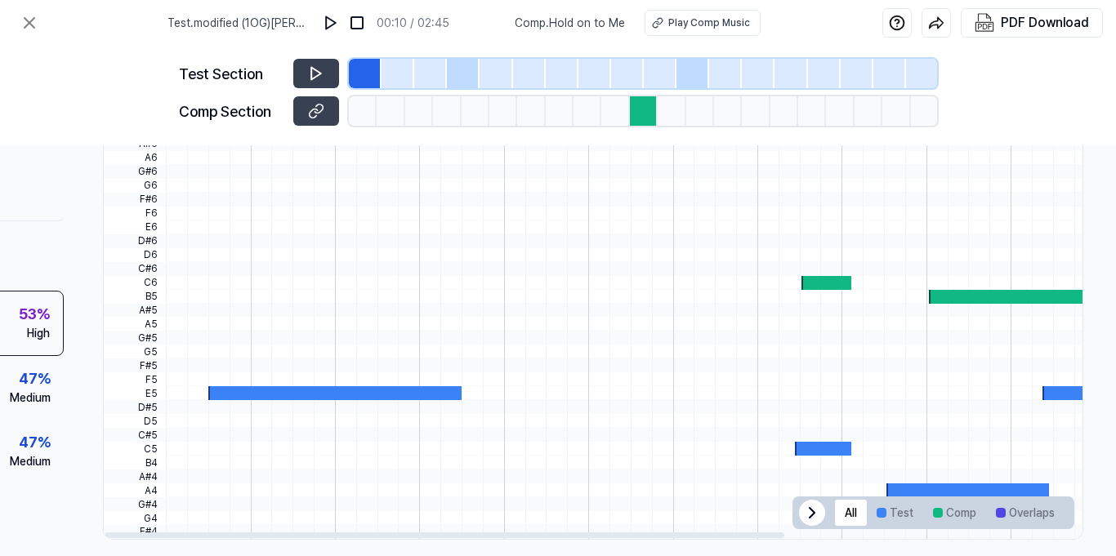
scroll to position [549, 211]
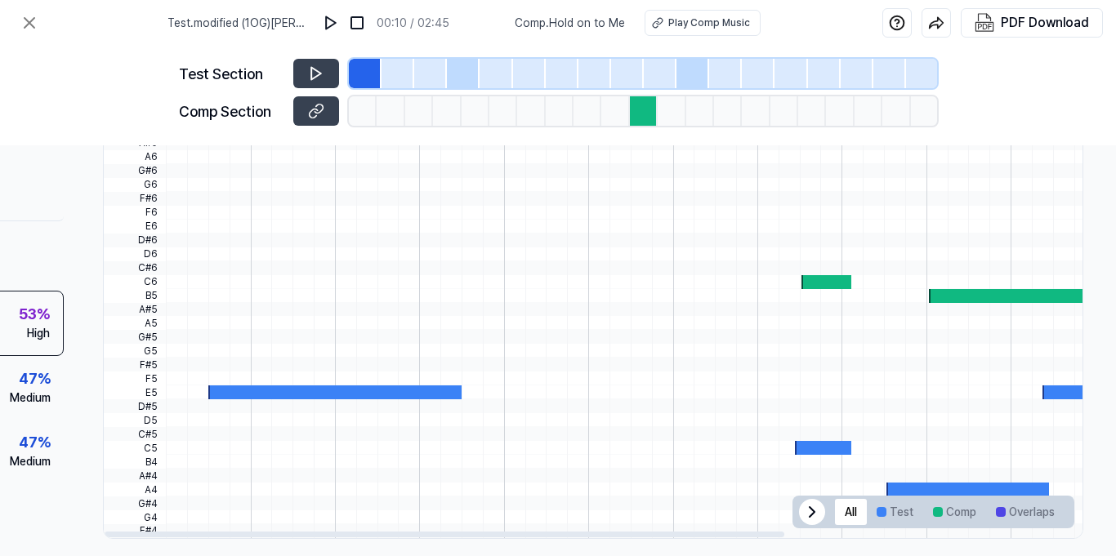
click at [962, 301] on div at bounding box center [1013, 296] width 169 height 14
click at [647, 109] on div at bounding box center [644, 110] width 28 height 29
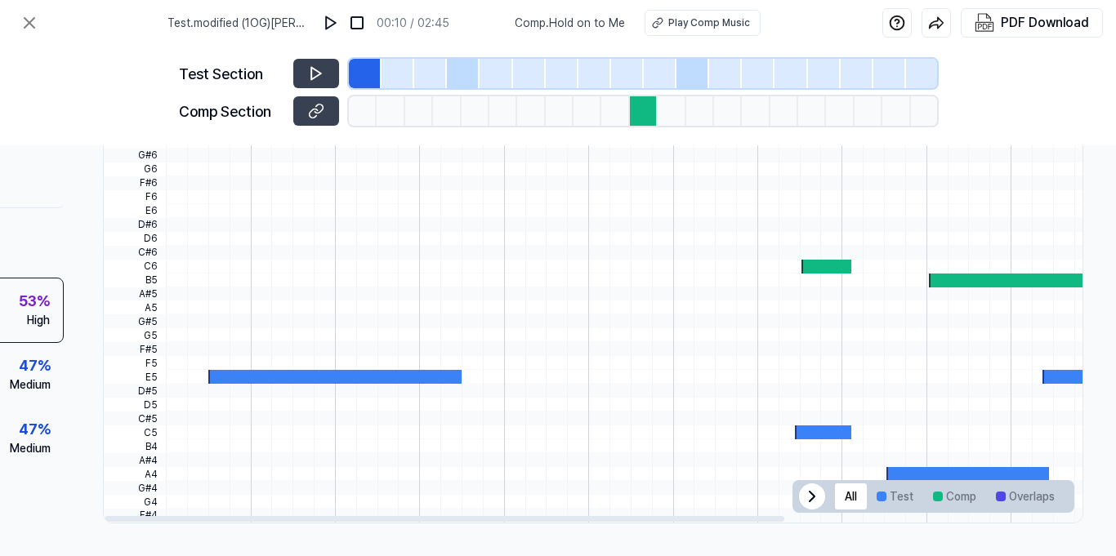
scroll to position [0, 281]
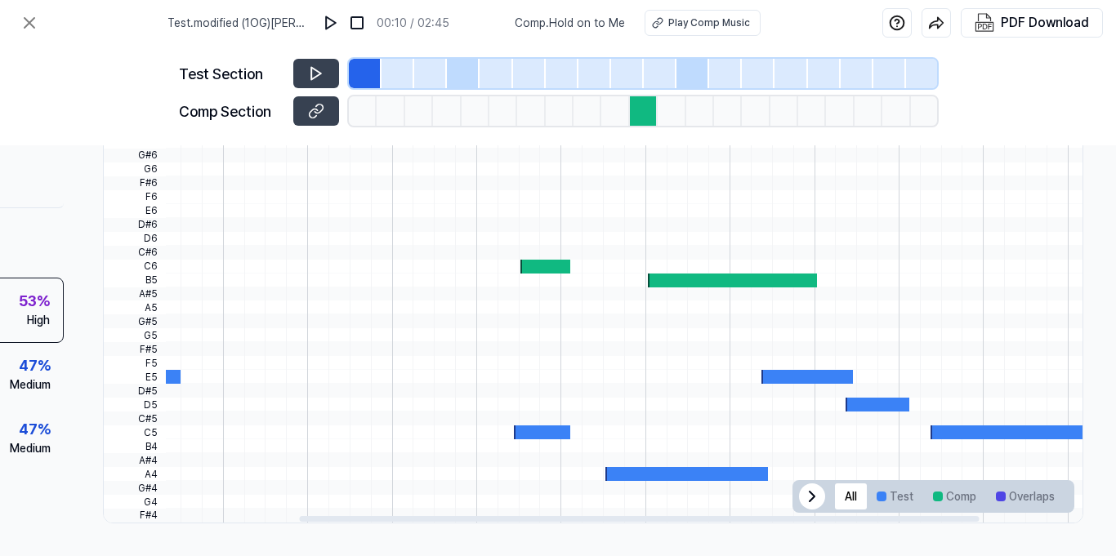
click at [178, 384] on div at bounding box center [560, 391] width 1350 height 14
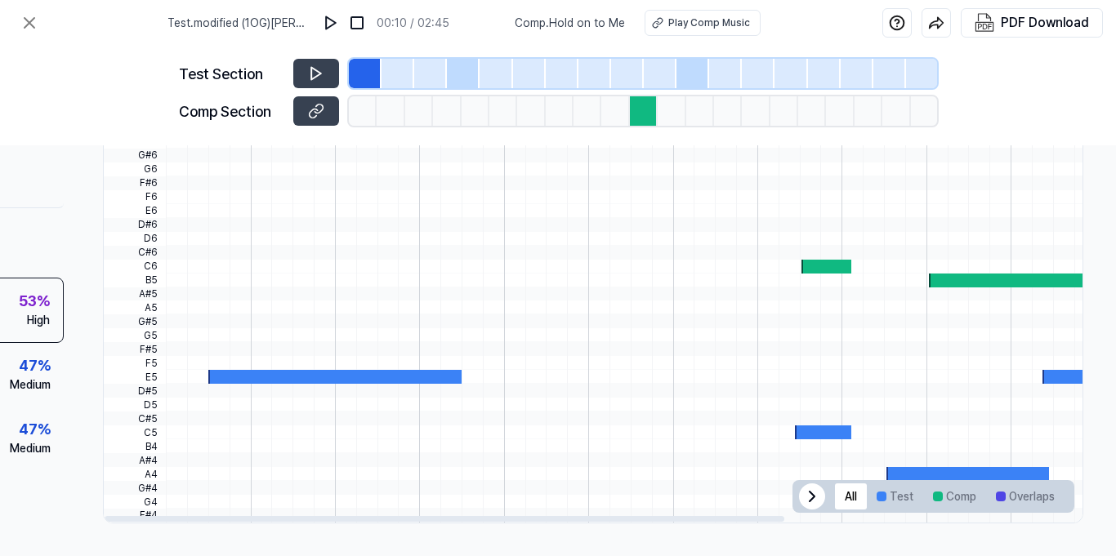
scroll to position [0, 211]
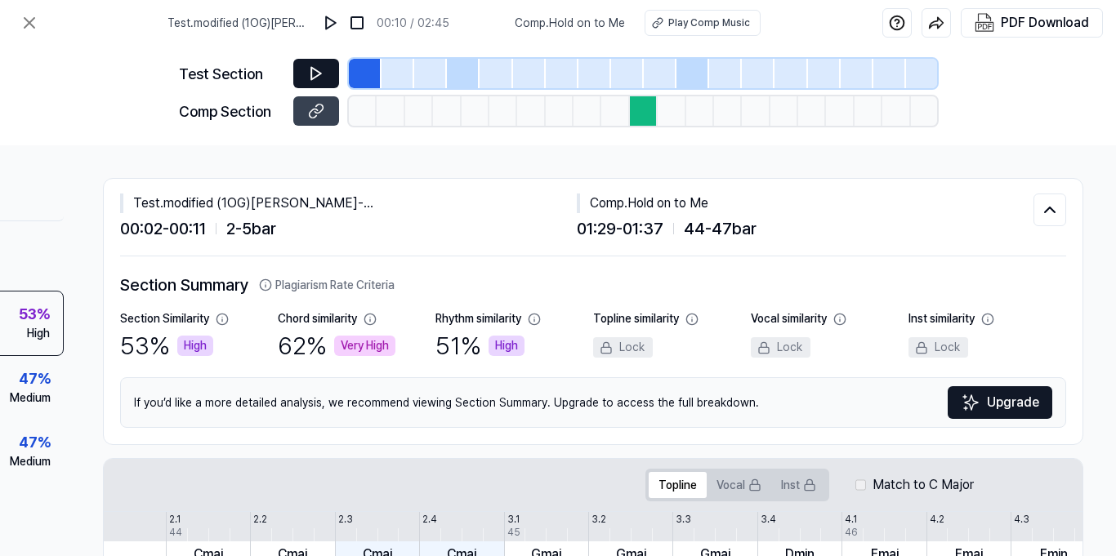
click at [315, 67] on icon at bounding box center [316, 73] width 16 height 16
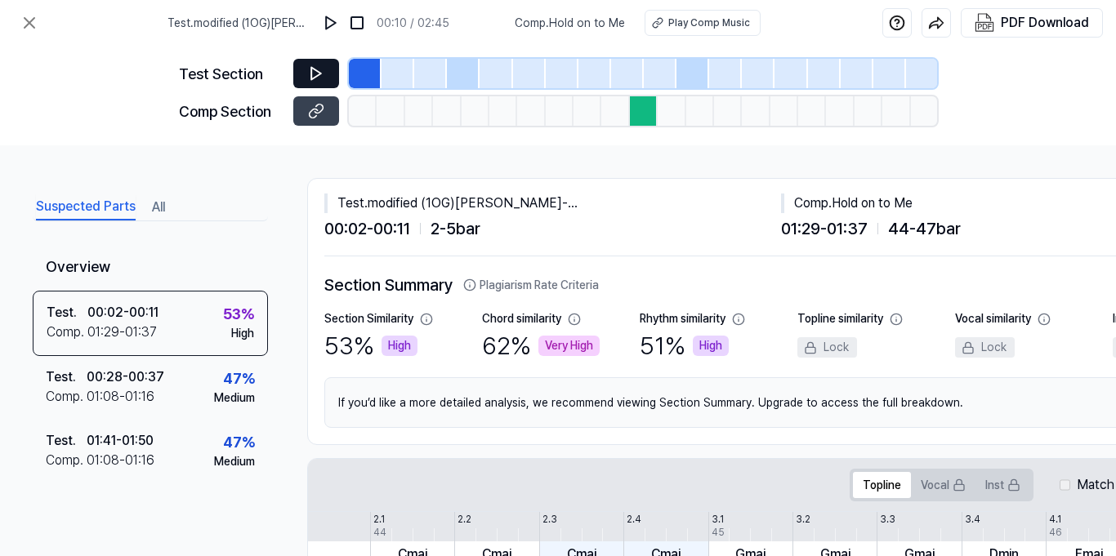
click at [429, 61] on div at bounding box center [430, 73] width 33 height 29
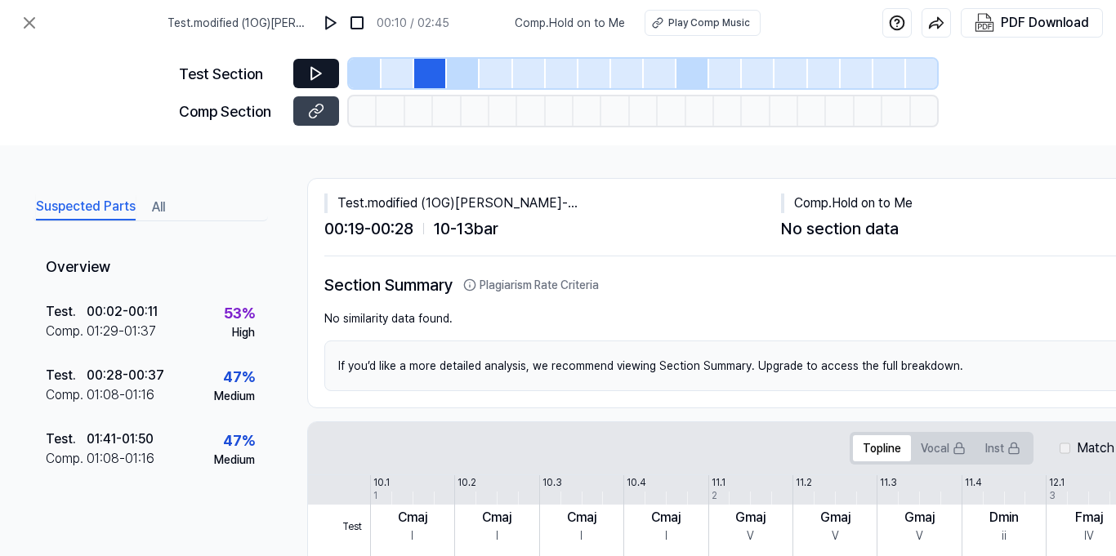
click at [403, 67] on div at bounding box center [398, 73] width 33 height 29
click at [317, 66] on icon at bounding box center [316, 73] width 16 height 16
click at [355, 60] on div at bounding box center [365, 73] width 33 height 29
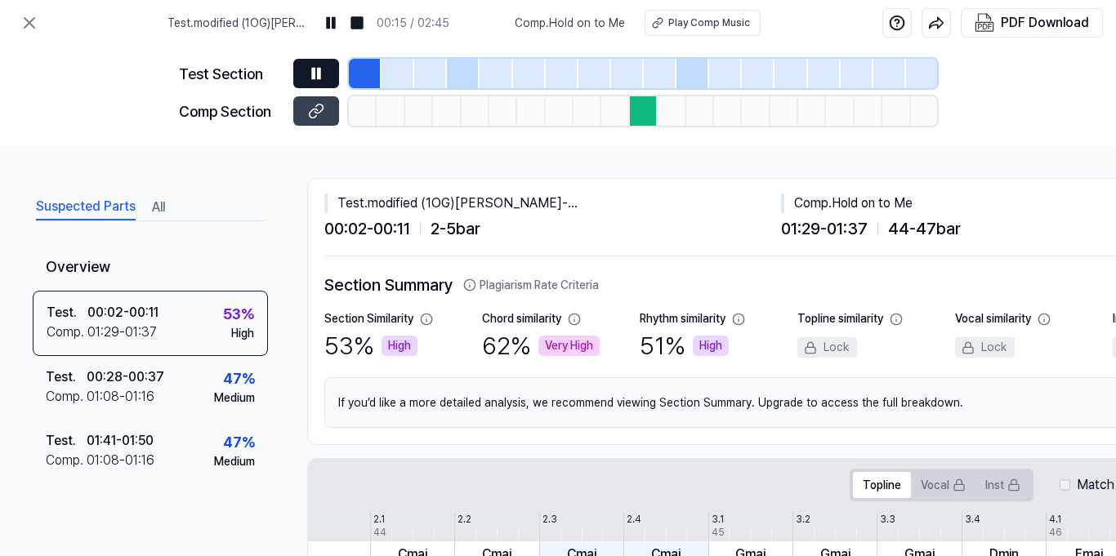
click at [393, 71] on div at bounding box center [398, 73] width 33 height 29
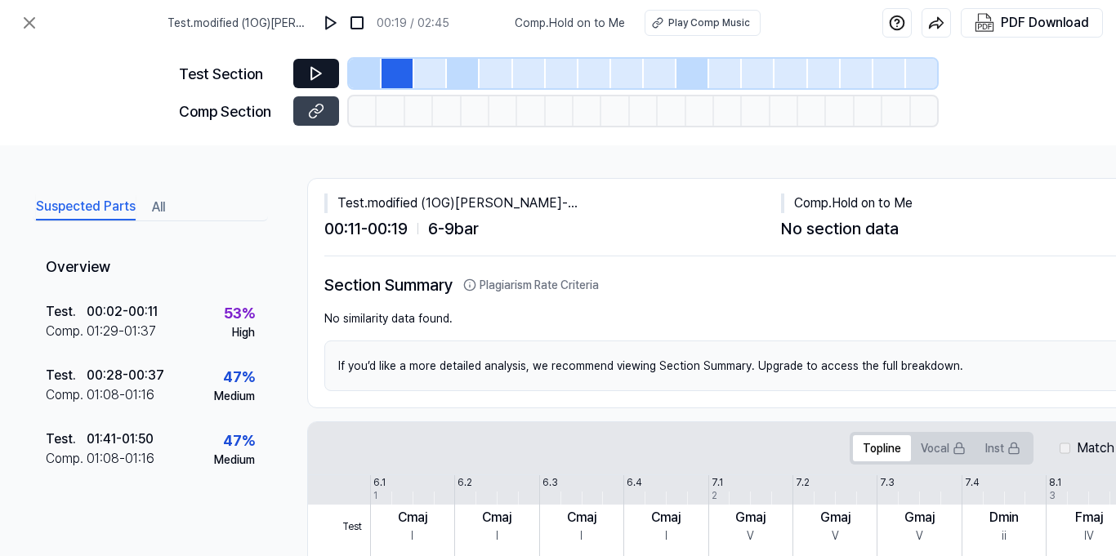
click at [440, 67] on div at bounding box center [430, 73] width 33 height 29
click at [463, 76] on div at bounding box center [463, 73] width 33 height 29
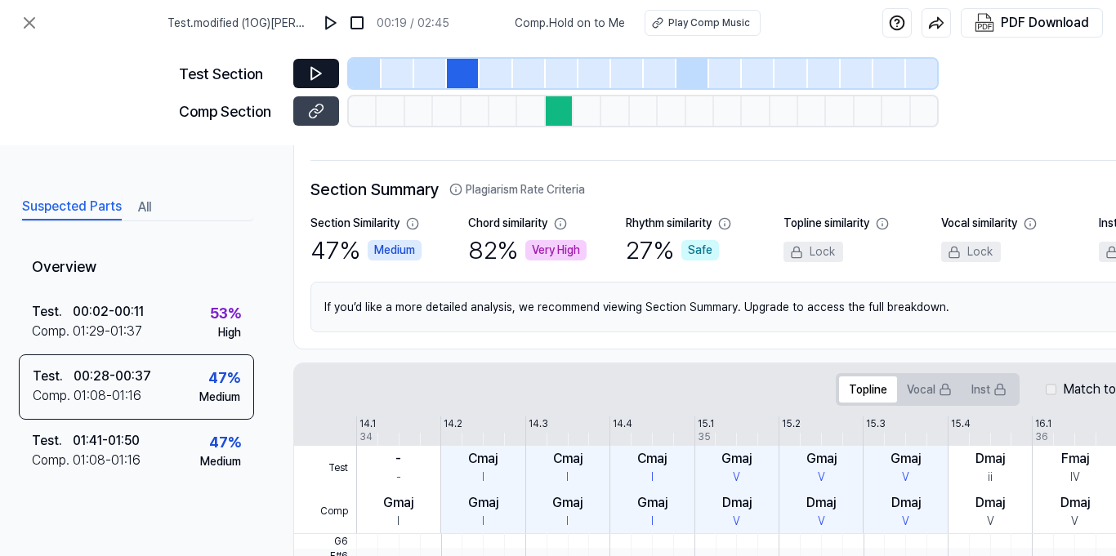
scroll to position [94, 14]
click at [541, 248] on div "Very High" at bounding box center [555, 252] width 61 height 20
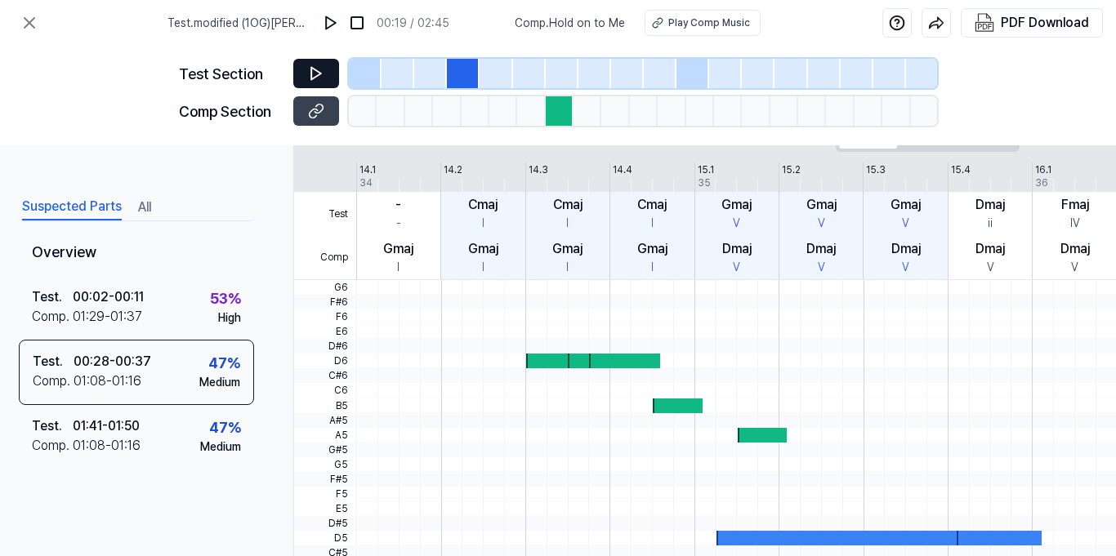
scroll to position [0, 14]
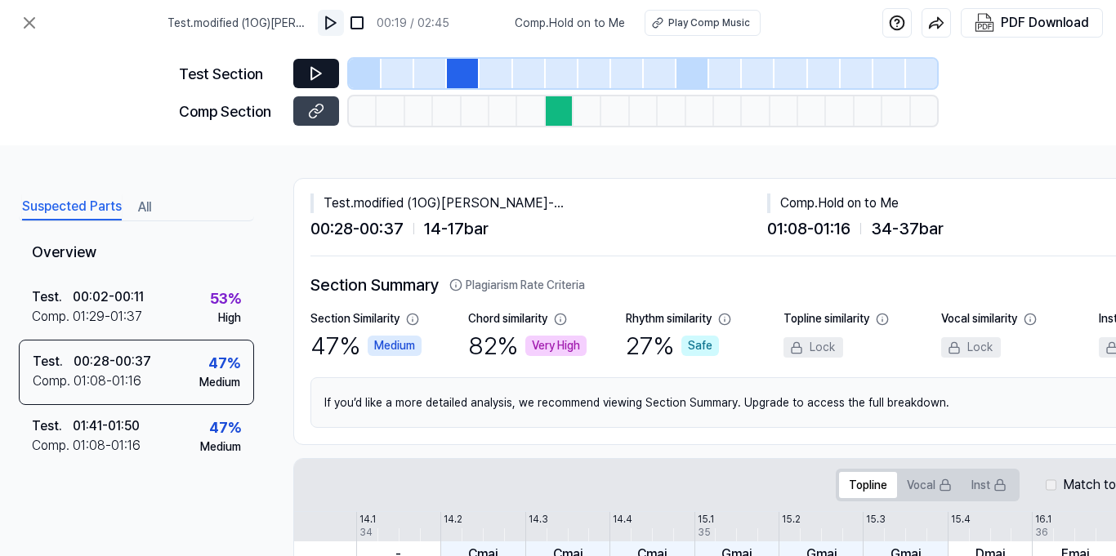
click at [339, 22] on img at bounding box center [331, 23] width 16 height 16
click at [369, 25] on button at bounding box center [356, 23] width 26 height 26
click at [337, 24] on img at bounding box center [330, 23] width 16 height 16
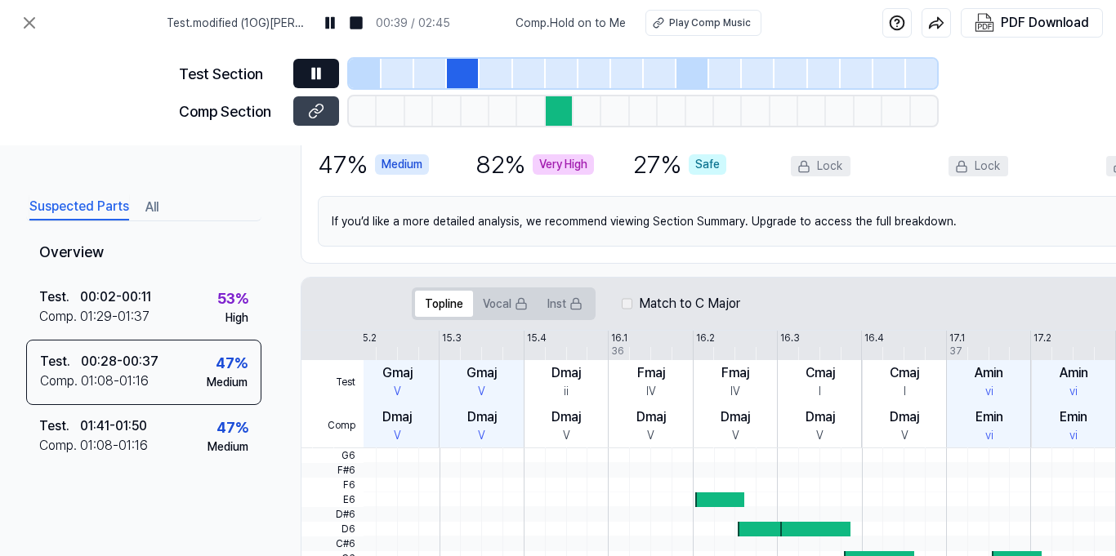
scroll to position [177, 7]
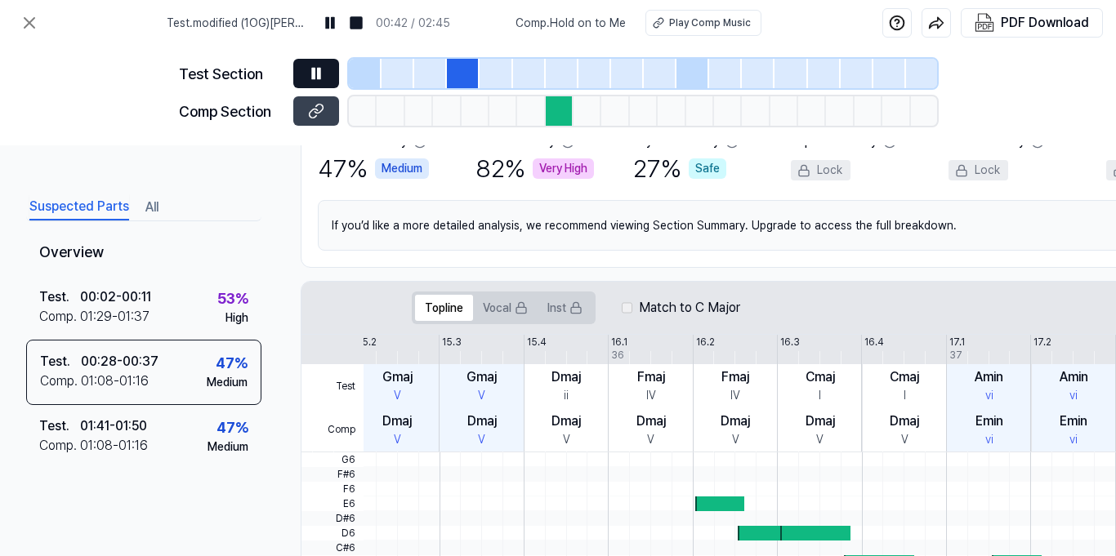
click at [564, 172] on div "Very High" at bounding box center [563, 168] width 61 height 20
click at [485, 167] on div "82 % Very High" at bounding box center [534, 168] width 118 height 37
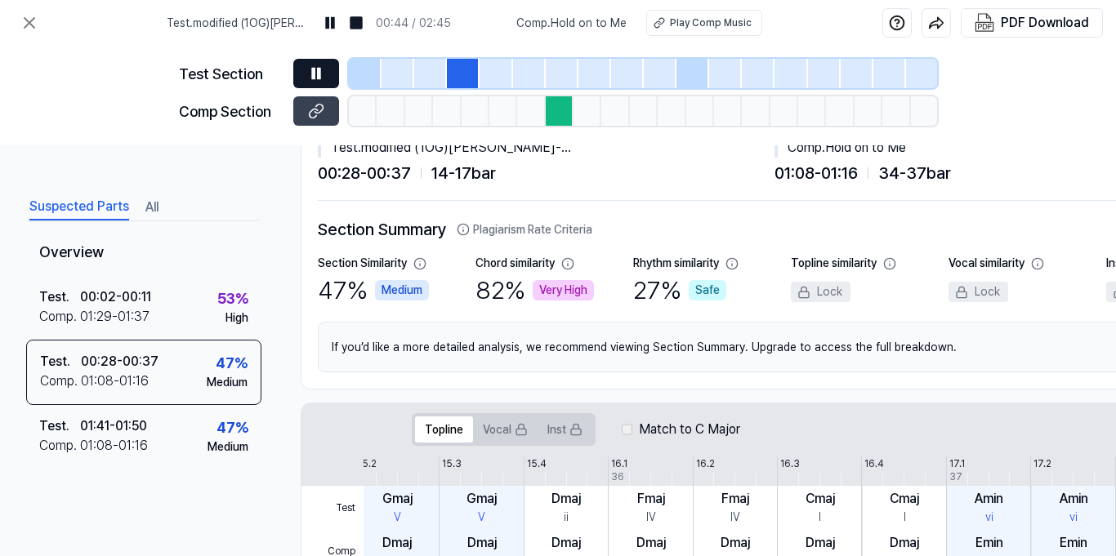
scroll to position [0, 7]
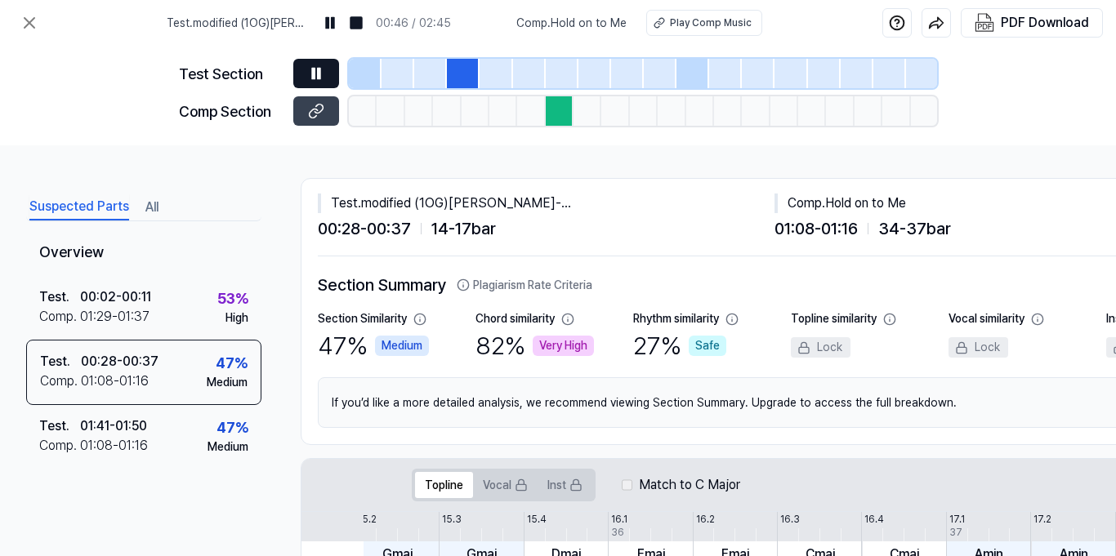
click at [543, 285] on button "Plagiarism Rate Criteria" at bounding box center [525, 285] width 136 height 17
click at [574, 287] on button "Plagiarism Rate Criteria" at bounding box center [525, 285] width 136 height 17
click at [569, 349] on div "Very High" at bounding box center [563, 346] width 61 height 20
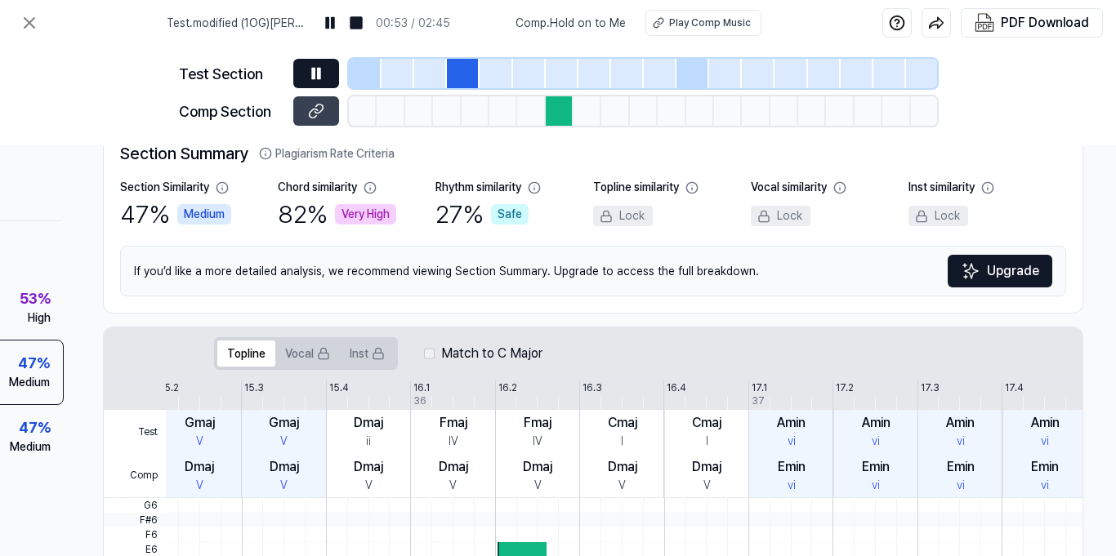
scroll to position [0, 211]
